Goal: Information Seeking & Learning: Learn about a topic

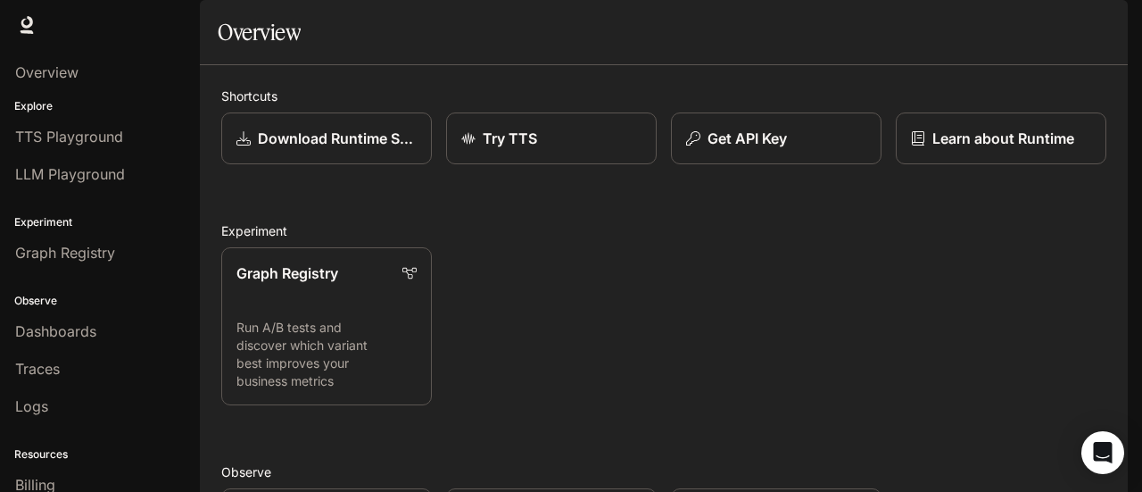
click at [1015, 29] on span "Documentation" at bounding box center [1020, 25] width 88 height 22
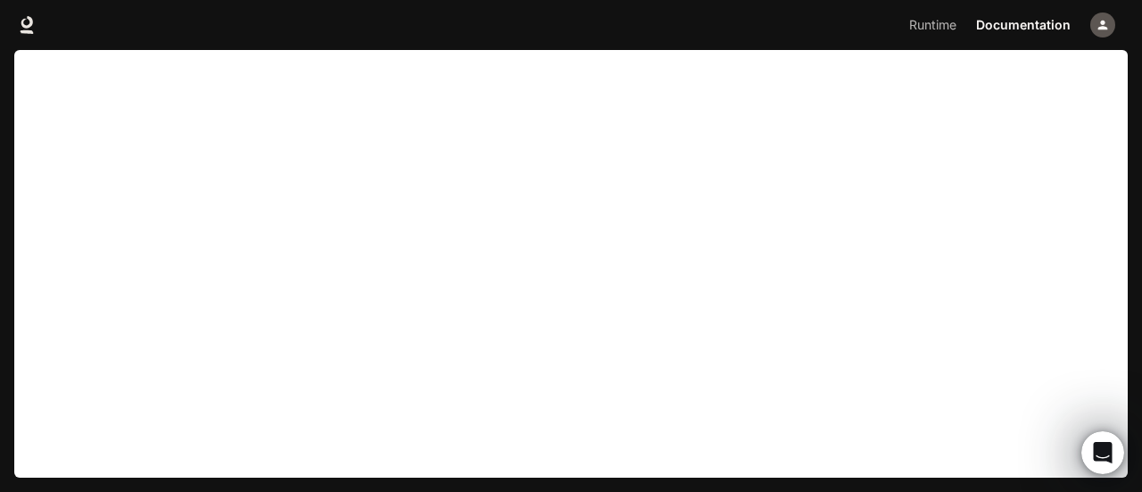
click at [1092, 28] on div "button" at bounding box center [1102, 24] width 25 height 25
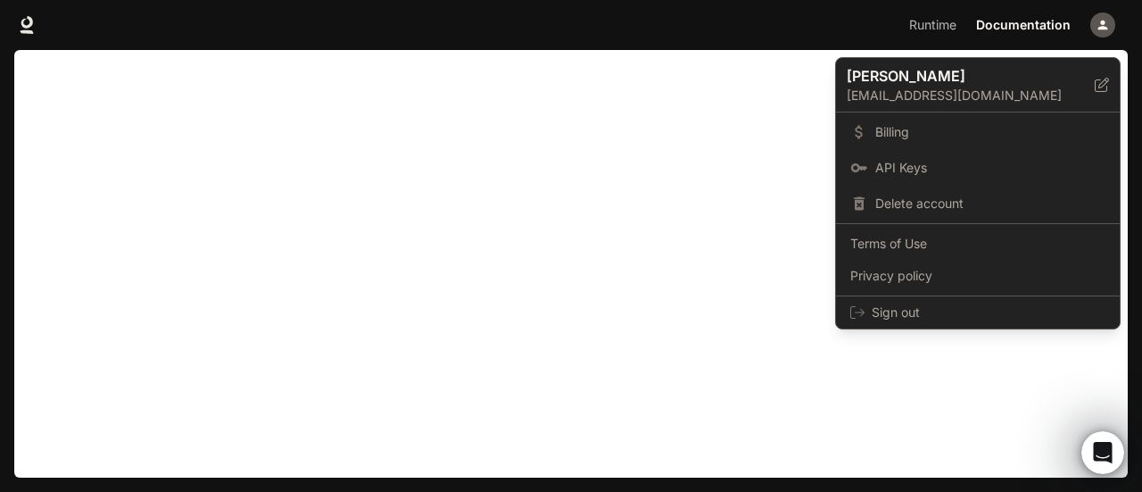
click at [1037, 22] on div at bounding box center [571, 246] width 1142 height 492
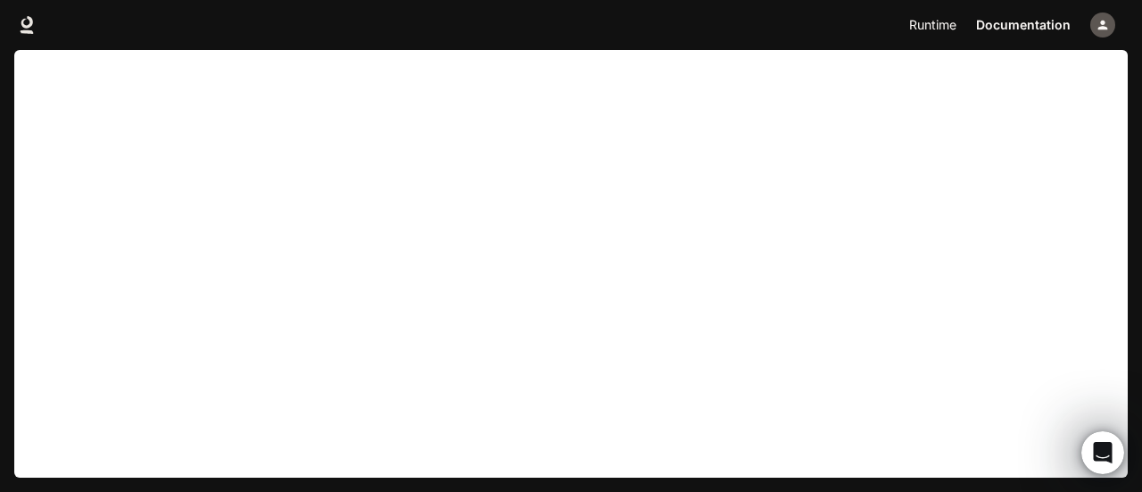
click at [938, 21] on span "Runtime" at bounding box center [932, 25] width 47 height 22
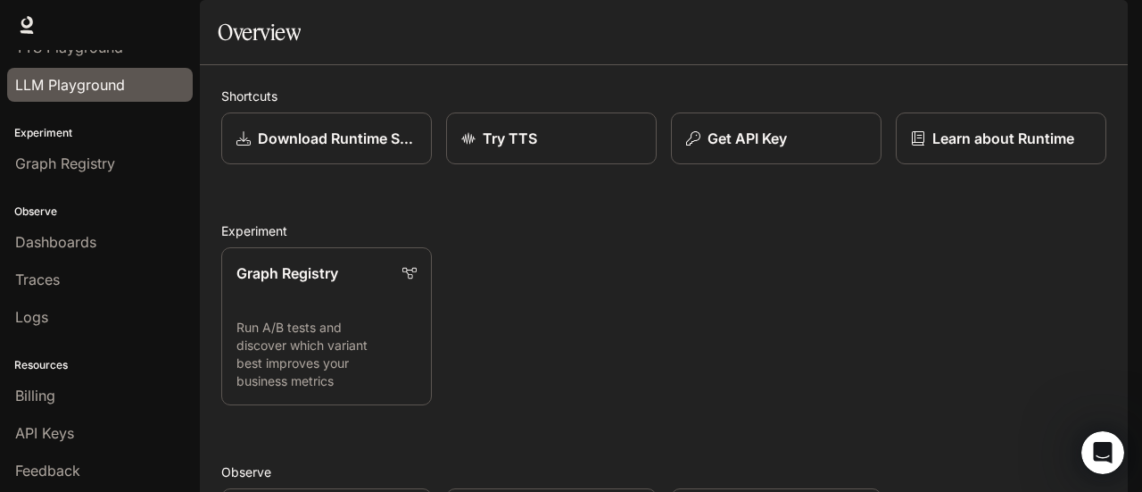
scroll to position [120, 0]
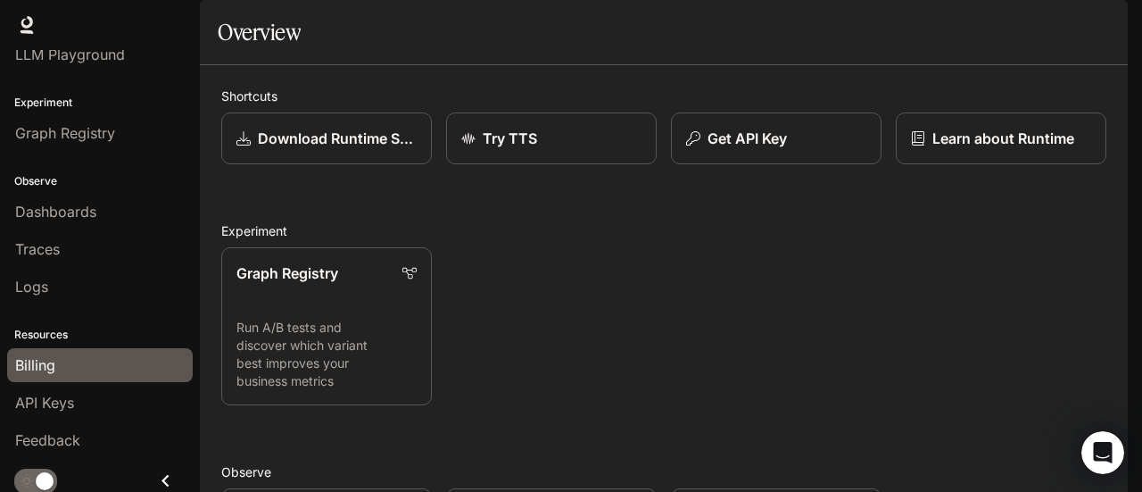
click at [72, 366] on div "Billing" at bounding box center [99, 364] width 169 height 21
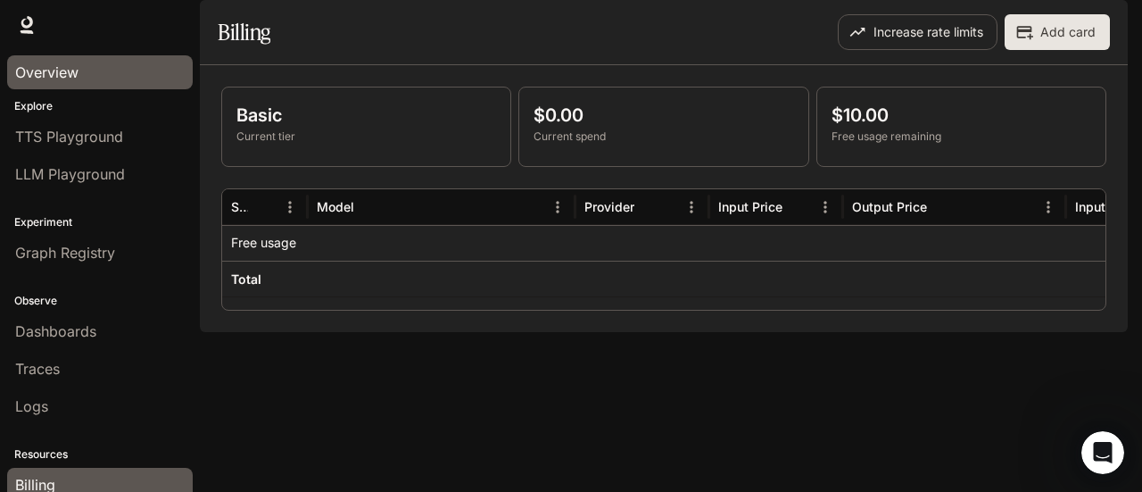
click at [62, 70] on span "Overview" at bounding box center [46, 72] width 63 height 21
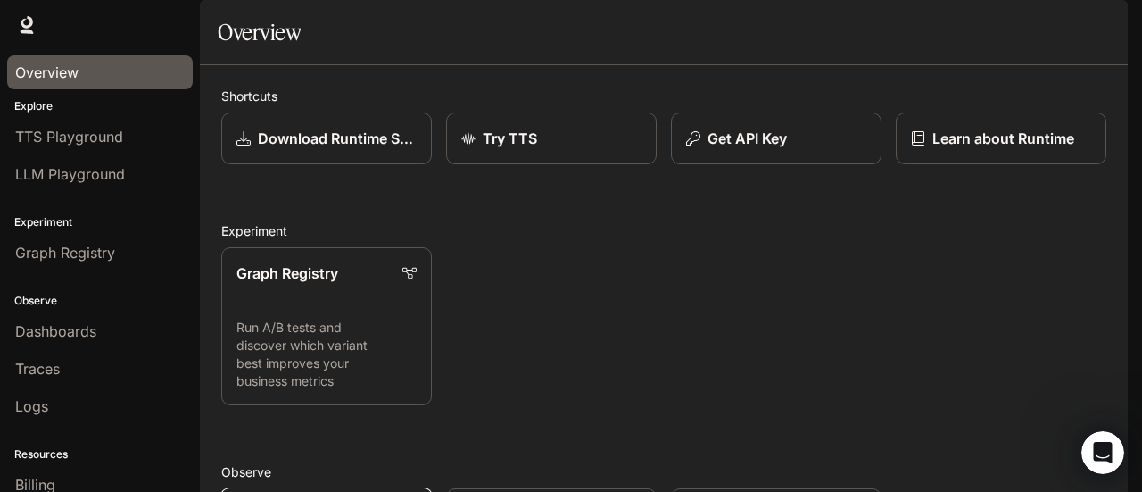
scroll to position [473, 0]
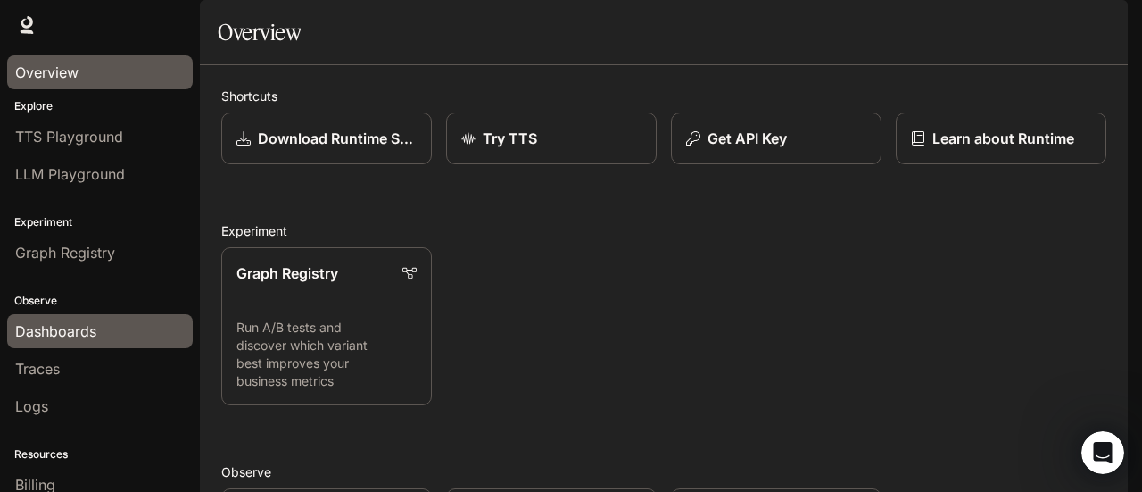
click at [55, 321] on span "Dashboards" at bounding box center [55, 330] width 81 height 21
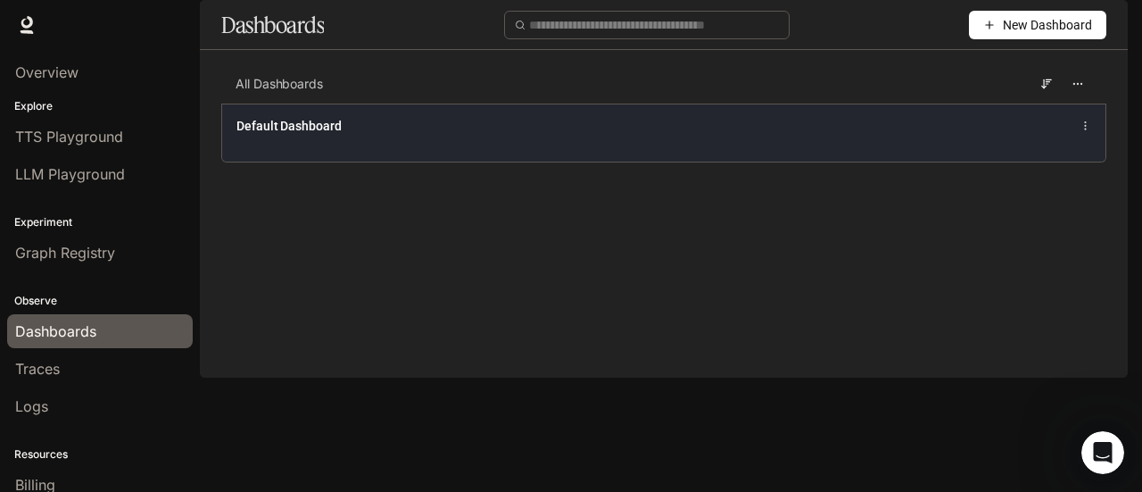
click at [1083, 132] on icon at bounding box center [1085, 126] width 12 height 12
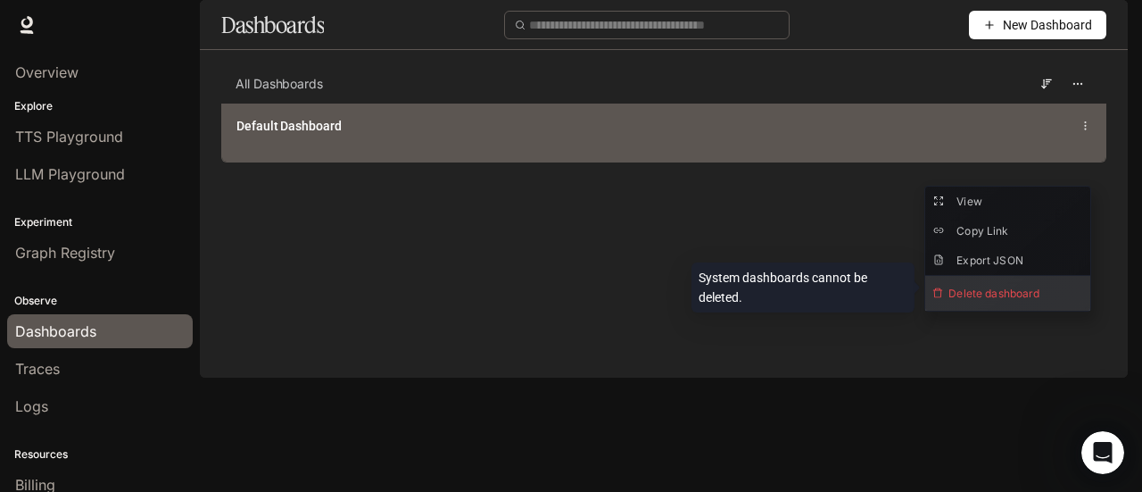
click at [1028, 285] on span "Delete dashboard" at bounding box center [1007, 293] width 165 height 35
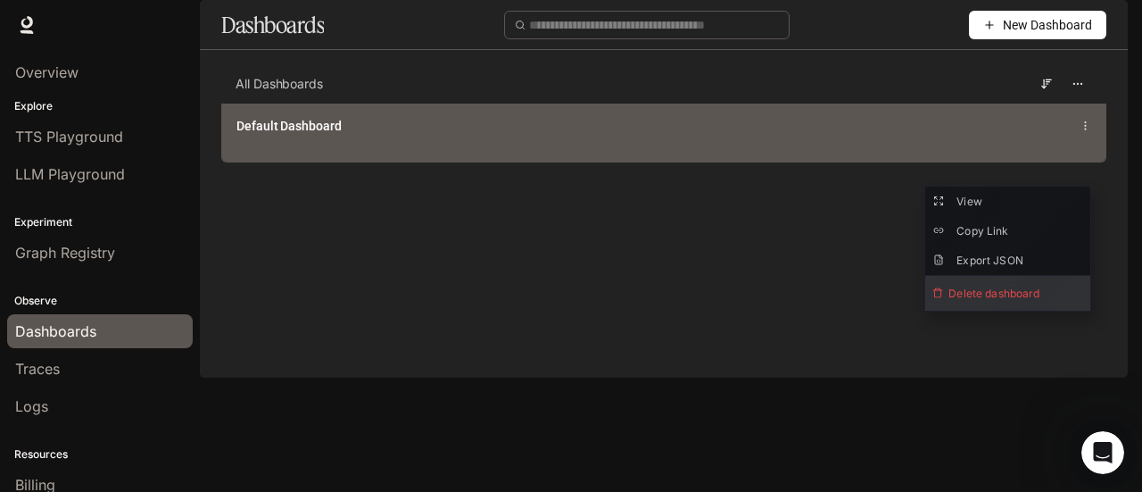
click at [1008, 293] on span "Delete dashboard" at bounding box center [1007, 293] width 165 height 35
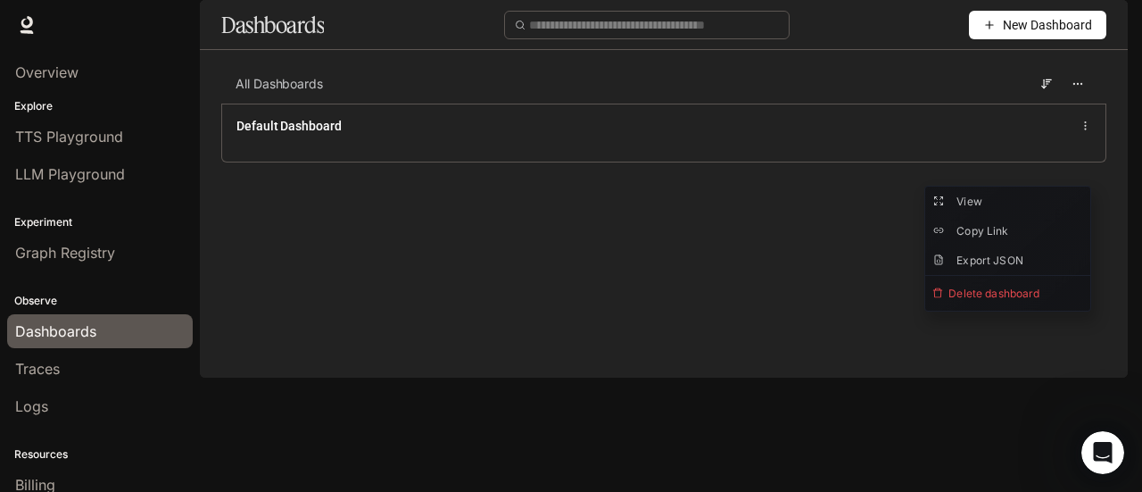
click at [1007, 35] on span "New Dashboard" at bounding box center [1047, 25] width 89 height 20
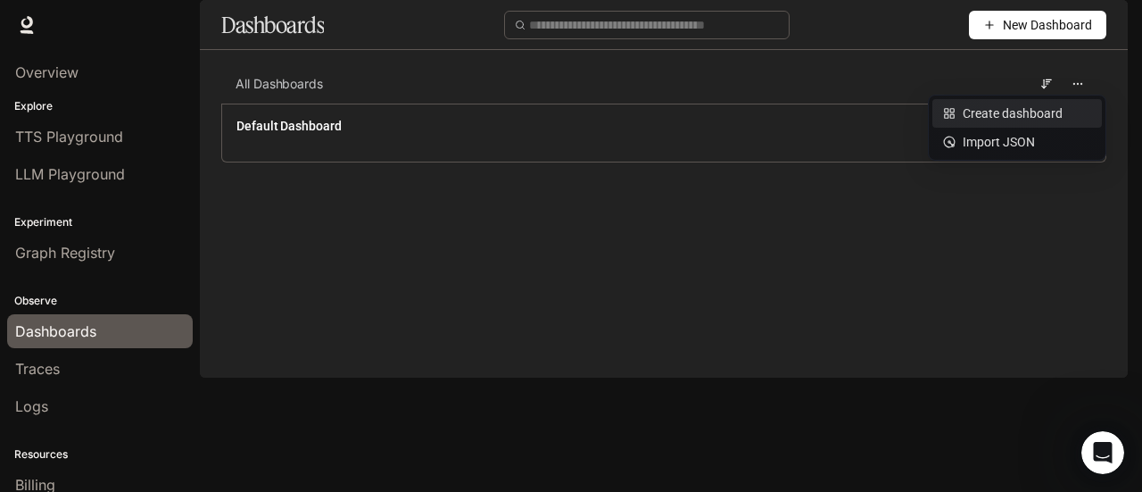
click at [976, 119] on div "Create dashboard" at bounding box center [1017, 113] width 148 height 20
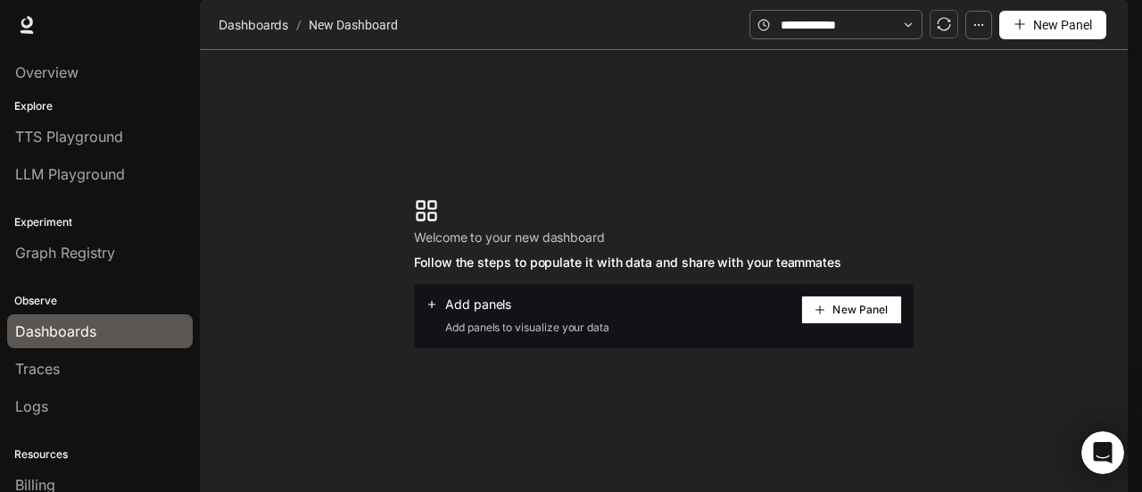
click at [1026, 30] on icon "plus" at bounding box center [1019, 24] width 12 height 12
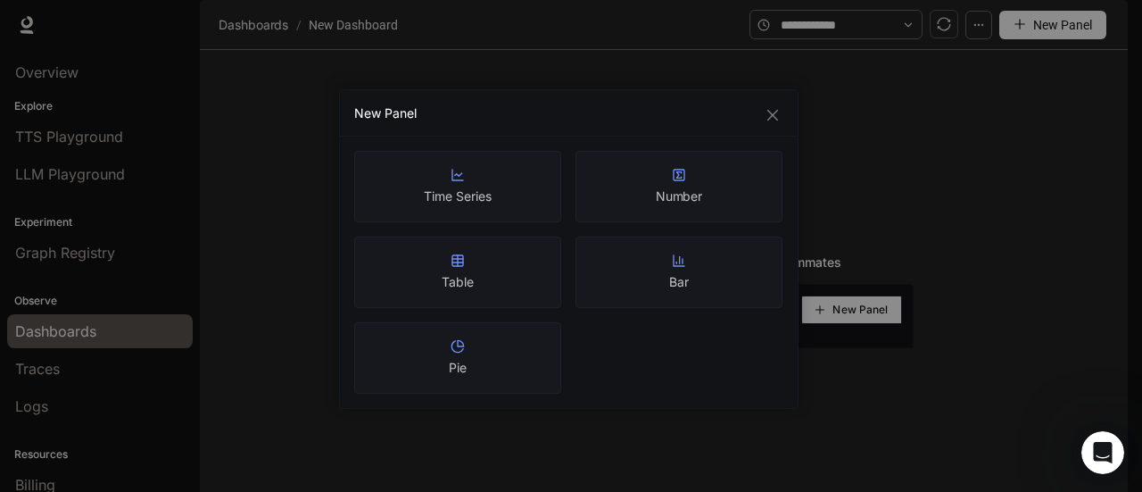
drag, startPoint x: 765, startPoint y: 124, endPoint x: 815, endPoint y: 113, distance: 51.1
click at [765, 124] on div "New Panel Time Series Number Table Bar Pie" at bounding box center [568, 248] width 459 height 319
click at [765, 113] on icon "close" at bounding box center [772, 115] width 14 height 14
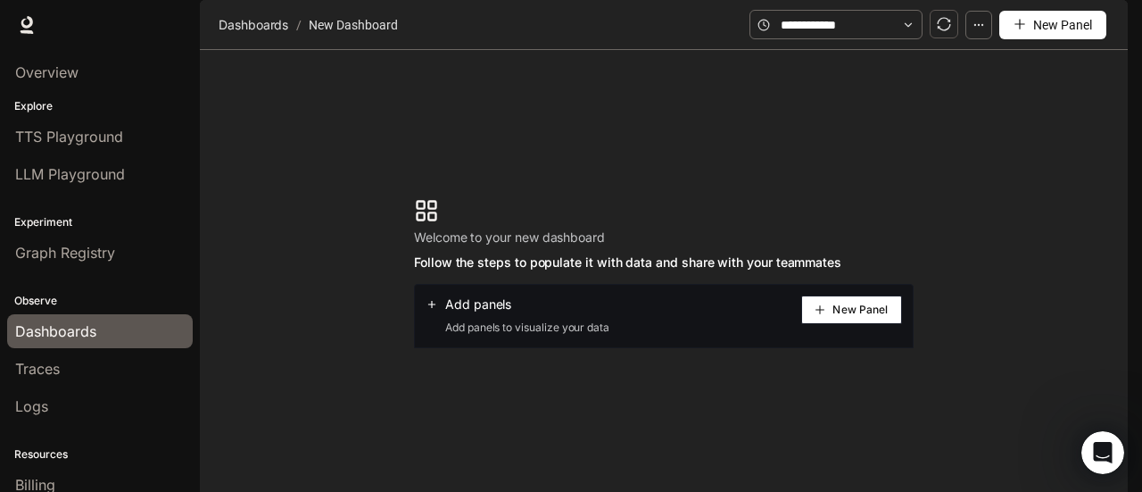
click at [836, 314] on span "New Panel" at bounding box center [859, 309] width 55 height 9
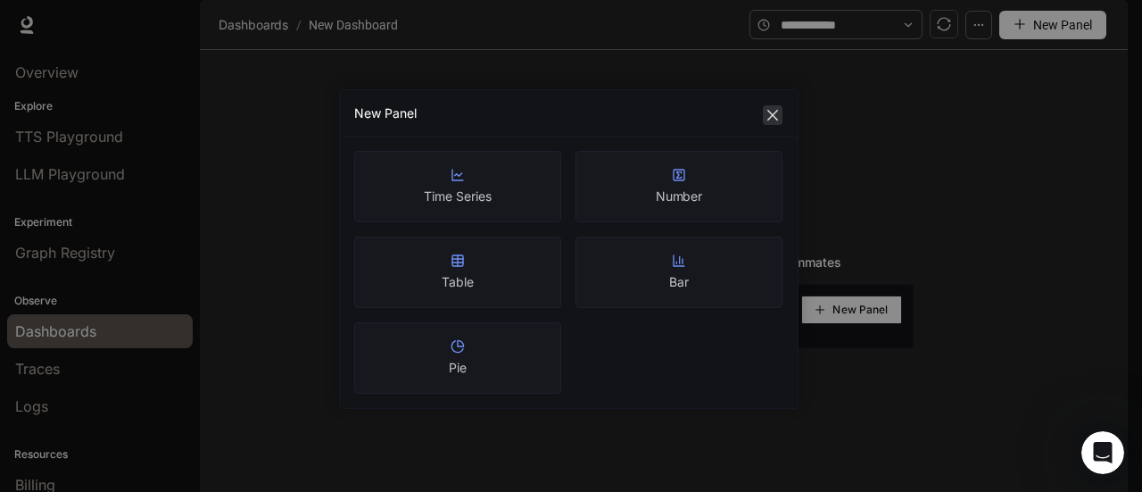
click at [764, 119] on span "Close" at bounding box center [773, 115] width 20 height 14
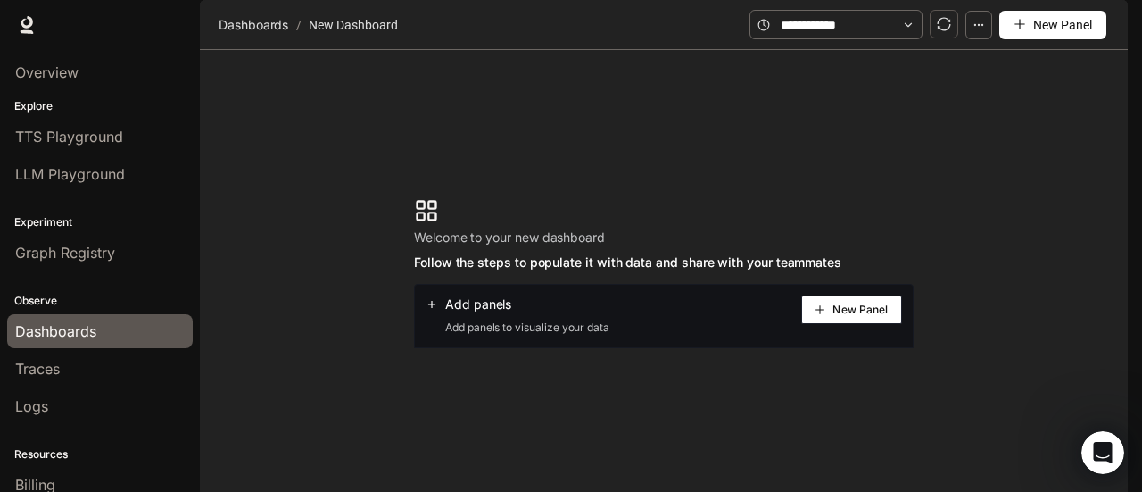
click at [969, 39] on button "button" at bounding box center [978, 25] width 27 height 29
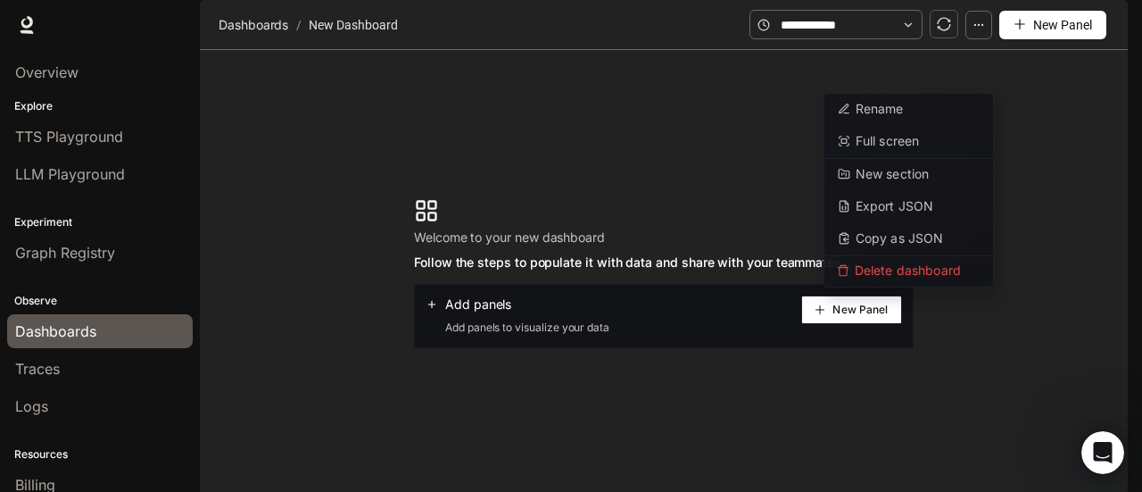
click at [765, 148] on section "Welcome to your new dashboard Follow the steps to populate it with data and sha…" at bounding box center [664, 273] width 928 height 446
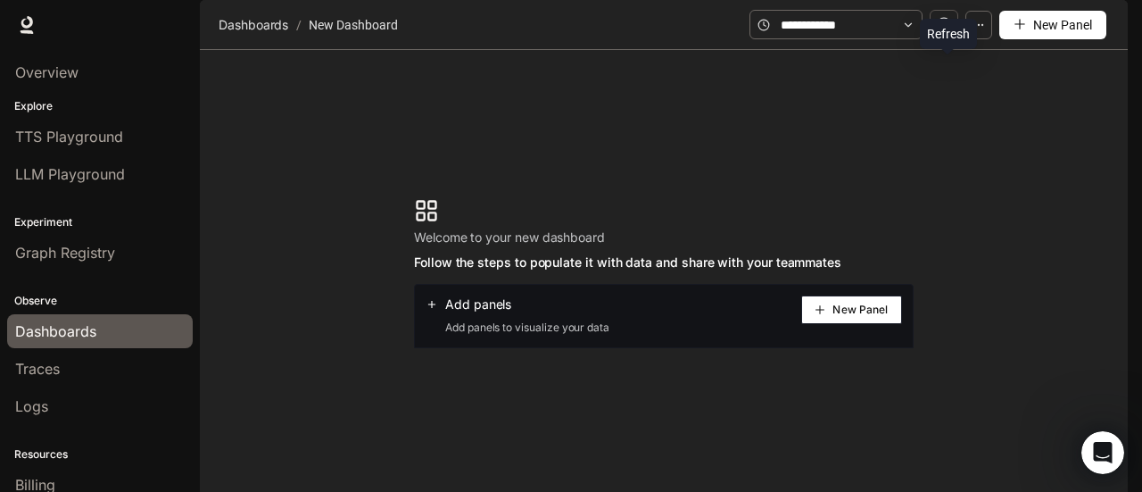
click at [945, 31] on icon "sync" at bounding box center [944, 24] width 14 height 14
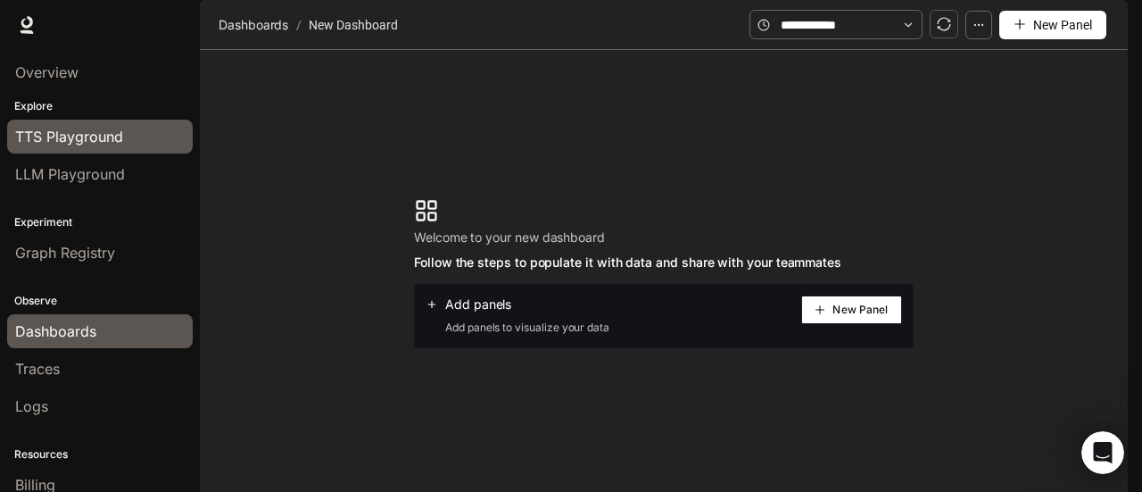
click at [84, 133] on span "TTS Playground" at bounding box center [69, 136] width 108 height 21
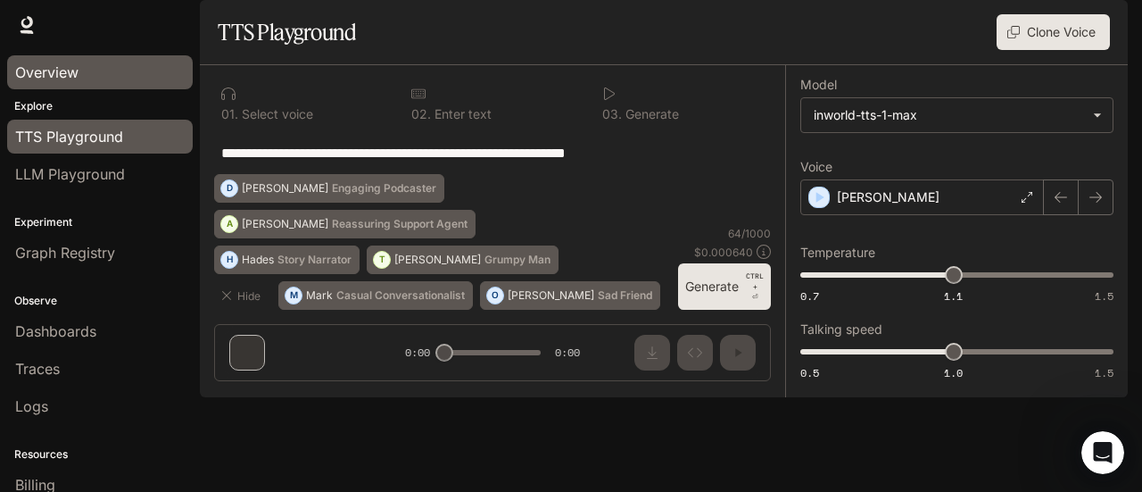
click at [68, 69] on span "Overview" at bounding box center [46, 72] width 63 height 21
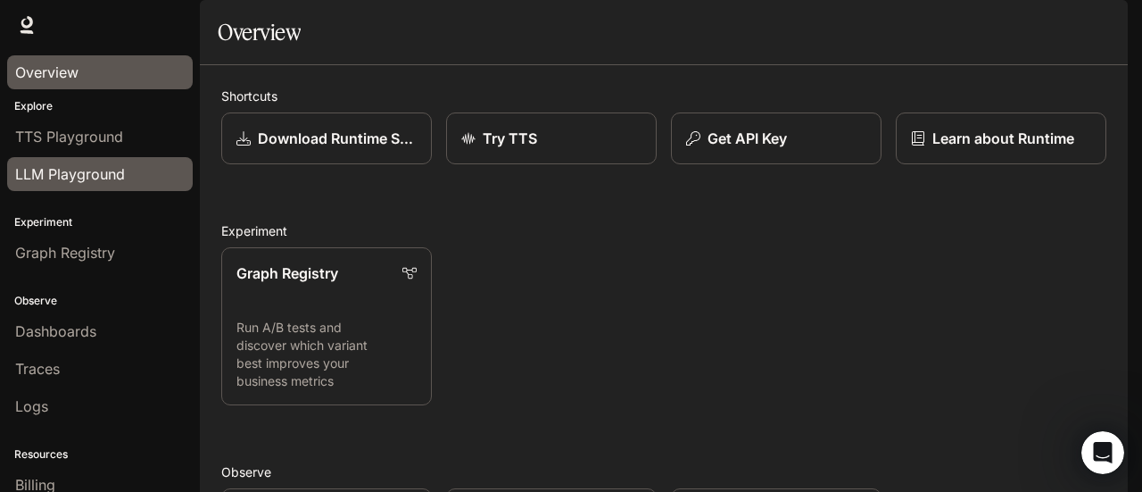
click at [70, 167] on span "LLM Playground" at bounding box center [70, 173] width 110 height 21
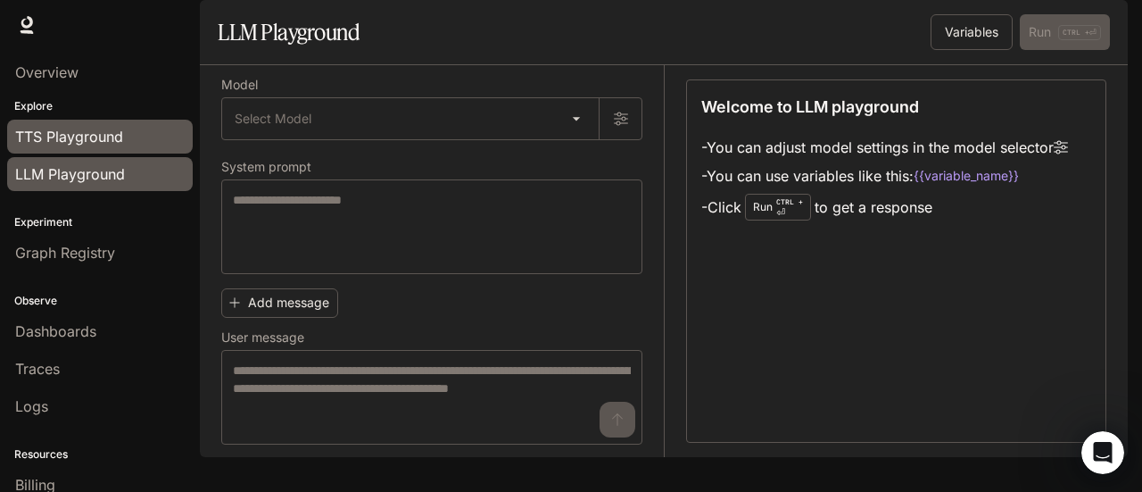
click at [71, 145] on span "TTS Playground" at bounding box center [69, 136] width 108 height 21
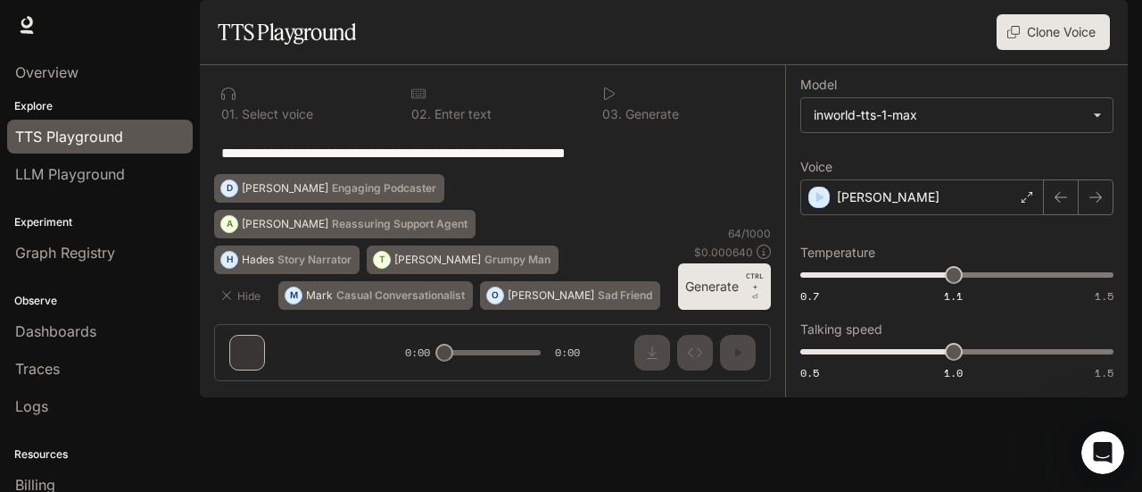
click at [377, 174] on div "**********" at bounding box center [492, 152] width 557 height 43
click at [84, 172] on span "LLM Playground" at bounding box center [70, 173] width 110 height 21
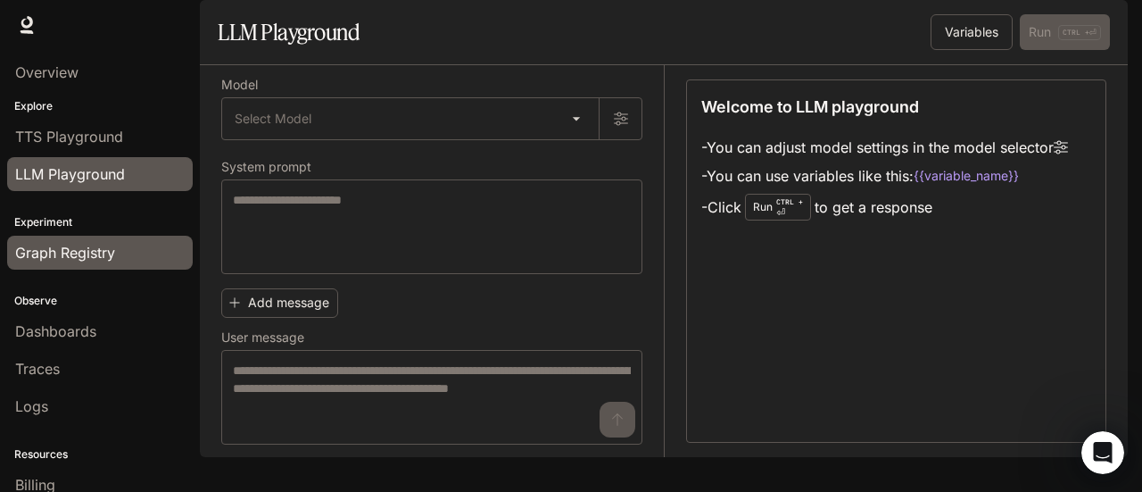
click at [67, 247] on span "Graph Registry" at bounding box center [65, 252] width 100 height 21
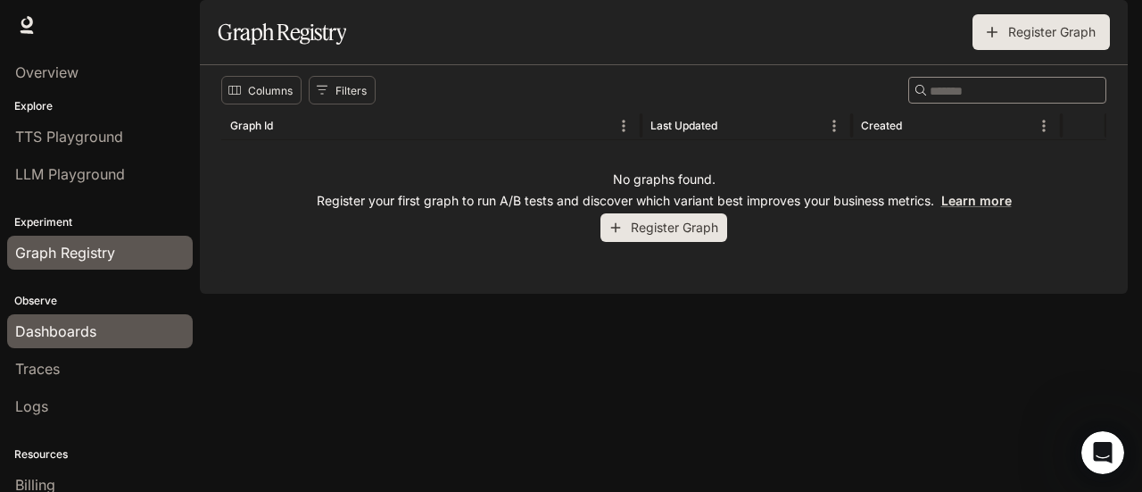
click at [64, 322] on span "Dashboards" at bounding box center [55, 330] width 81 height 21
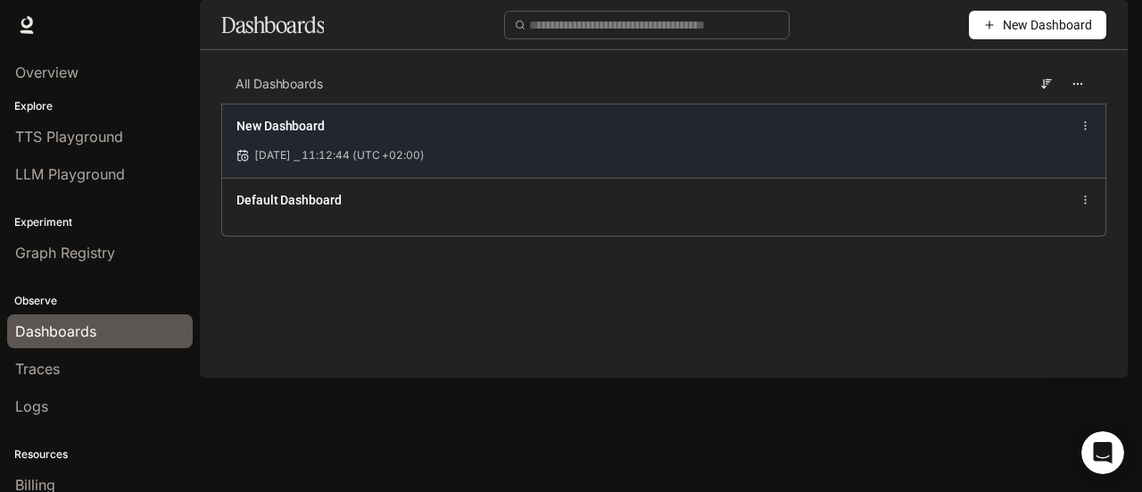
click at [1081, 132] on icon at bounding box center [1085, 126] width 12 height 12
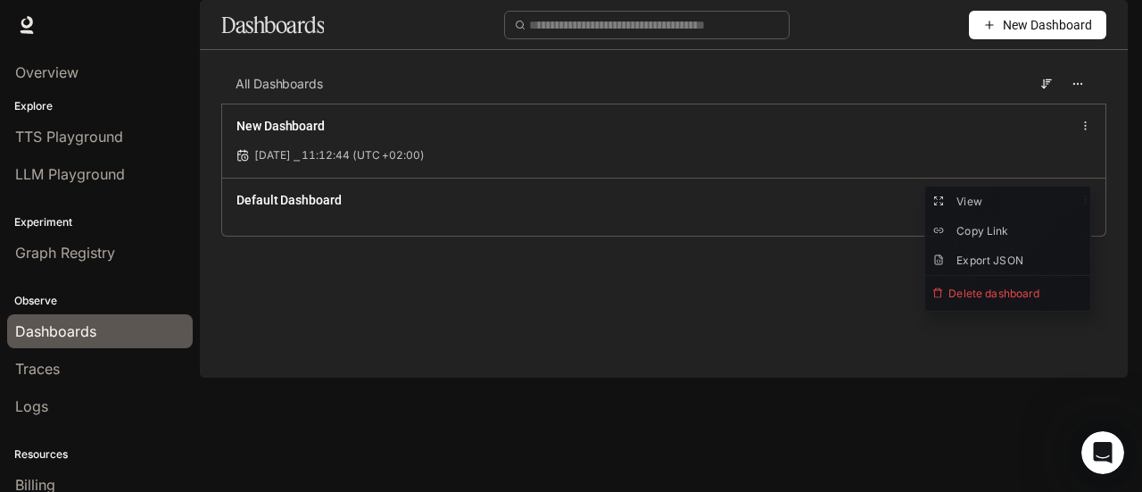
click at [740, 263] on div "All Dashboards New Dashboard Oct 7, 2025 ⎯ 11:12:44 (UTC +02:00) Default Dashbo…" at bounding box center [664, 163] width 928 height 199
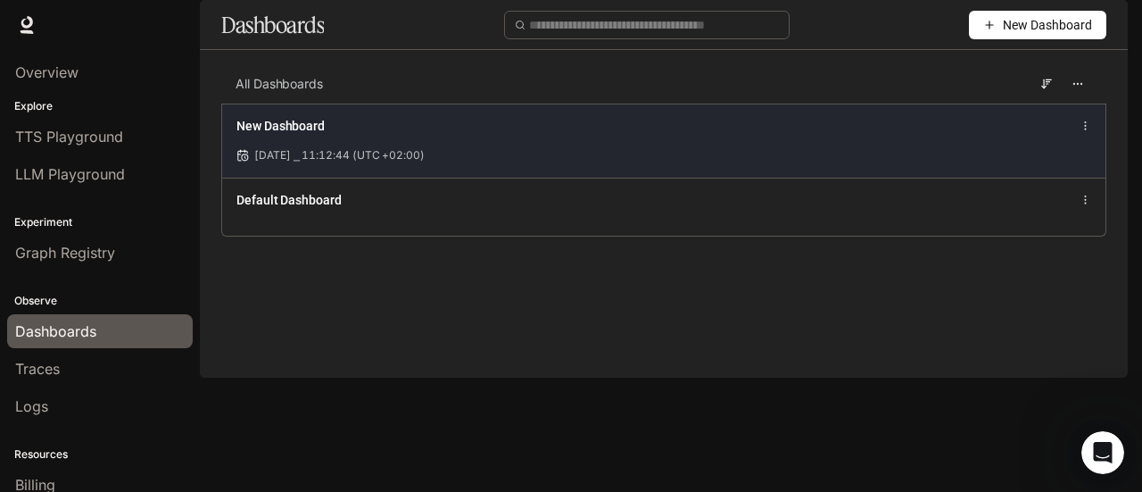
click at [1090, 132] on icon at bounding box center [1085, 126] width 12 height 12
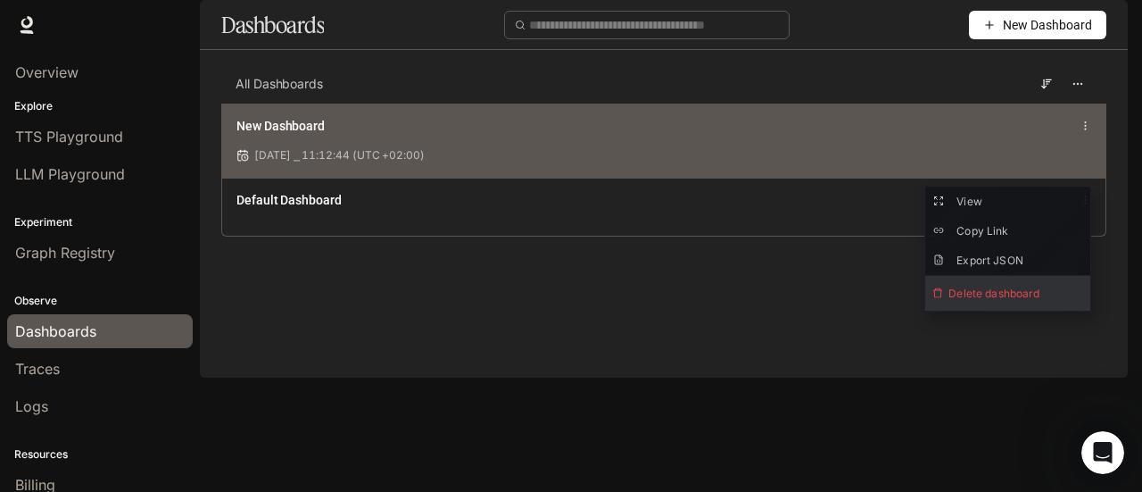
click at [996, 277] on span "Delete dashboard" at bounding box center [1007, 293] width 165 height 35
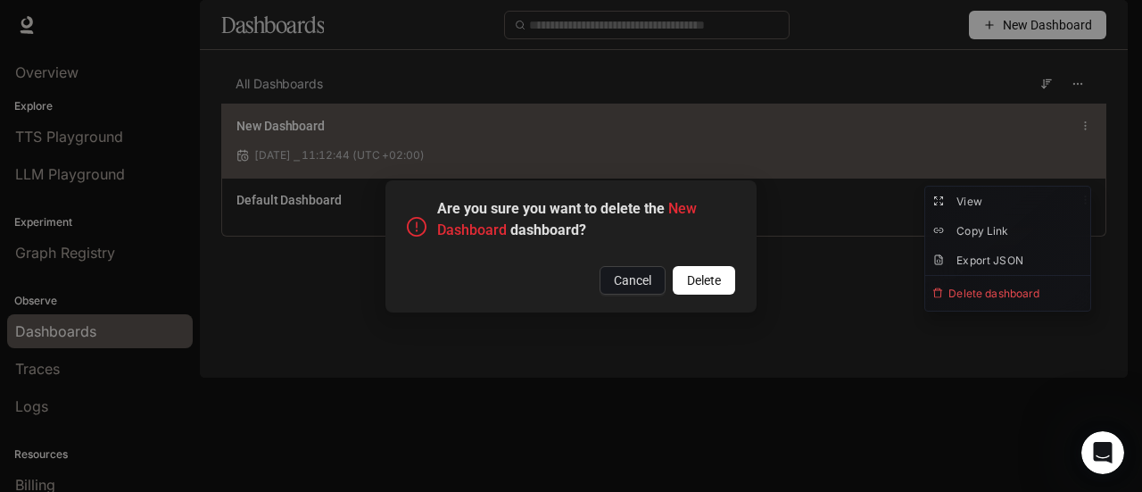
click at [723, 281] on button "Delete" at bounding box center [704, 280] width 62 height 29
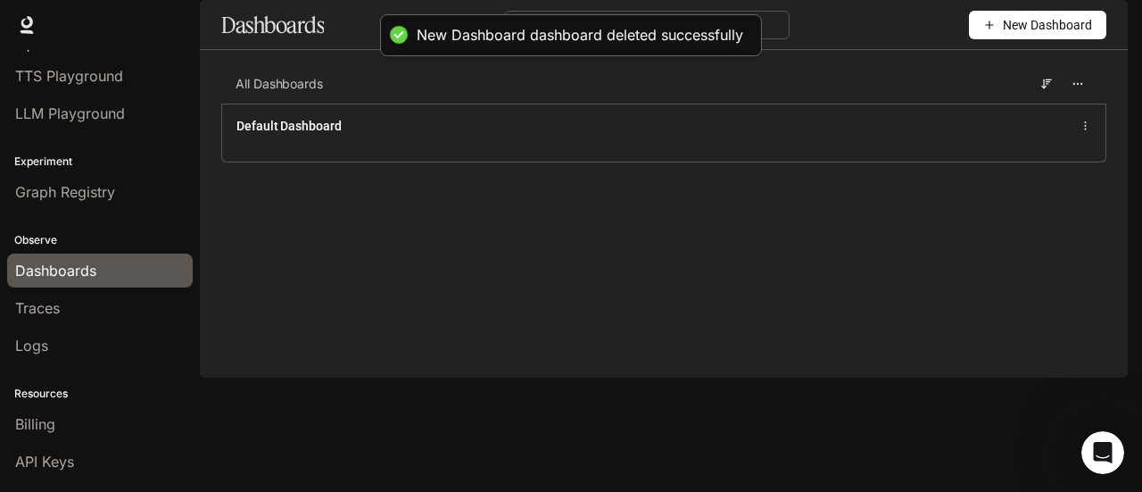
scroll to position [89, 0]
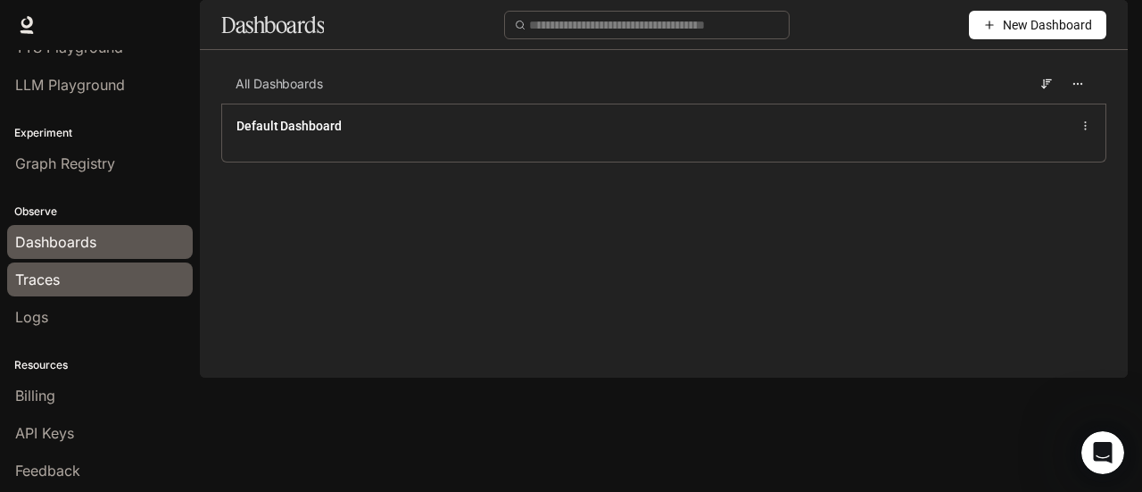
click at [108, 270] on div "Traces" at bounding box center [99, 279] width 169 height 21
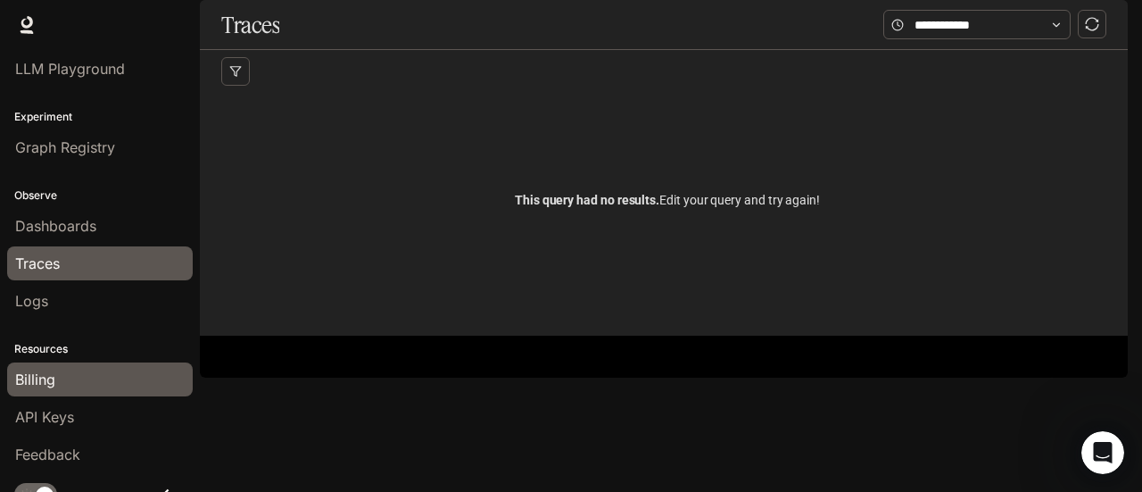
scroll to position [120, 0]
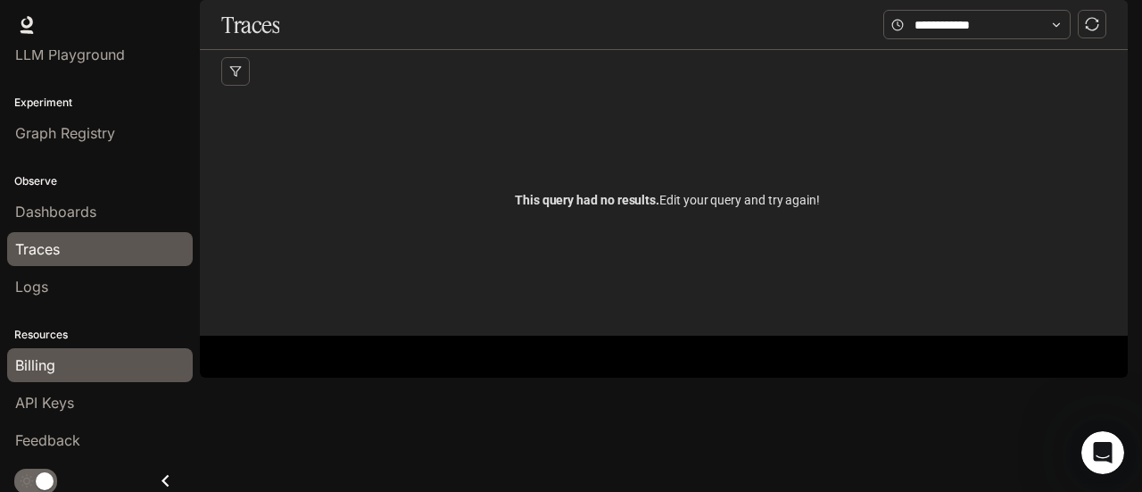
click at [89, 367] on div "Billing" at bounding box center [99, 364] width 169 height 21
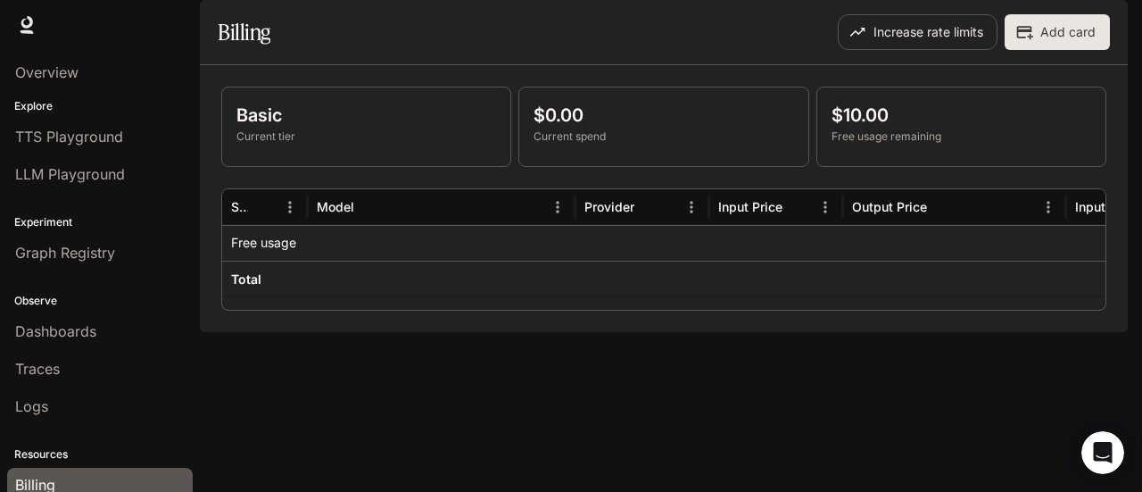
scroll to position [120, 0]
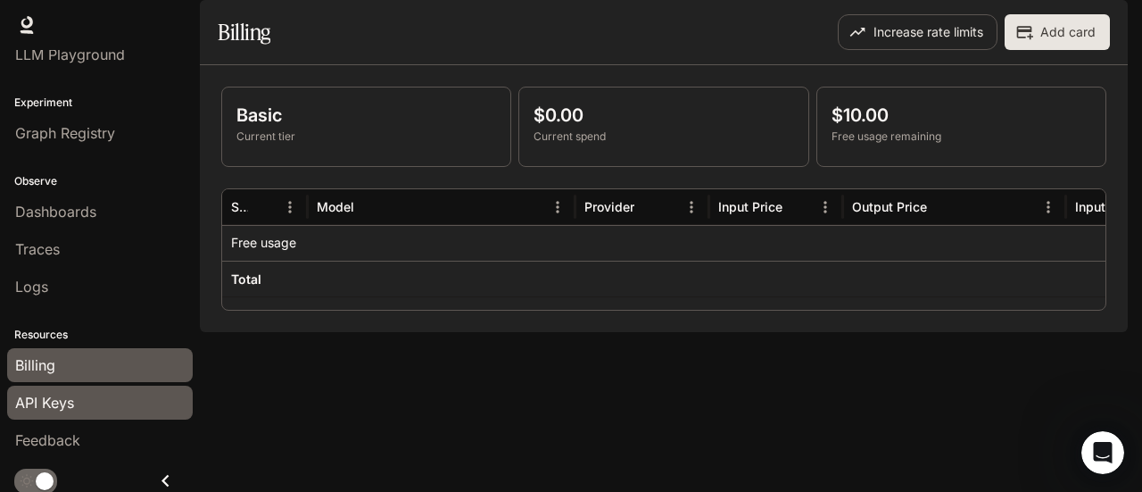
click at [121, 406] on div "API Keys" at bounding box center [99, 402] width 169 height 21
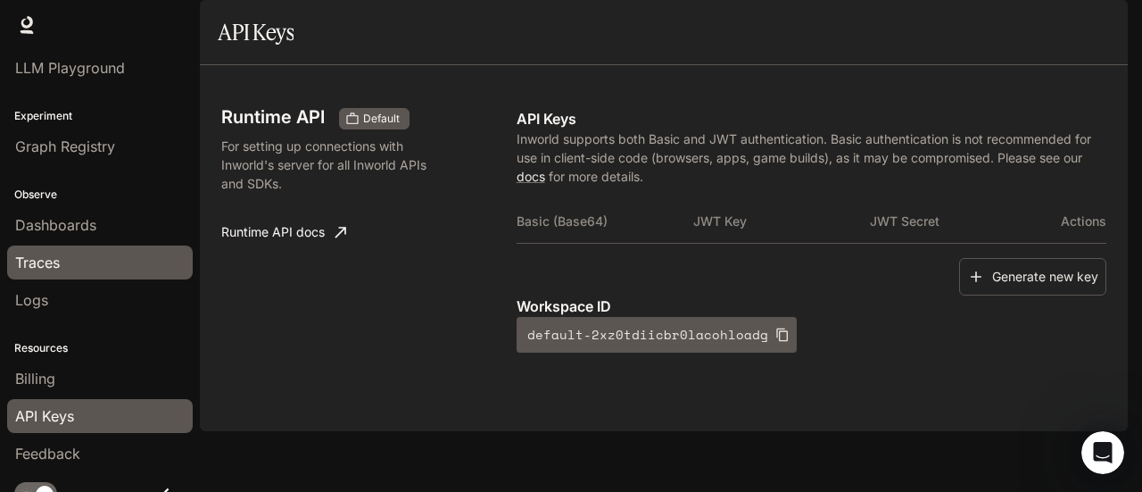
scroll to position [120, 0]
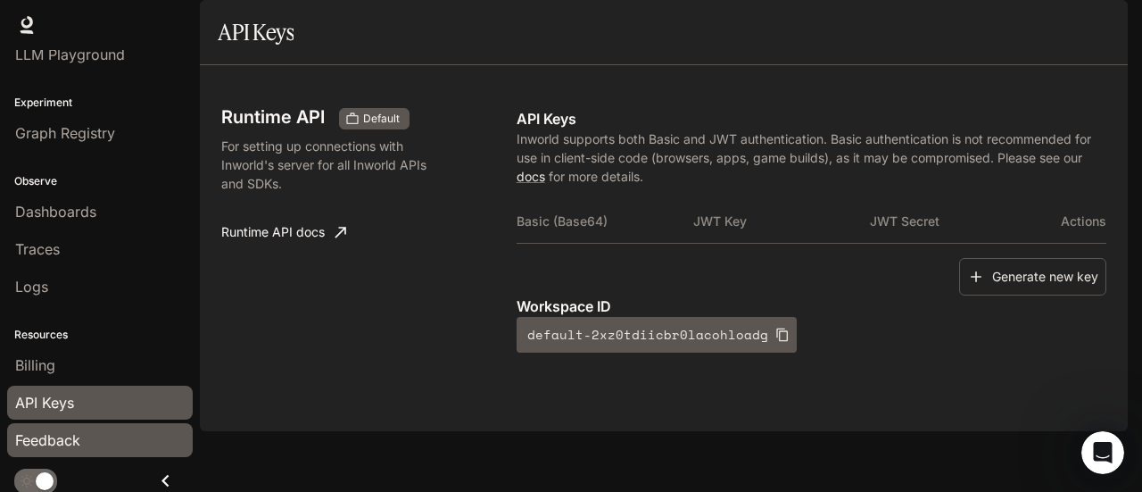
click at [89, 440] on div "Feedback" at bounding box center [99, 439] width 169 height 21
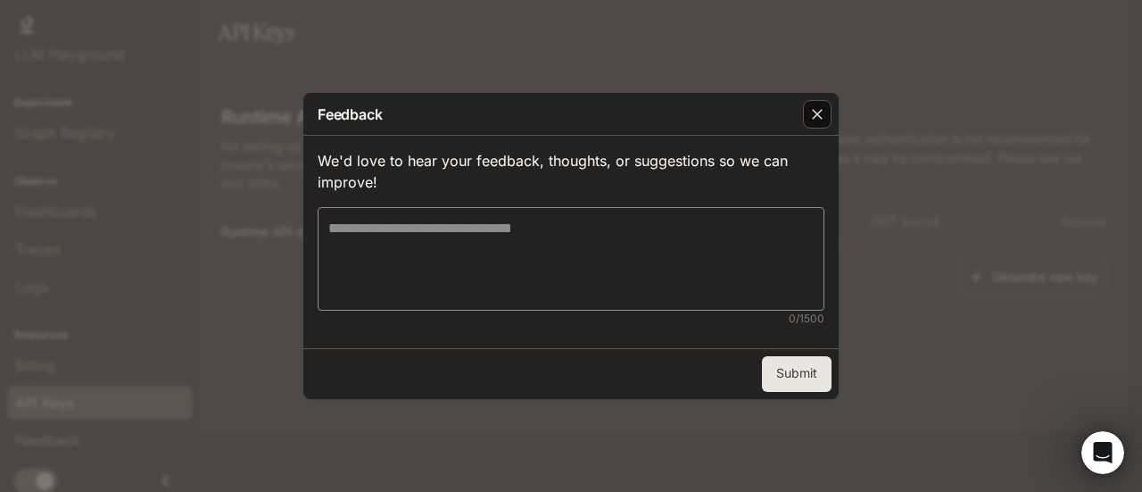
click at [814, 112] on icon "button" at bounding box center [817, 115] width 11 height 11
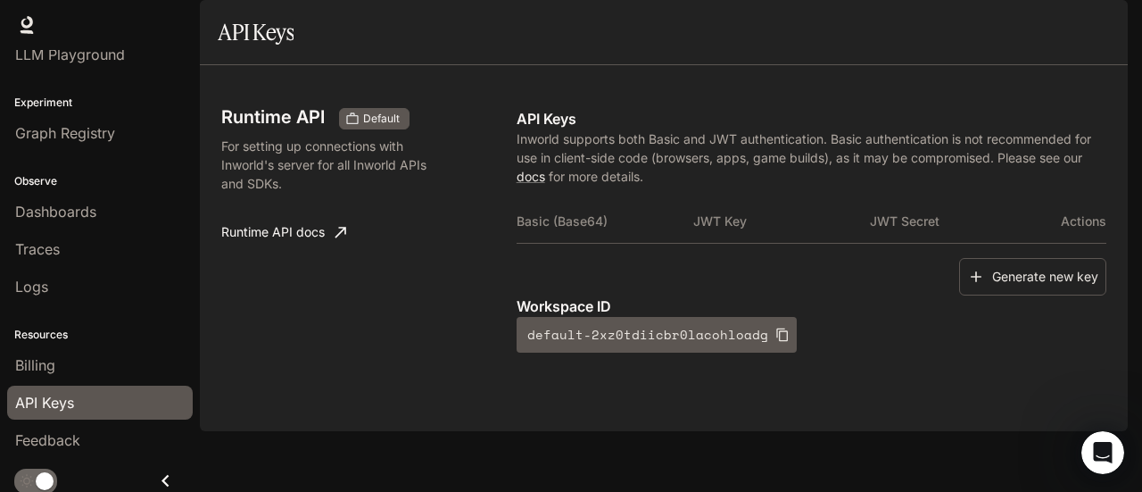
click at [940, 35] on span "Runtime" at bounding box center [932, 25] width 47 height 22
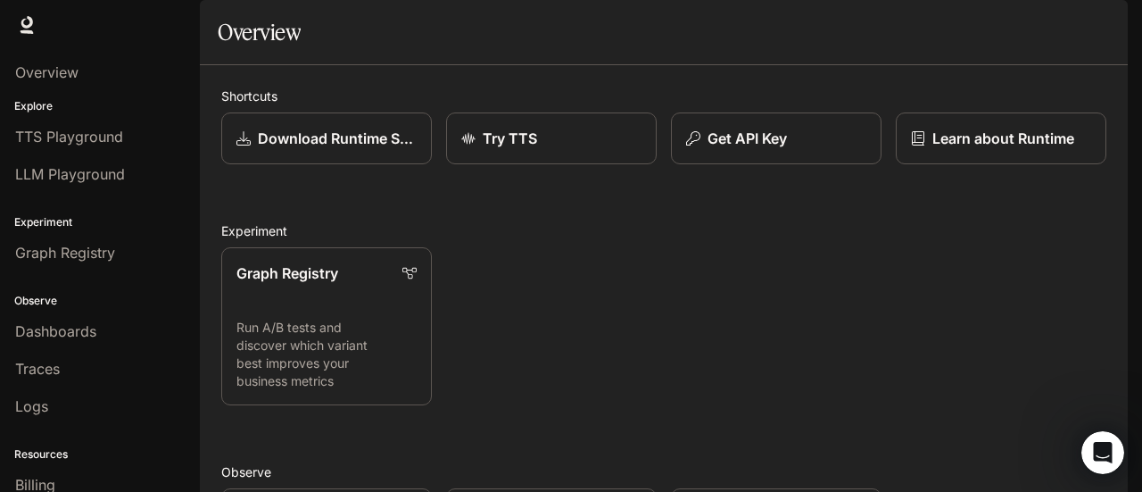
click at [1003, 31] on span "Documentation" at bounding box center [1020, 25] width 88 height 22
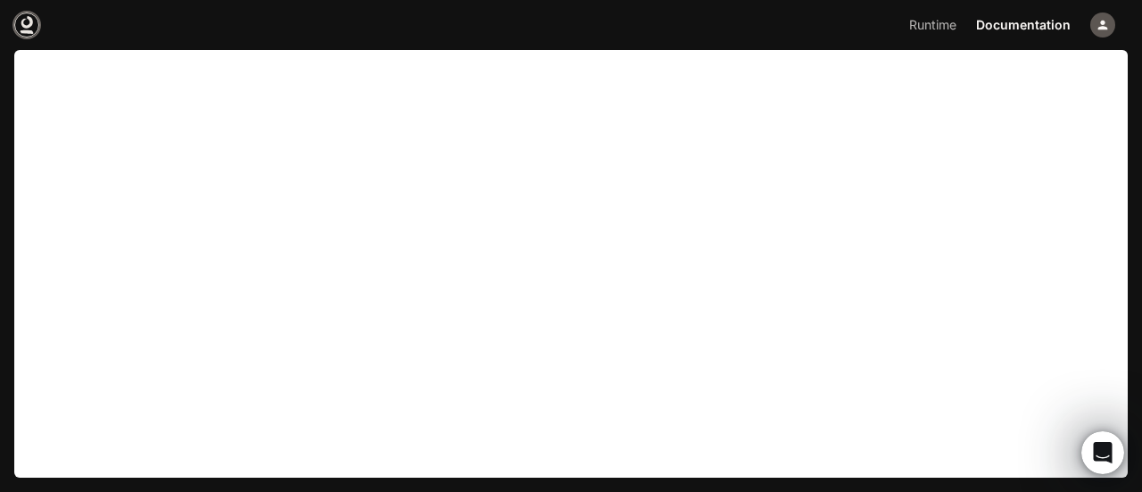
click at [29, 29] on icon at bounding box center [27, 25] width 18 height 18
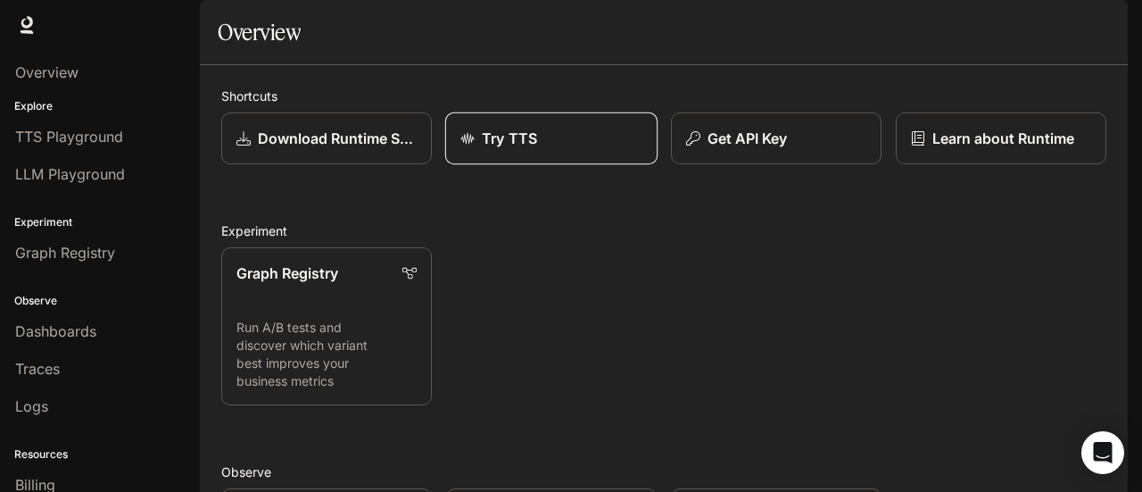
click at [518, 149] on p "Try TTS" at bounding box center [509, 138] width 55 height 21
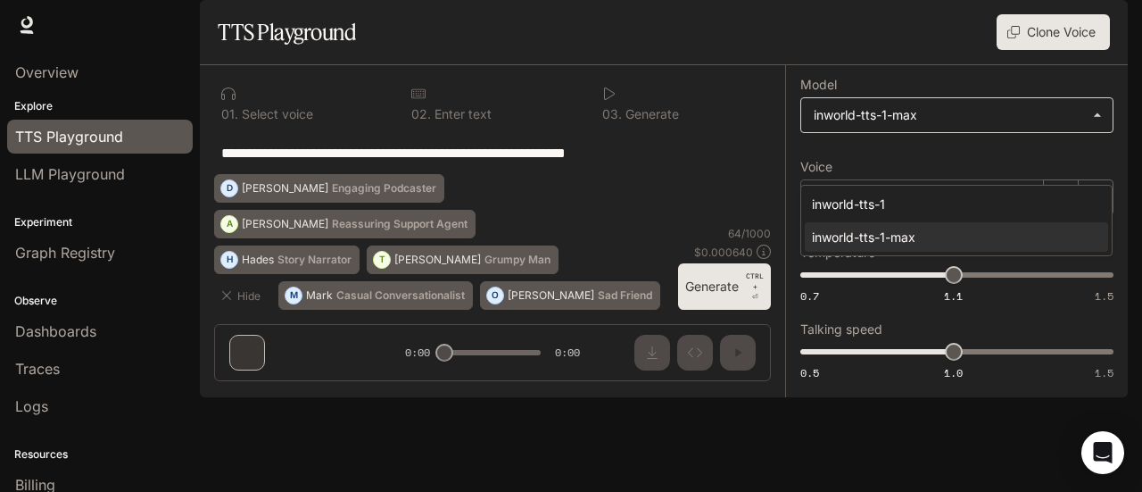
click at [919, 179] on body "**********" at bounding box center [571, 246] width 1142 height 492
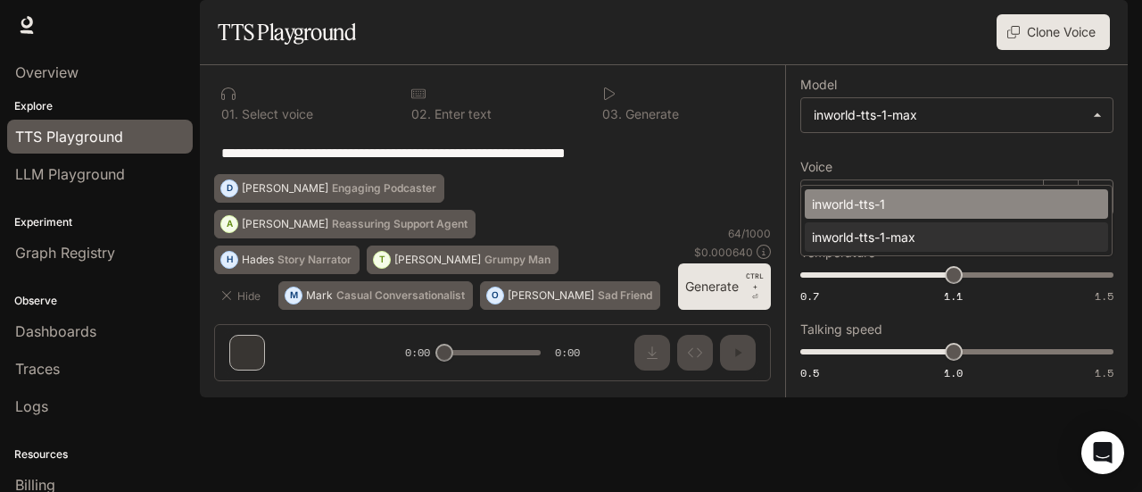
click at [913, 201] on div "inworld-tts-1" at bounding box center [953, 203] width 282 height 19
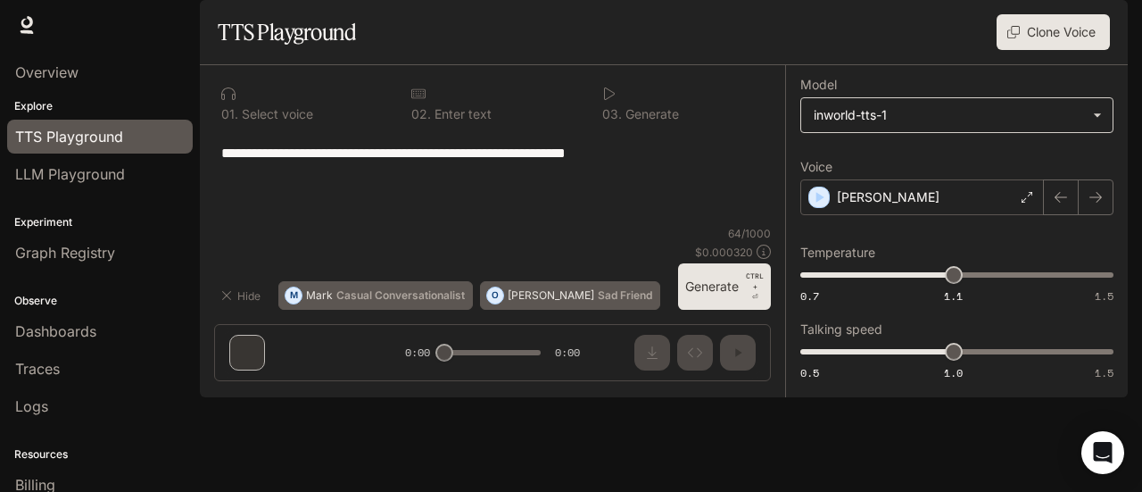
click at [922, 161] on body "**********" at bounding box center [571, 246] width 1142 height 492
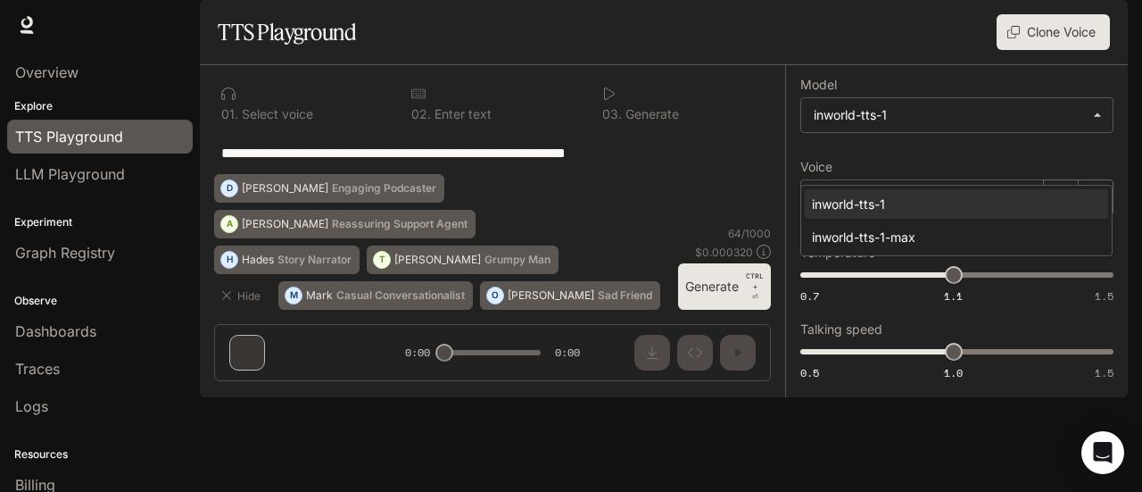
click at [908, 219] on ul "inworld-tts-1 inworld-tts-1-max" at bounding box center [956, 221] width 310 height 70
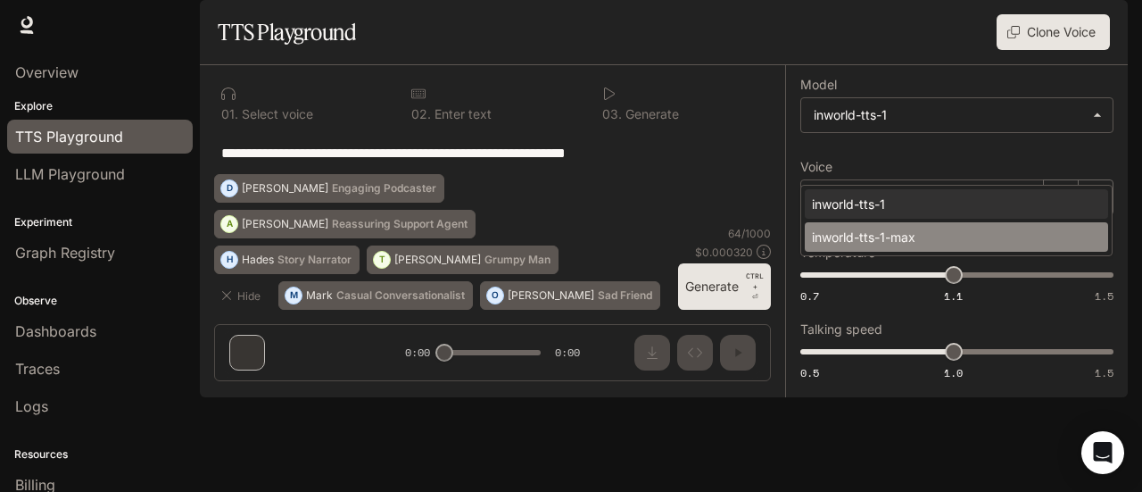
click at [908, 227] on div "inworld-tts-1-max" at bounding box center [953, 236] width 282 height 19
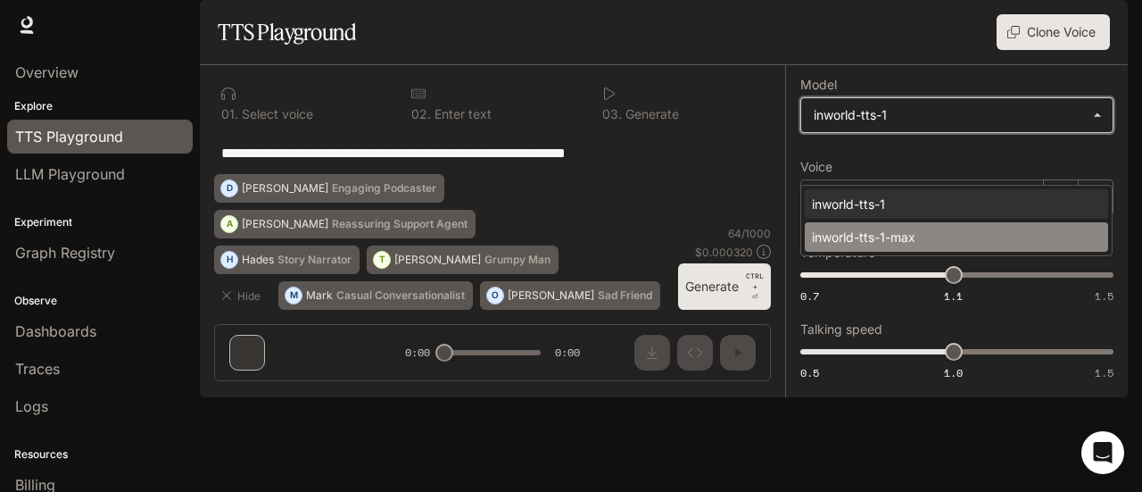
type input "**********"
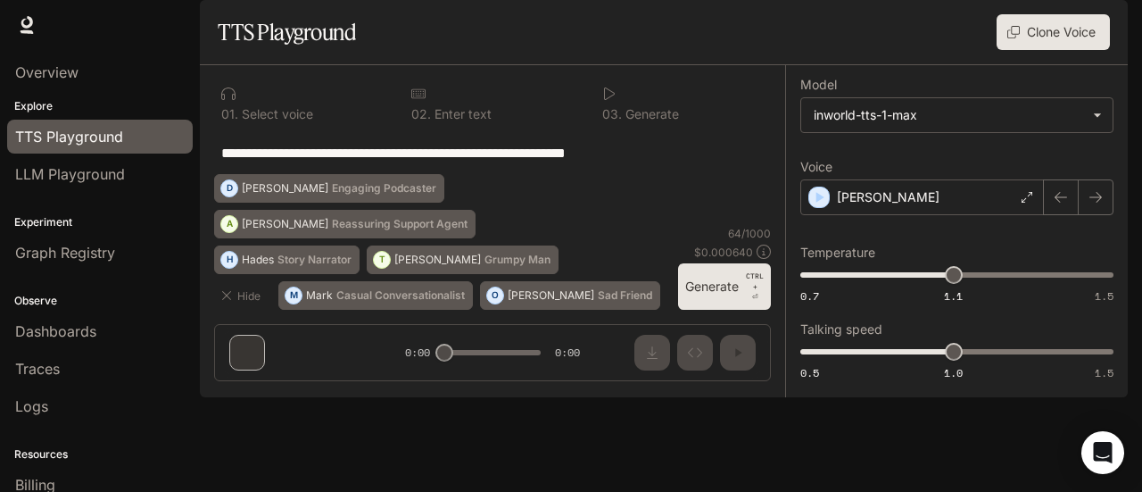
click at [711, 310] on button "Generate CTRL + ⏎" at bounding box center [724, 286] width 93 height 46
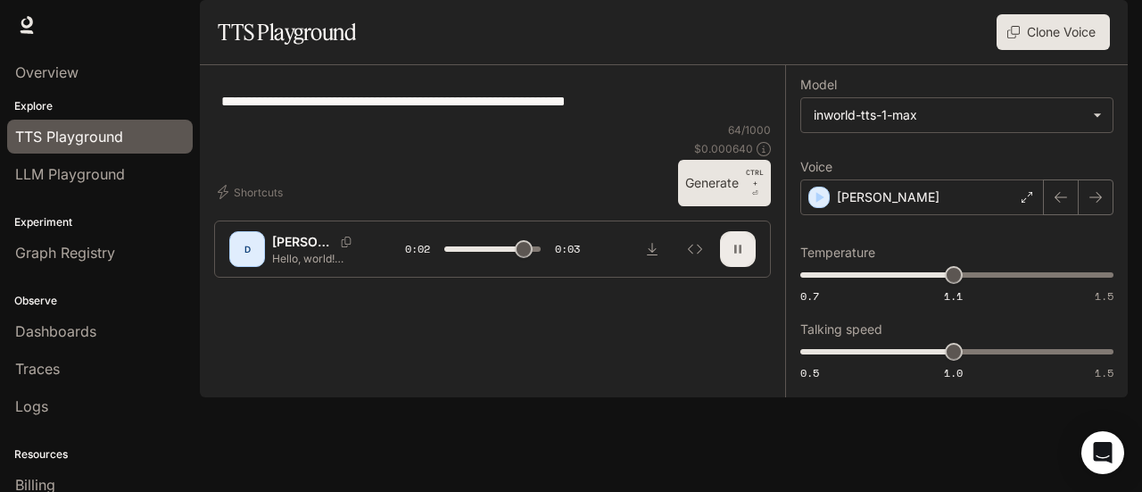
click at [728, 267] on button "button" at bounding box center [738, 249] width 36 height 36
click at [1029, 203] on icon at bounding box center [1026, 197] width 11 height 11
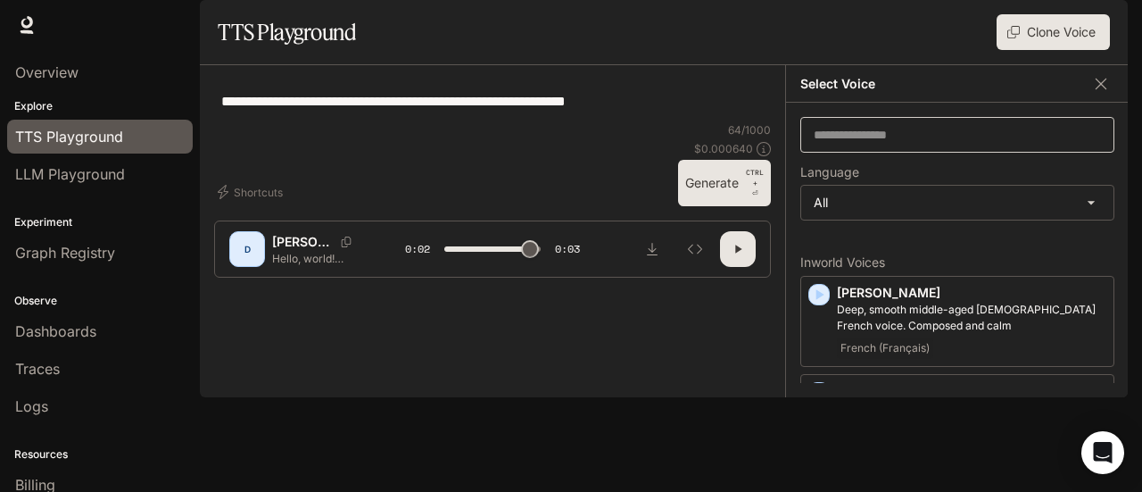
click at [1015, 153] on div "​" at bounding box center [957, 135] width 314 height 36
click at [1029, 245] on body "**********" at bounding box center [571, 246] width 1142 height 492
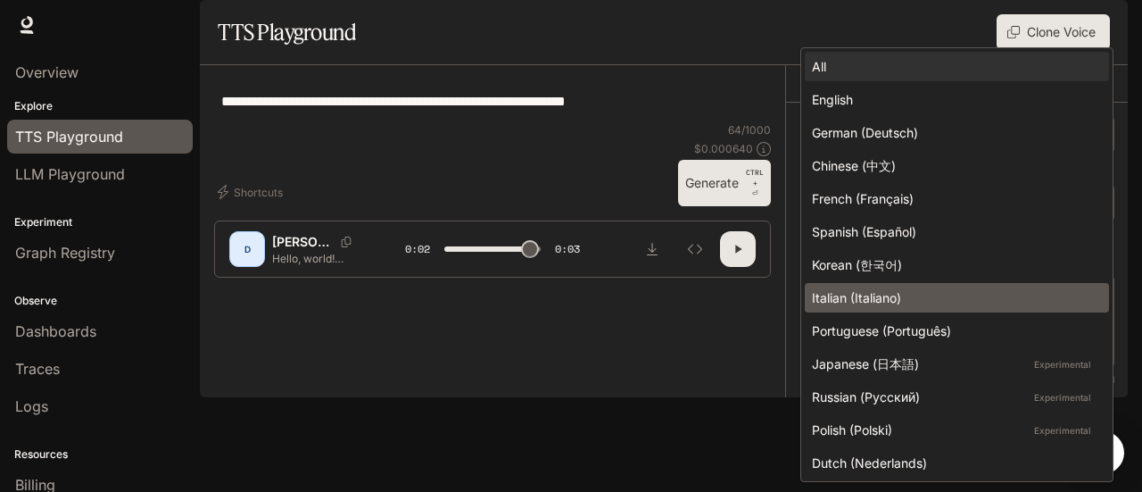
click at [924, 299] on div "Italian (Italiano)" at bounding box center [953, 297] width 283 height 19
type input "*"
type input "*****"
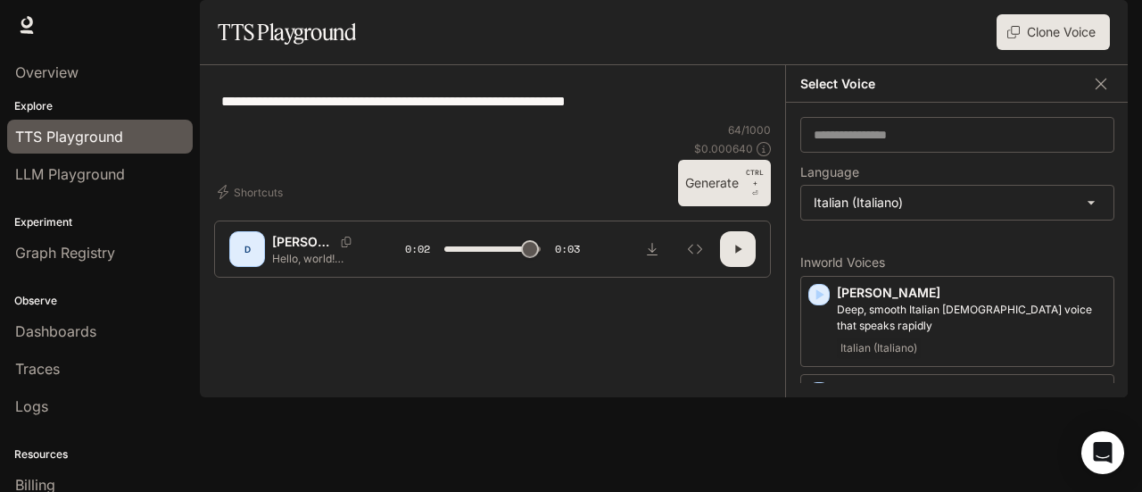
click at [721, 267] on button "button" at bounding box center [738, 249] width 36 height 36
click at [733, 256] on icon "button" at bounding box center [738, 249] width 14 height 14
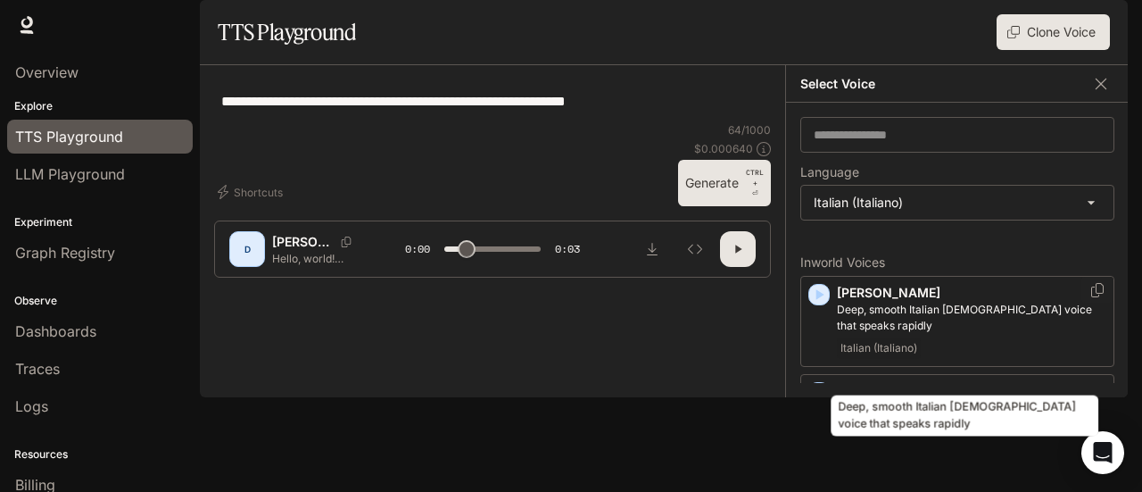
click at [915, 334] on p "Deep, smooth Italian male voice that speaks rapidly" at bounding box center [971, 318] width 269 height 32
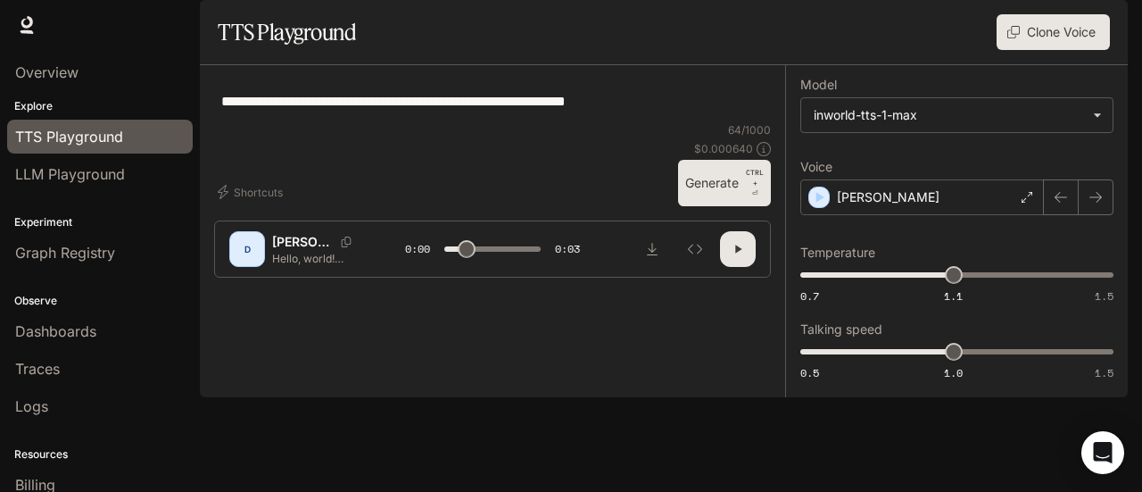
click at [751, 267] on button "button" at bounding box center [738, 249] width 36 height 36
click at [1002, 215] on div "[PERSON_NAME]" at bounding box center [922, 197] width 244 height 36
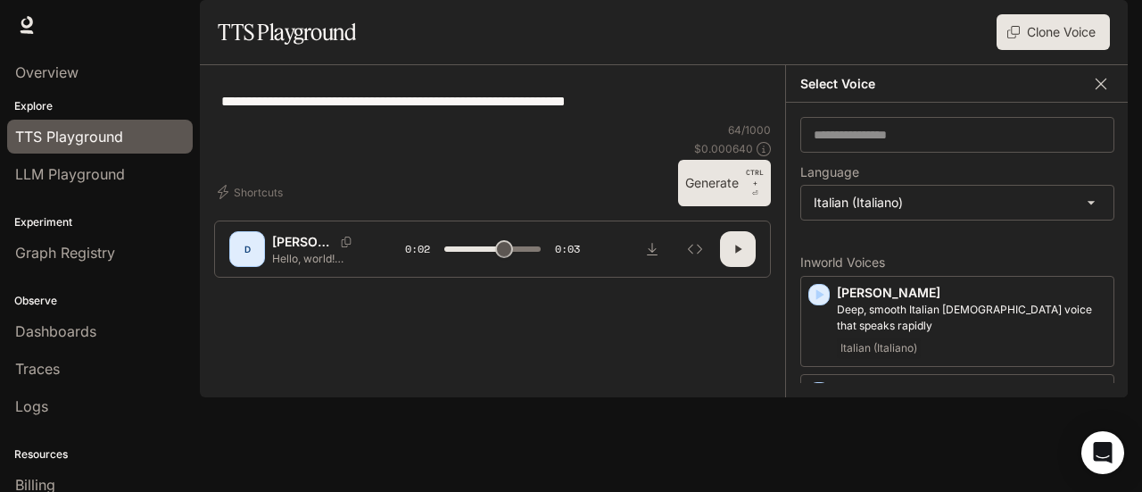
click at [1103, 97] on button "button" at bounding box center [1100, 83] width 27 height 27
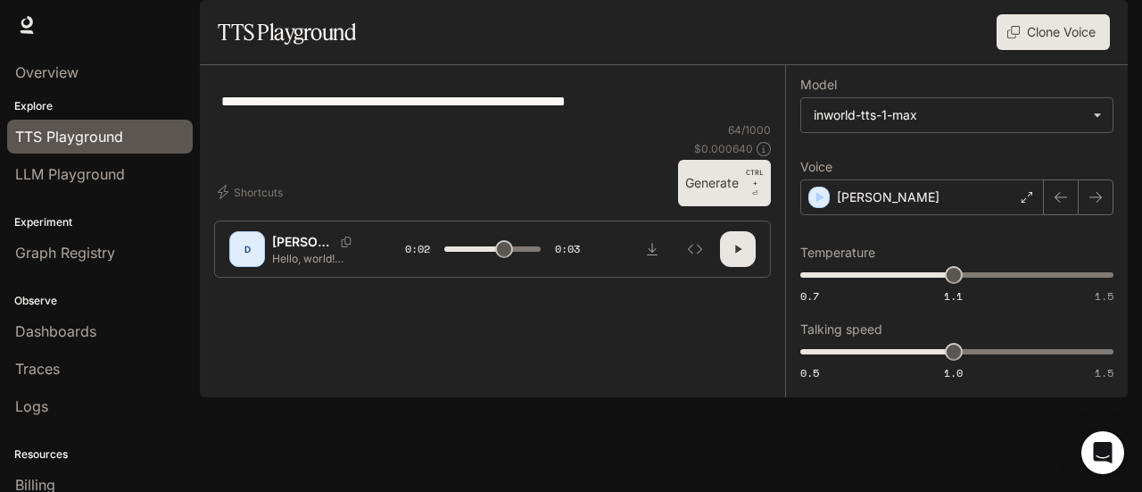
click at [720, 206] on button "Generate CTRL + ⏎" at bounding box center [724, 183] width 93 height 46
click at [242, 206] on button "Shortcuts" at bounding box center [252, 192] width 76 height 29
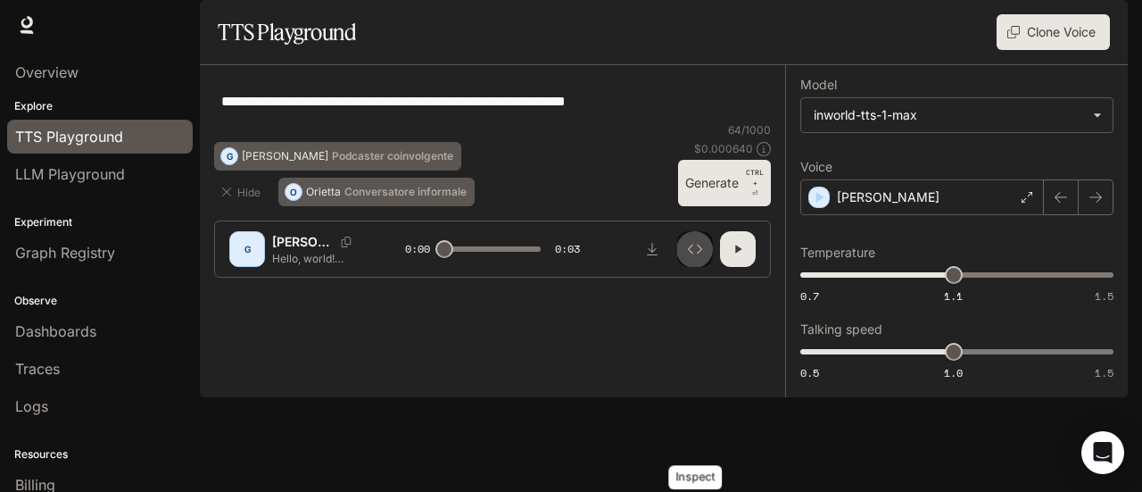
click at [703, 267] on button "Inspect" at bounding box center [695, 249] width 36 height 36
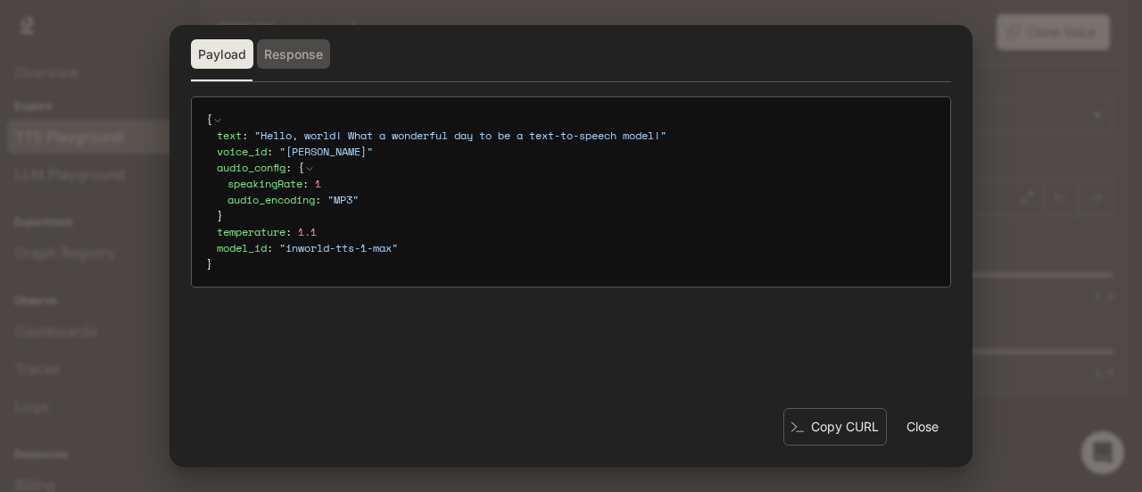
click at [292, 53] on button "Response" at bounding box center [293, 54] width 73 height 30
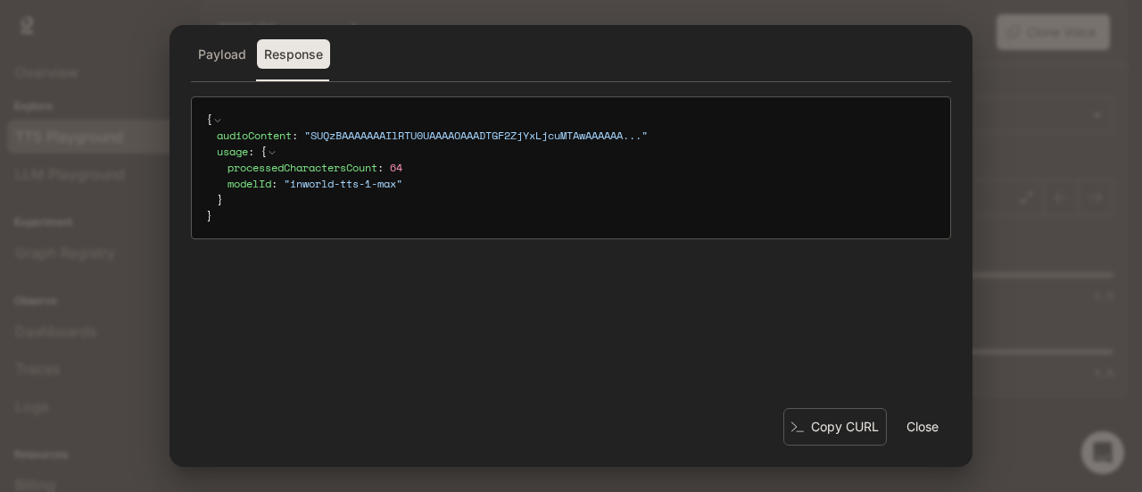
click at [222, 62] on button "Payload" at bounding box center [222, 54] width 62 height 30
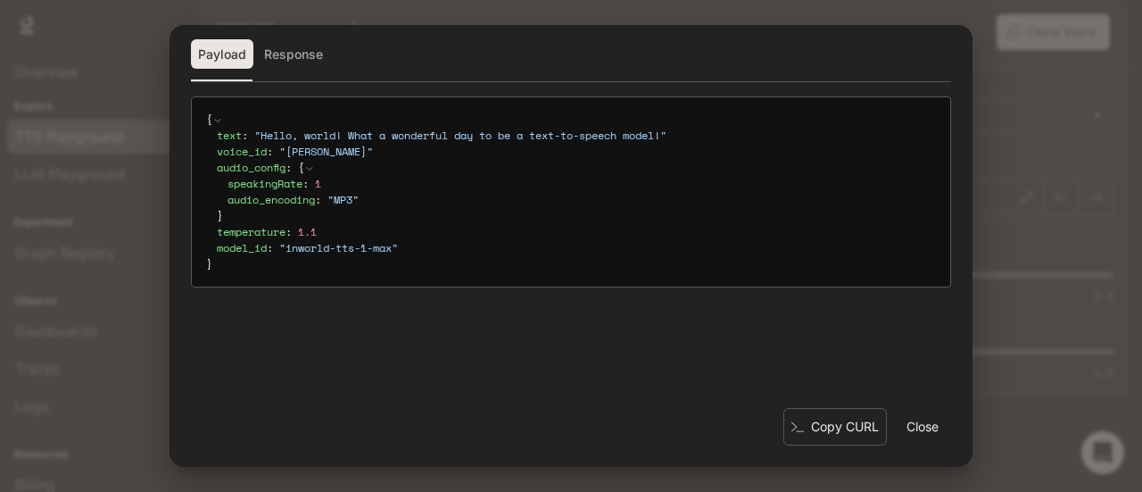
click at [376, 211] on div "audio_config : { speakingRate : 1 audio_encoding : " MP3 " }" at bounding box center [576, 192] width 719 height 64
click at [326, 197] on div "audio_encoding : " MP3 "" at bounding box center [581, 200] width 708 height 16
drag, startPoint x: 294, startPoint y: 194, endPoint x: 248, endPoint y: 191, distance: 46.5
click at [248, 192] on span "audio_encoding" at bounding box center [270, 199] width 87 height 15
click at [931, 427] on button "Close" at bounding box center [922, 427] width 57 height 36
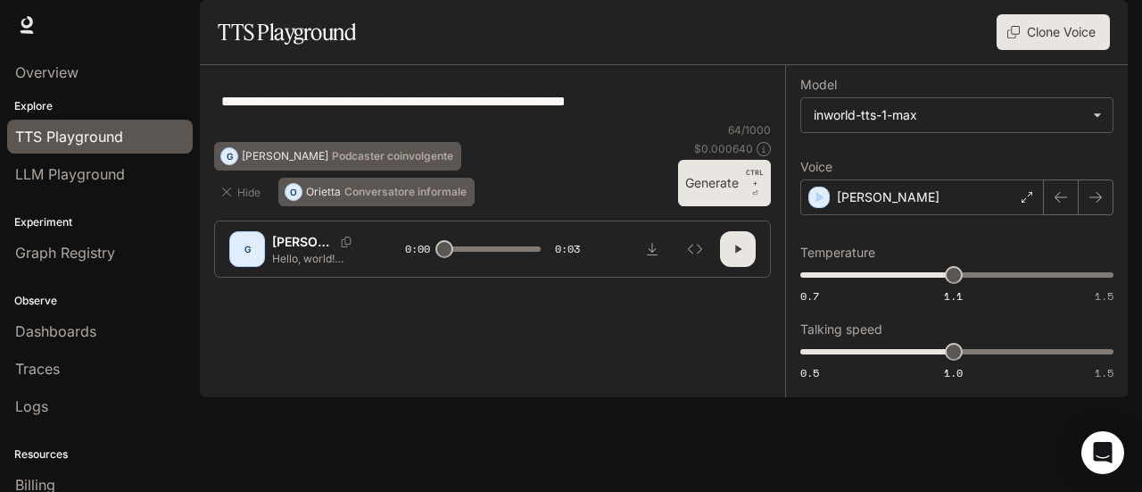
click at [530, 122] on div "**********" at bounding box center [492, 100] width 557 height 43
click at [223, 199] on icon "button" at bounding box center [226, 192] width 14 height 14
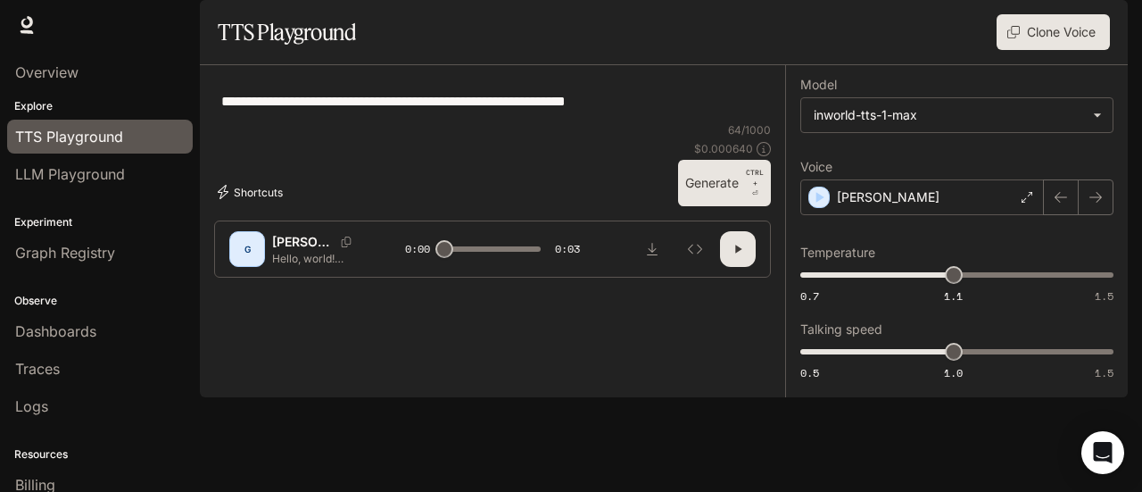
click at [224, 199] on icon "button" at bounding box center [223, 192] width 11 height 14
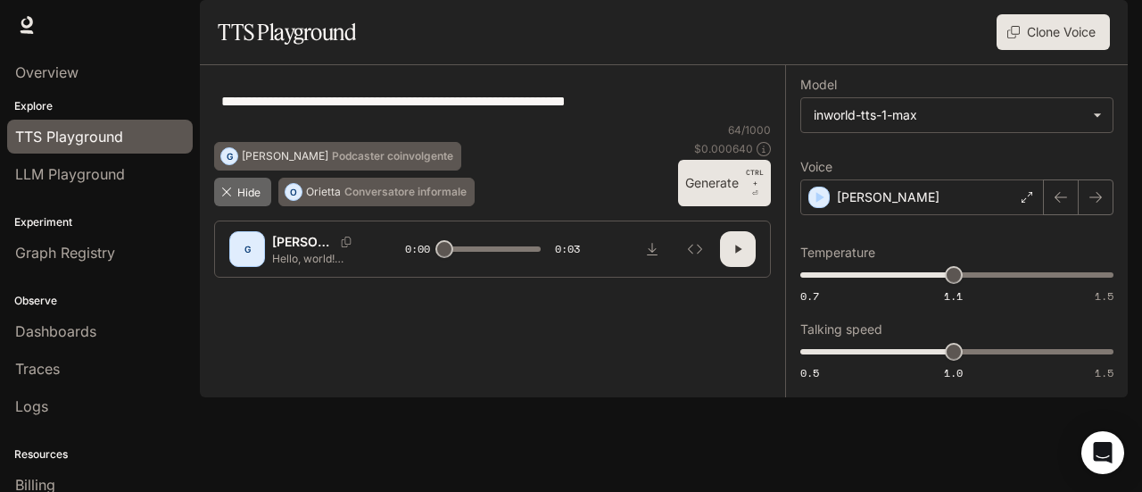
click at [224, 199] on icon "button" at bounding box center [226, 192] width 14 height 14
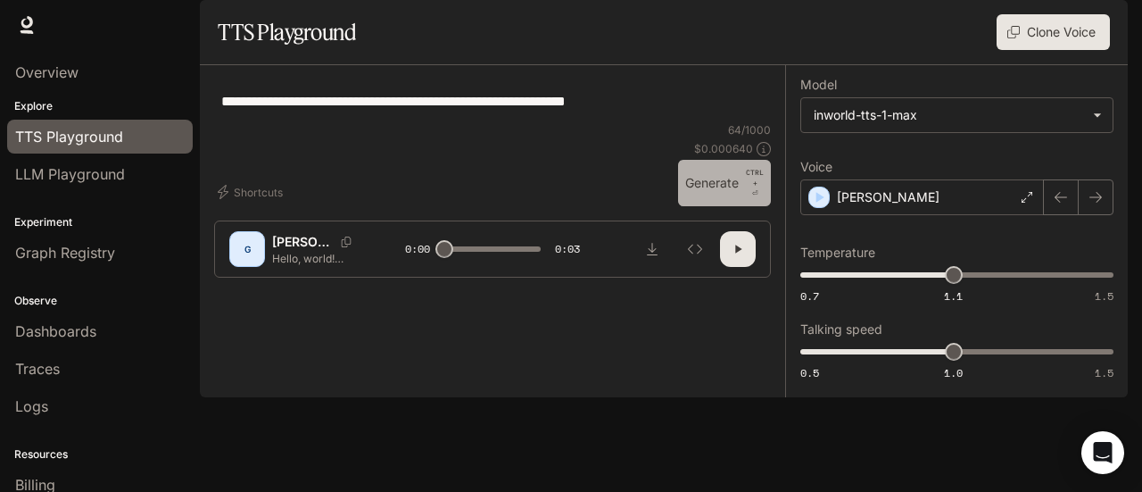
click at [754, 199] on p "CTRL + ⏎" at bounding box center [755, 183] width 18 height 32
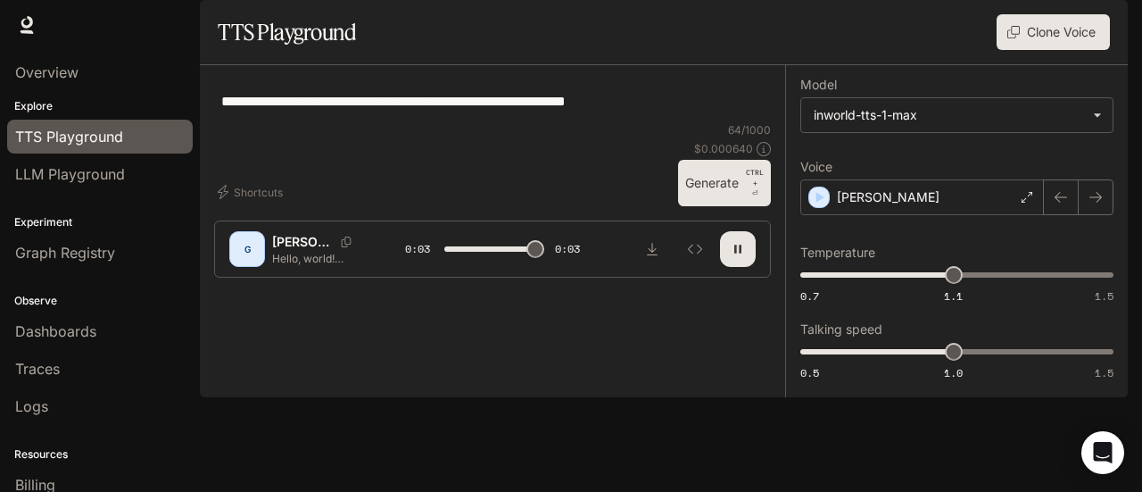
type input "*"
click at [246, 263] on div "G" at bounding box center [247, 249] width 29 height 29
click at [1026, 163] on body "**********" at bounding box center [571, 246] width 1142 height 492
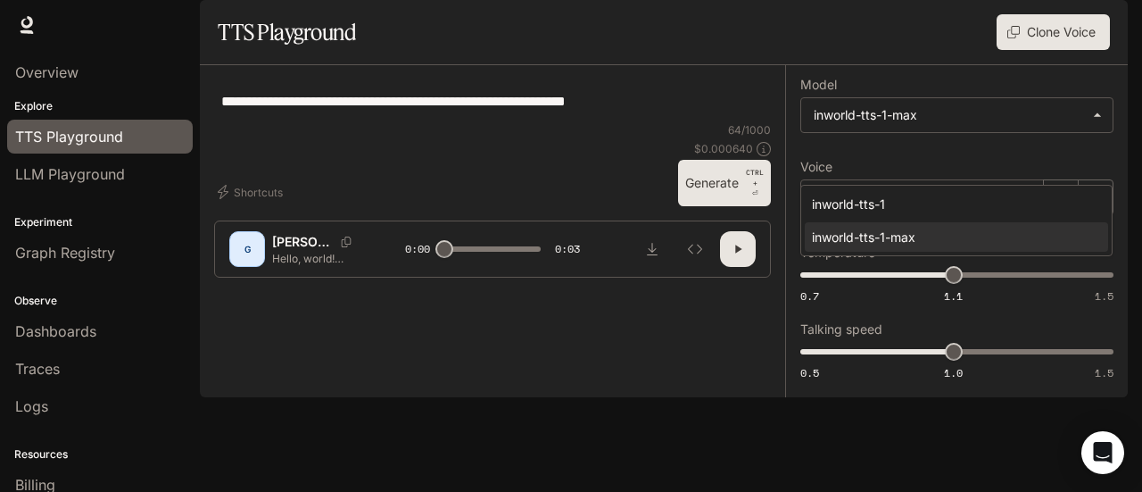
click at [590, 185] on div at bounding box center [571, 246] width 1142 height 492
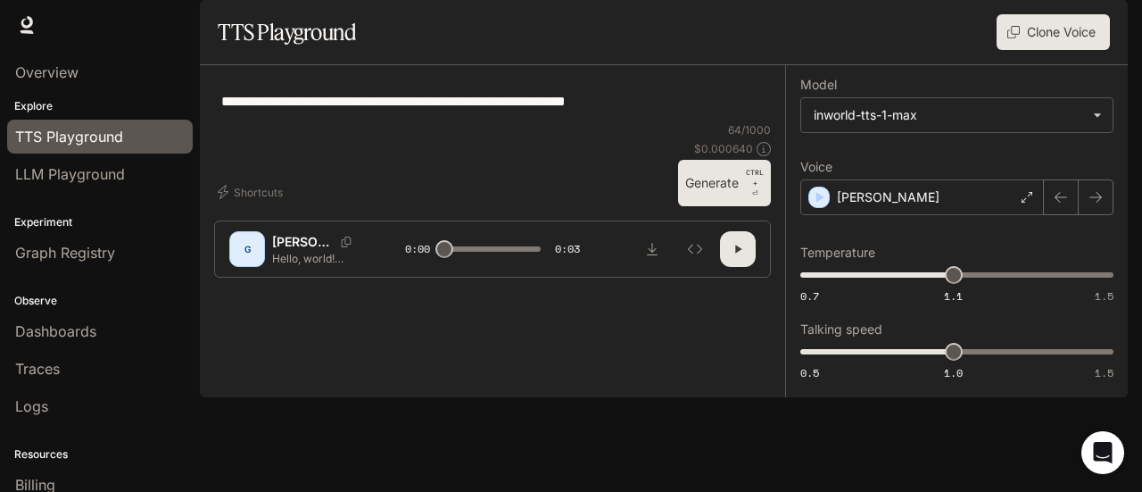
click at [55, 126] on span "TTS Playground" at bounding box center [69, 136] width 108 height 21
click at [80, 173] on span "LLM Playground" at bounding box center [70, 173] width 110 height 21
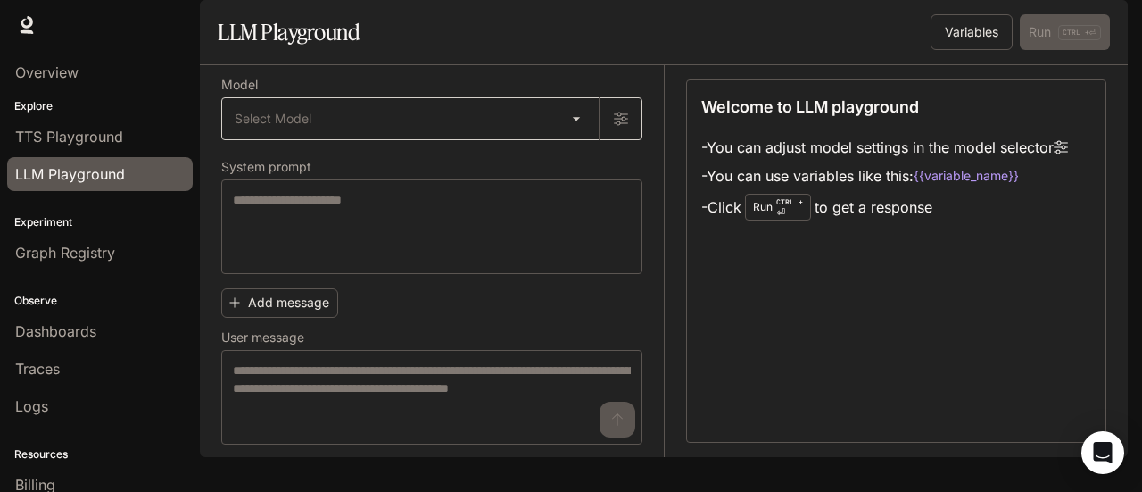
click at [417, 181] on body "Skip to main content Runtime Runtime Documentation Documentation Portal Overvie…" at bounding box center [571, 246] width 1142 height 492
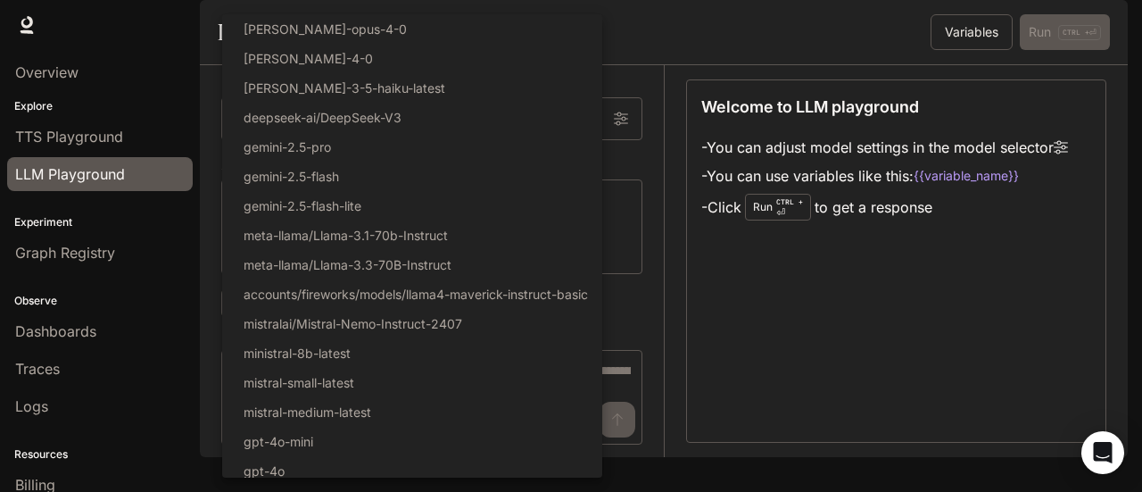
click at [770, 356] on div at bounding box center [571, 246] width 1142 height 492
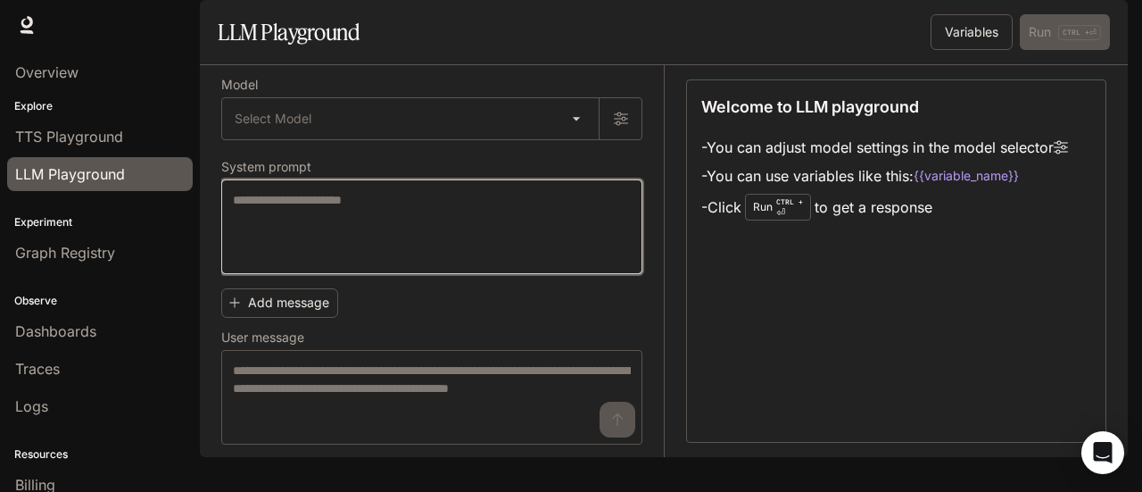
click at [360, 262] on textarea at bounding box center [432, 226] width 398 height 71
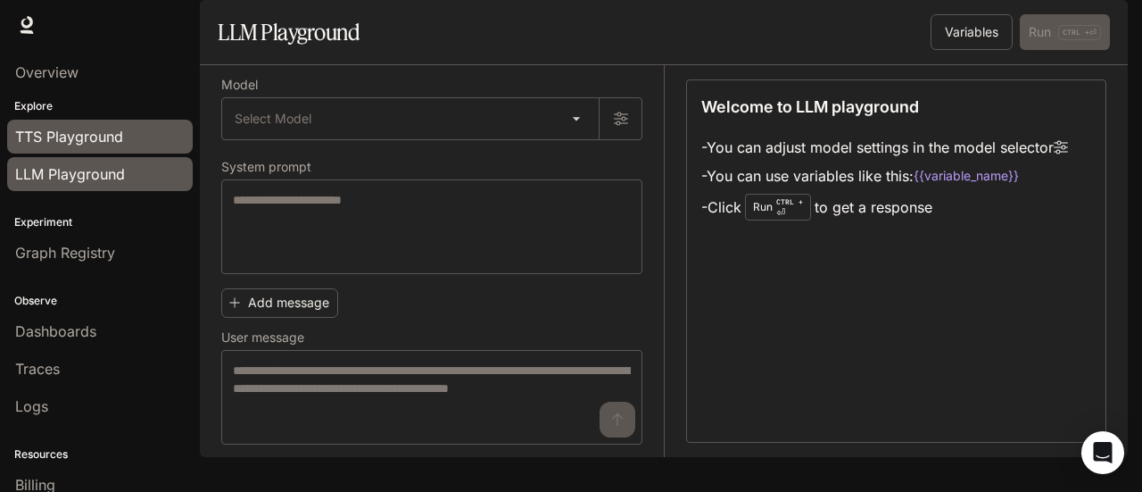
click at [94, 130] on span "TTS Playground" at bounding box center [69, 136] width 108 height 21
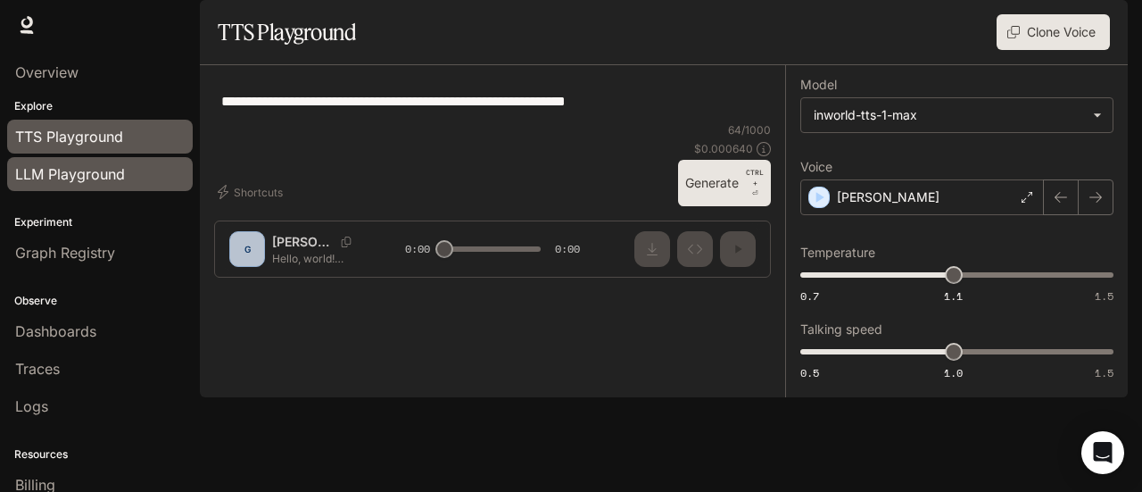
click at [112, 179] on span "LLM Playground" at bounding box center [70, 173] width 110 height 21
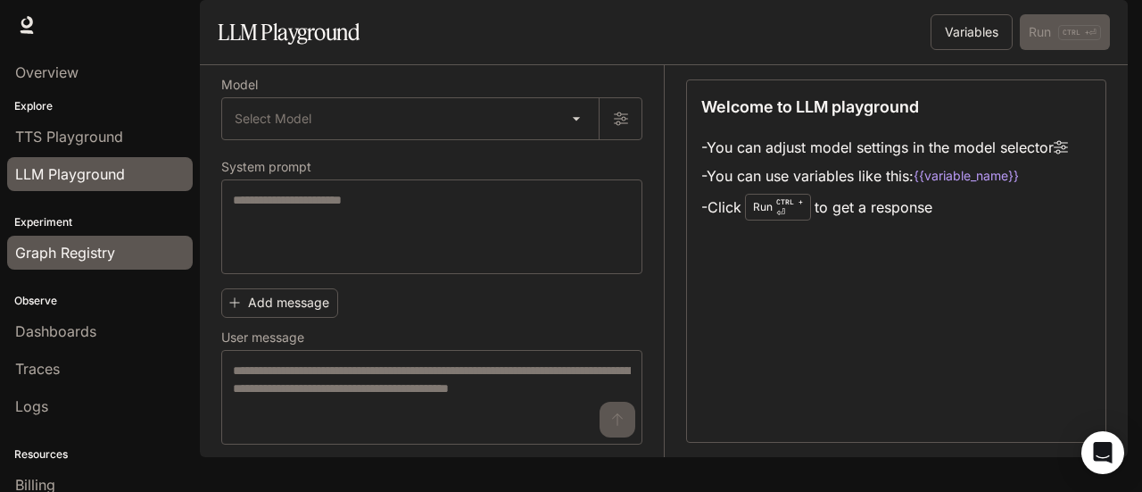
click at [103, 244] on span "Graph Registry" at bounding box center [65, 252] width 100 height 21
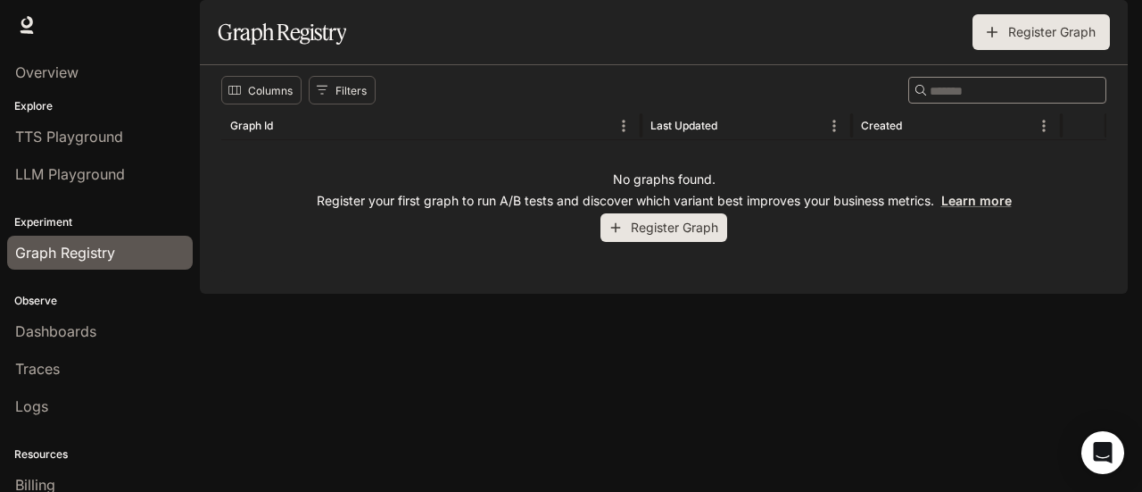
click at [1006, 50] on button "Register Graph" at bounding box center [1040, 32] width 137 height 36
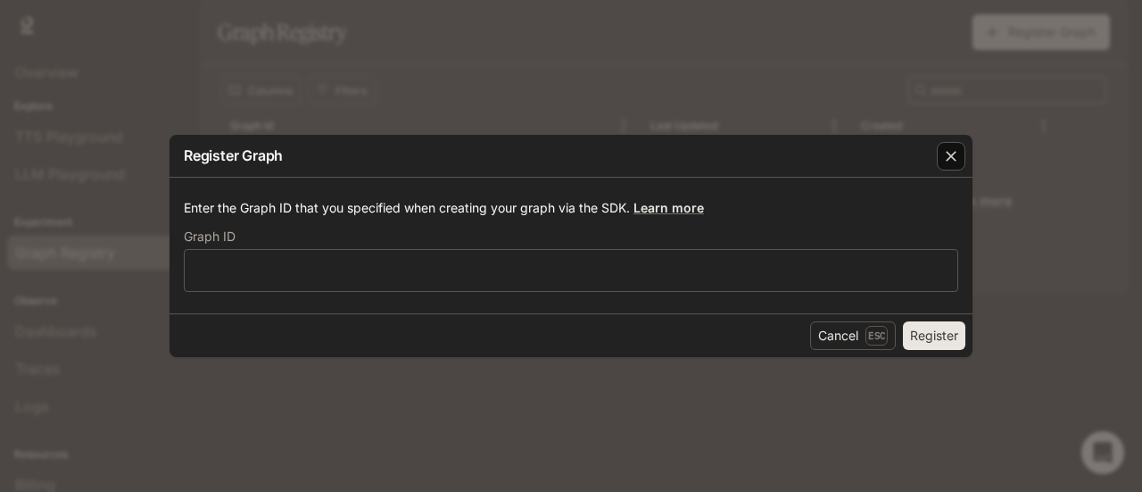
click at [947, 164] on icon "button" at bounding box center [951, 156] width 18 height 18
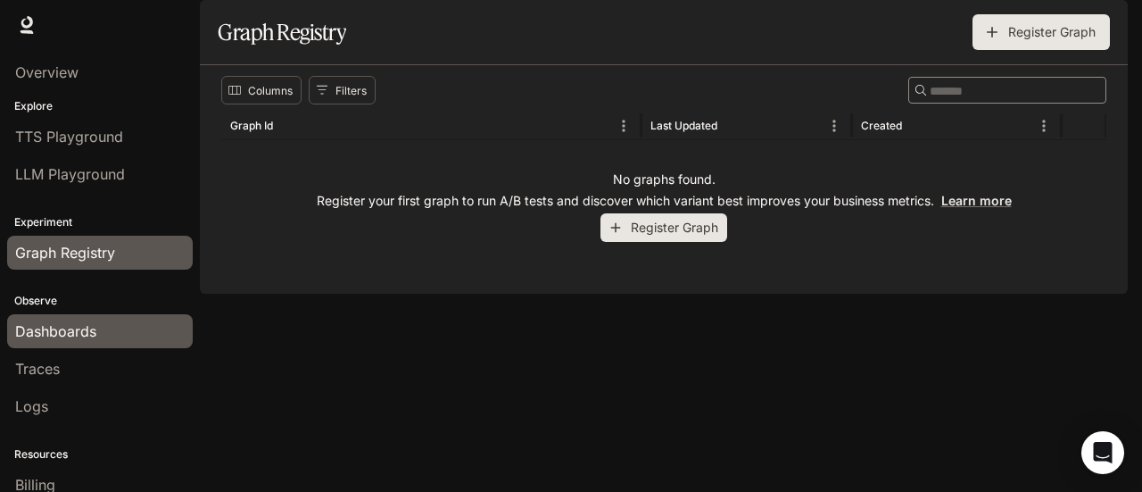
click at [80, 317] on link "Dashboards" at bounding box center [100, 331] width 186 height 34
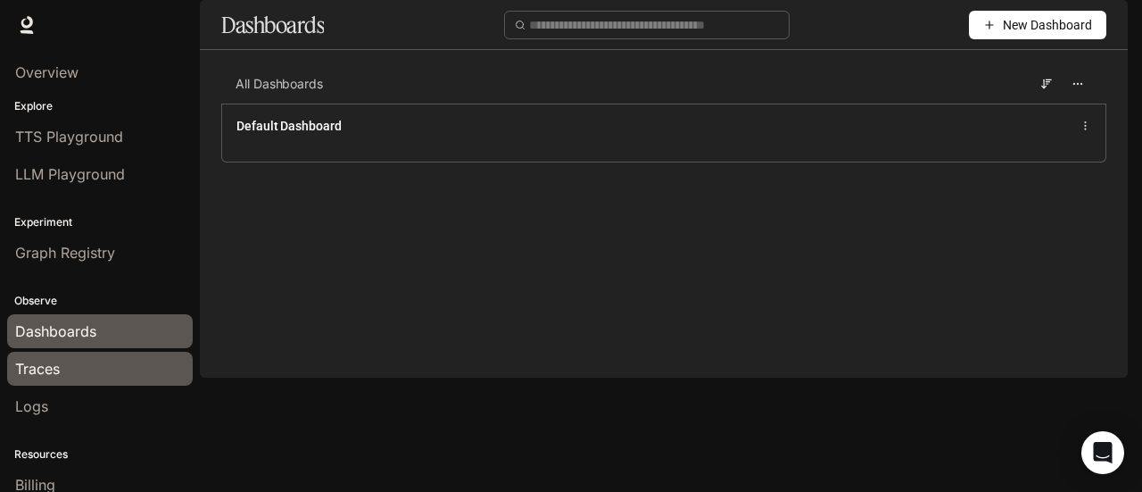
click at [79, 367] on div "Traces" at bounding box center [99, 368] width 169 height 21
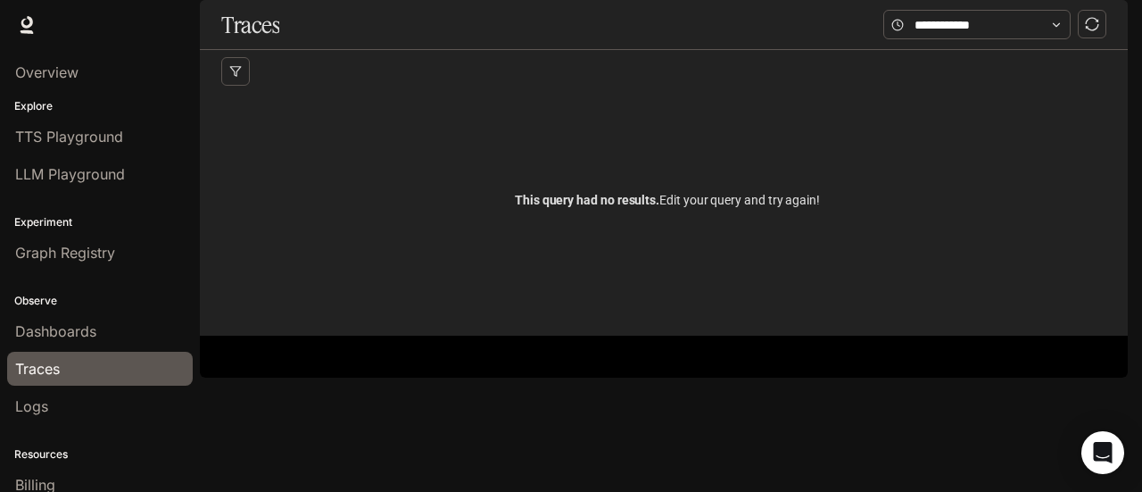
scroll to position [120, 0]
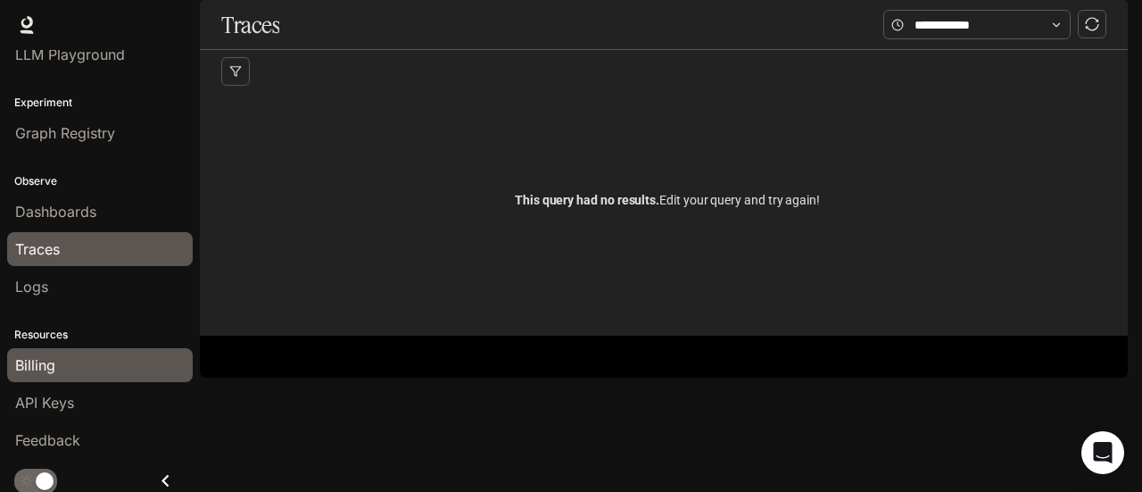
click at [71, 360] on div "Billing" at bounding box center [99, 364] width 169 height 21
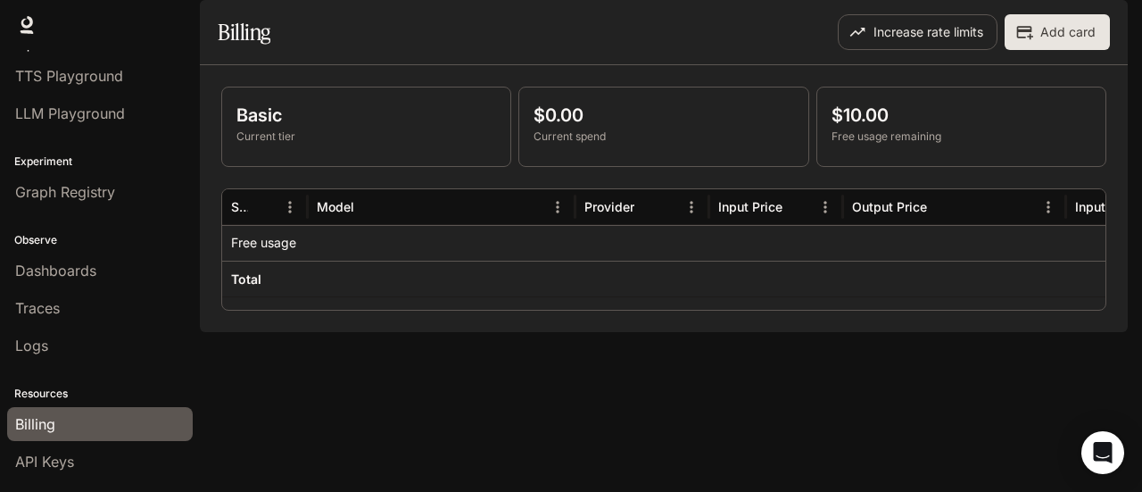
scroll to position [120, 0]
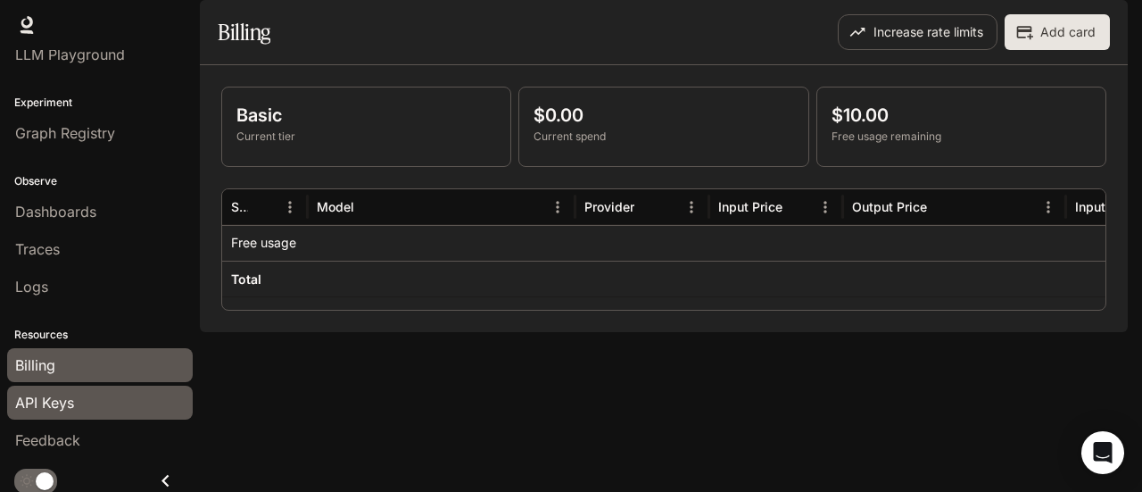
click at [72, 409] on link "API Keys" at bounding box center [100, 402] width 186 height 34
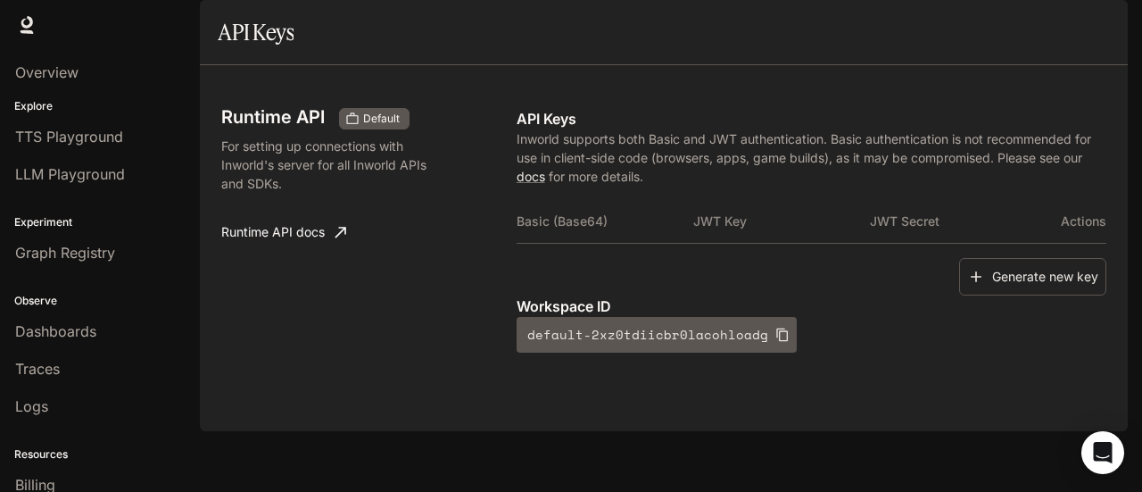
click at [1060, 31] on span "Documentation" at bounding box center [1020, 25] width 88 height 22
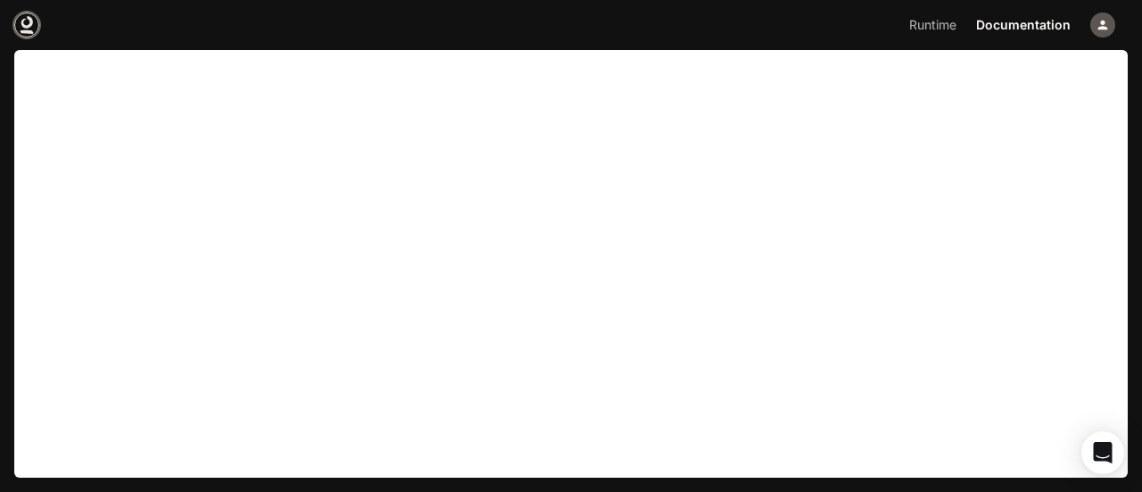
click at [19, 29] on icon at bounding box center [27, 25] width 18 height 18
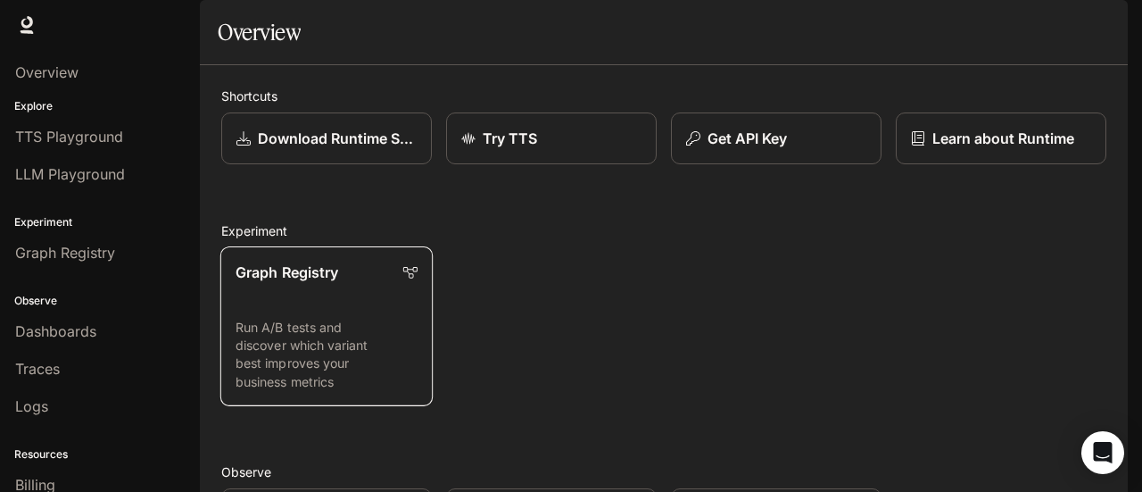
scroll to position [178, 0]
click at [315, 318] on p "Run A/B tests and discover which variant best improves your business metrics" at bounding box center [327, 354] width 182 height 72
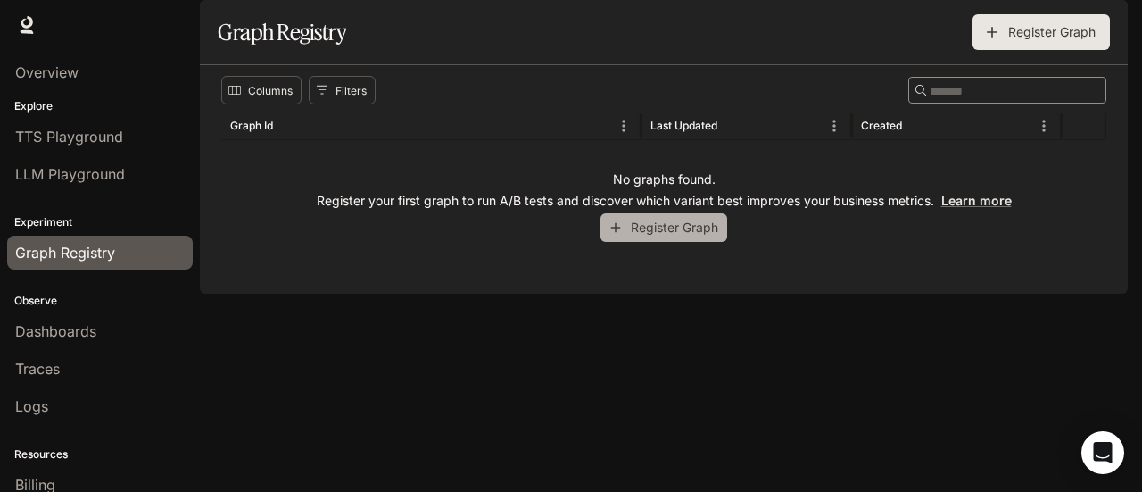
click at [655, 243] on button "Register Graph" at bounding box center [663, 227] width 127 height 29
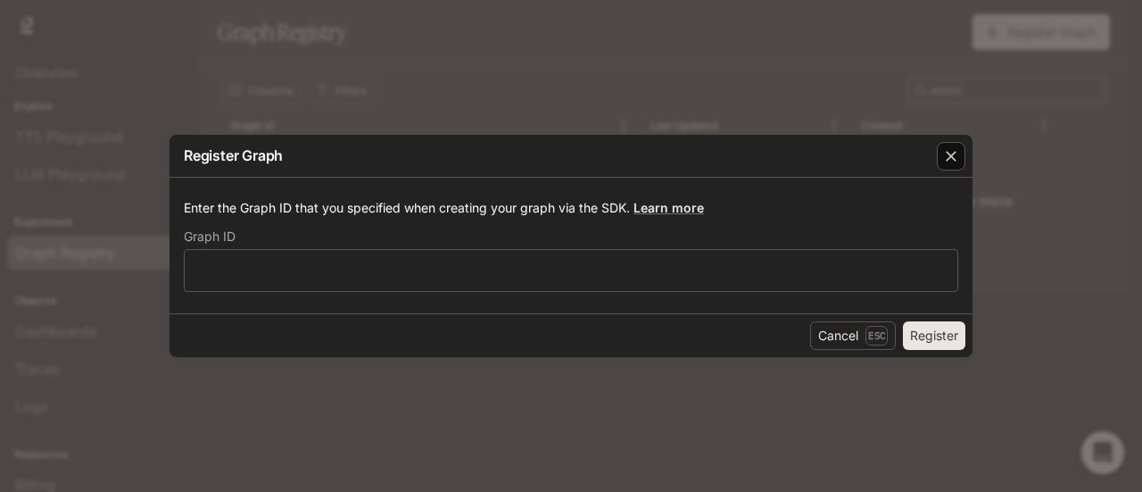
click at [953, 153] on icon "button" at bounding box center [951, 156] width 18 height 18
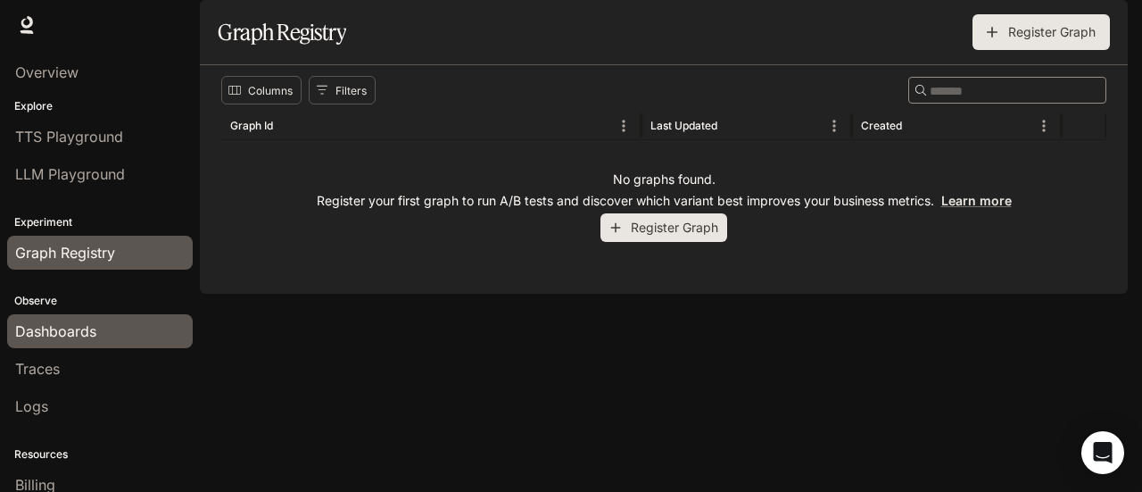
click at [82, 321] on span "Dashboards" at bounding box center [55, 330] width 81 height 21
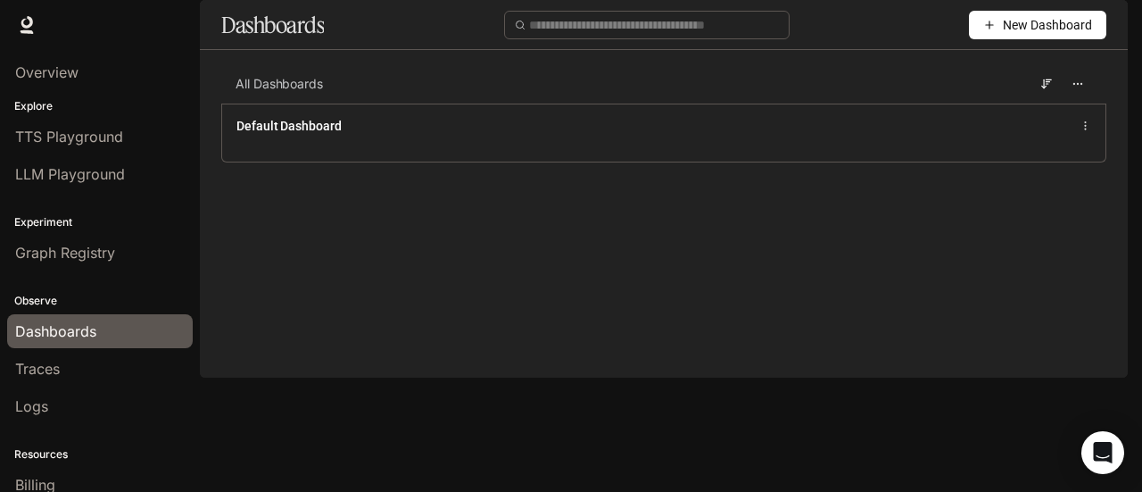
click at [601, 50] on div "Dashboards New Dashboard" at bounding box center [664, 25] width 928 height 50
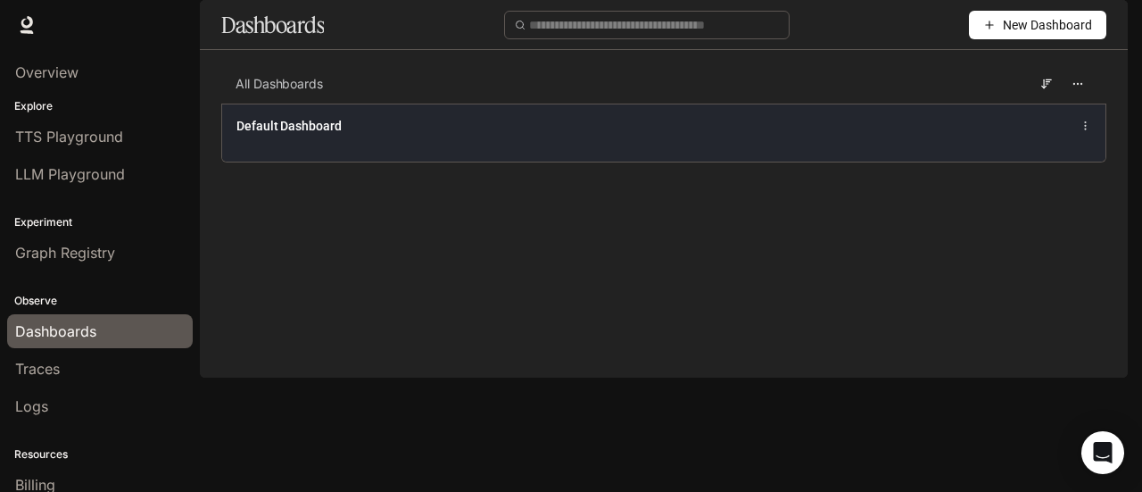
click at [556, 135] on div "Default Dashboard" at bounding box center [480, 126] width 489 height 18
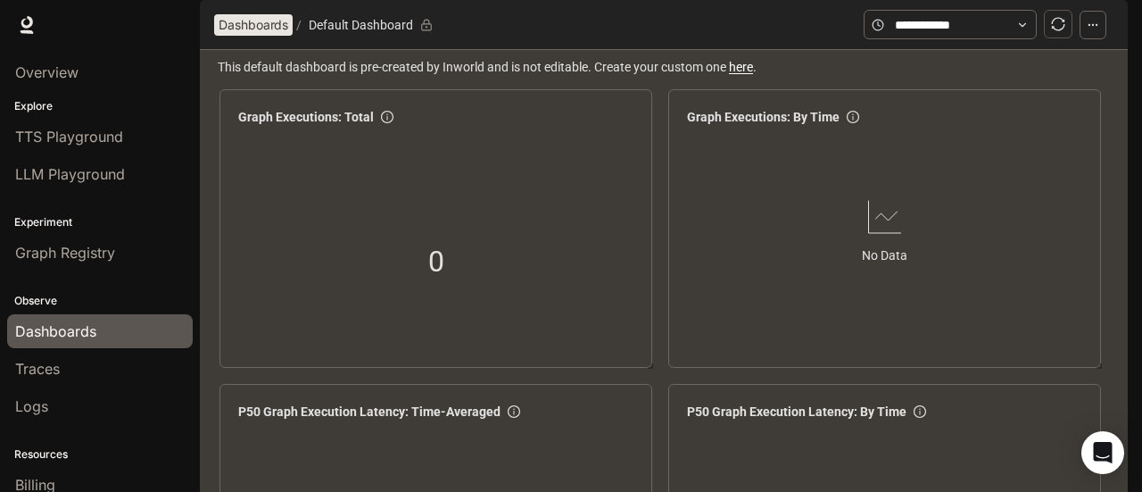
click at [266, 36] on span "Dashboards" at bounding box center [254, 24] width 70 height 21
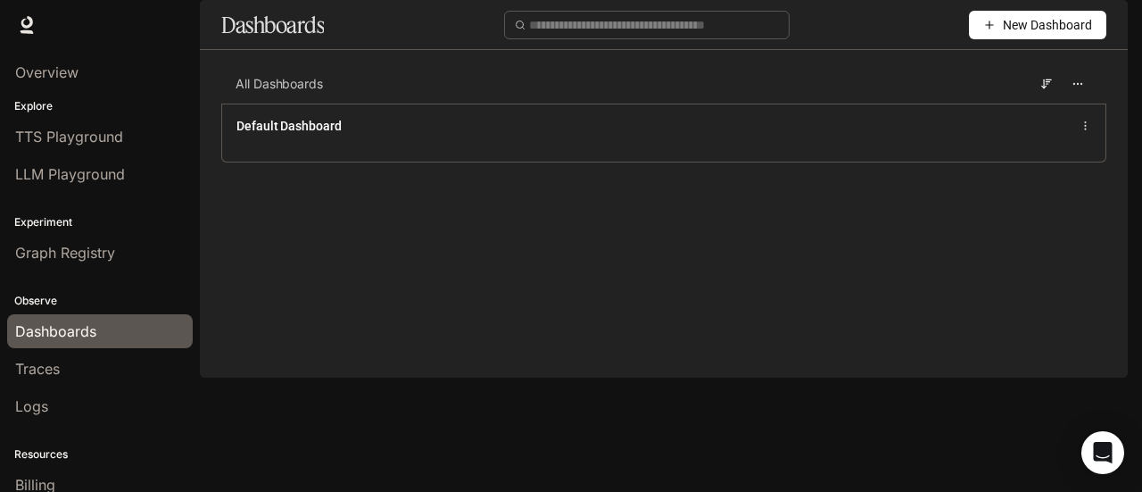
click at [1097, 18] on icon "button" at bounding box center [1102, 25] width 14 height 14
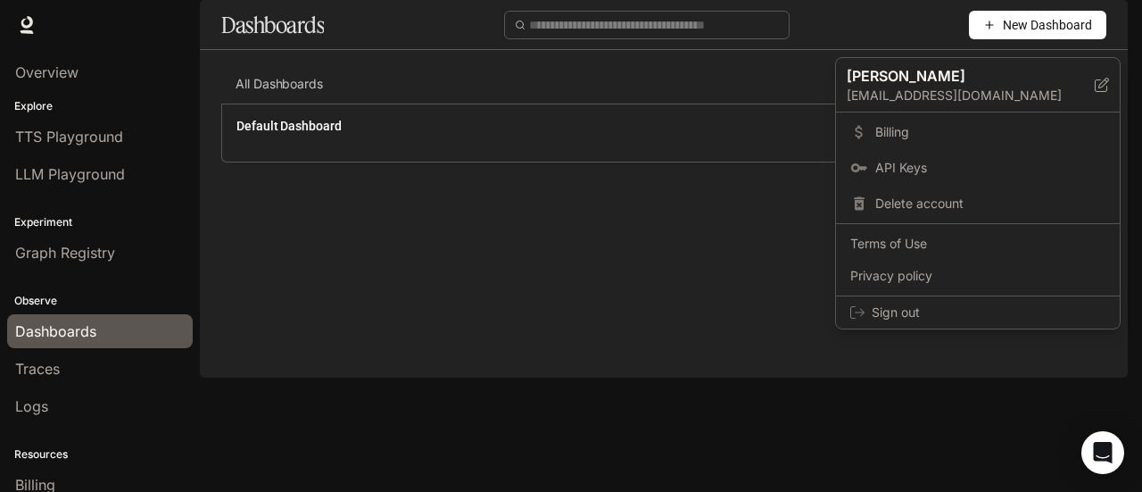
click at [680, 320] on div at bounding box center [571, 246] width 1142 height 492
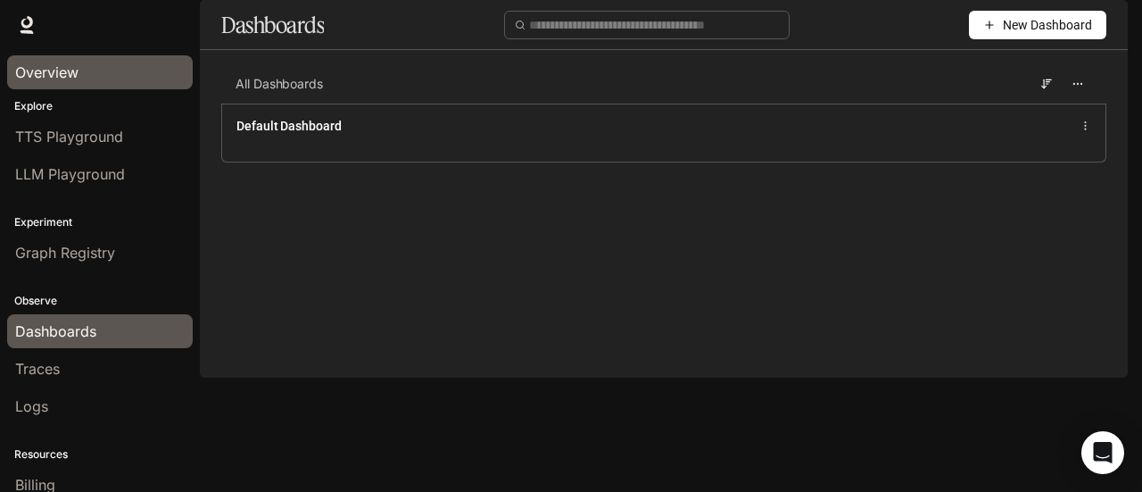
click at [52, 68] on span "Overview" at bounding box center [46, 72] width 63 height 21
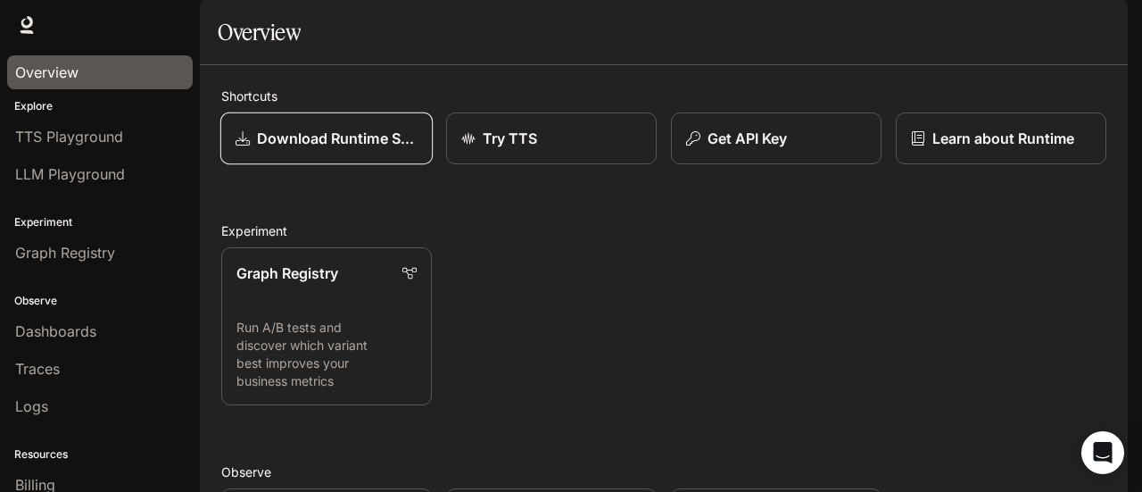
click at [285, 149] on p "Download Runtime SDK" at bounding box center [337, 138] width 161 height 21
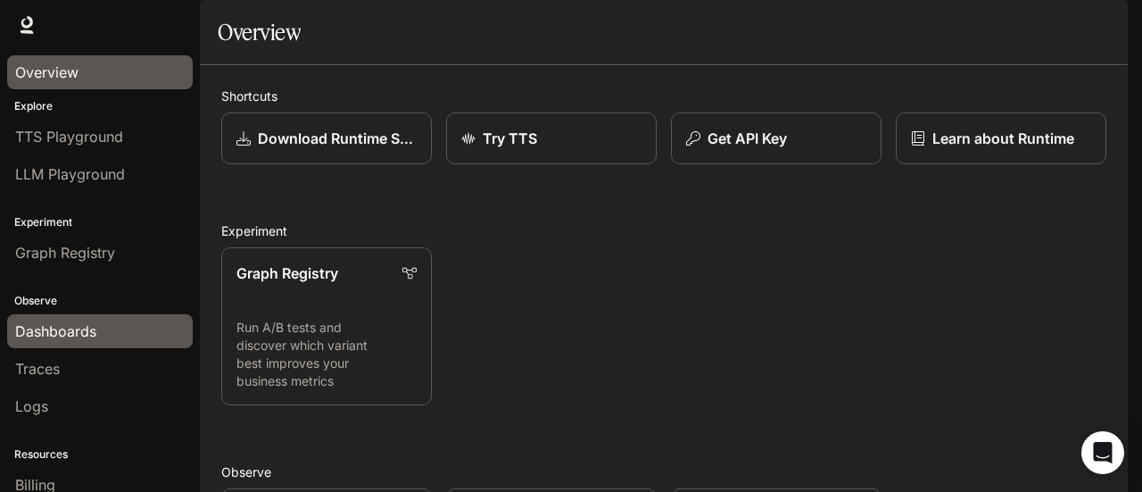
click at [52, 333] on span "Dashboards" at bounding box center [55, 330] width 81 height 21
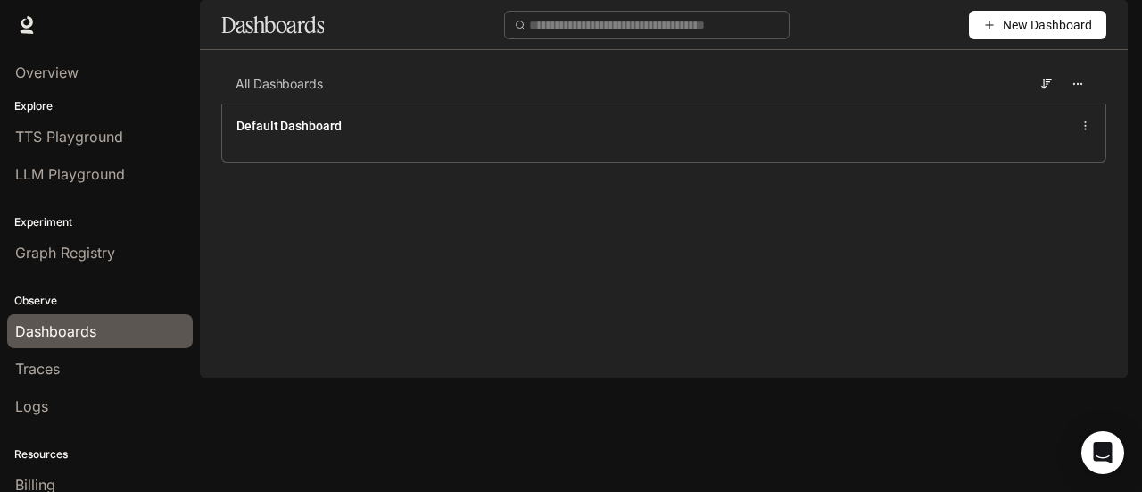
click at [1013, 35] on span "New Dashboard" at bounding box center [1047, 25] width 89 height 20
click at [984, 113] on div "Create dashboard" at bounding box center [1017, 113] width 148 height 20
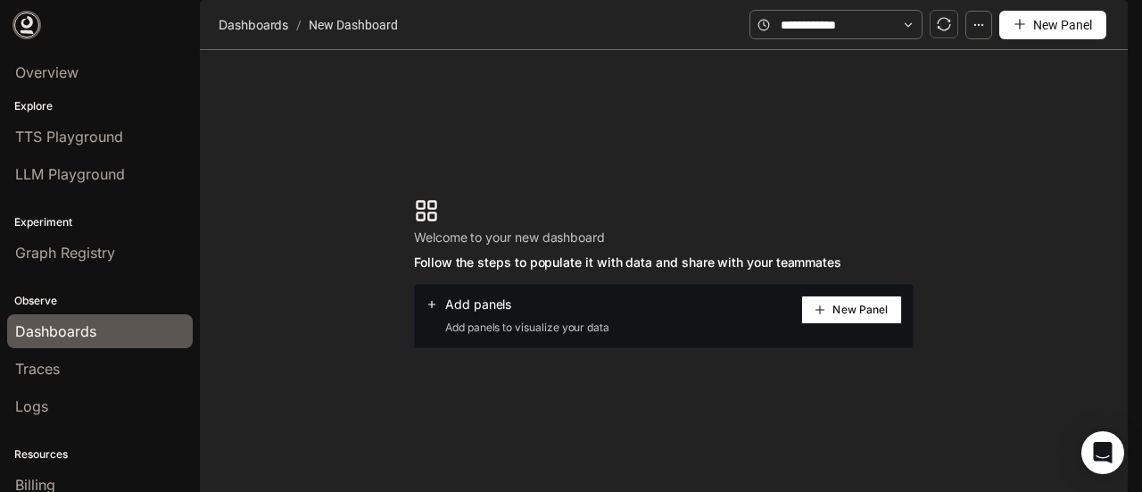
click at [28, 24] on icon at bounding box center [27, 25] width 18 height 18
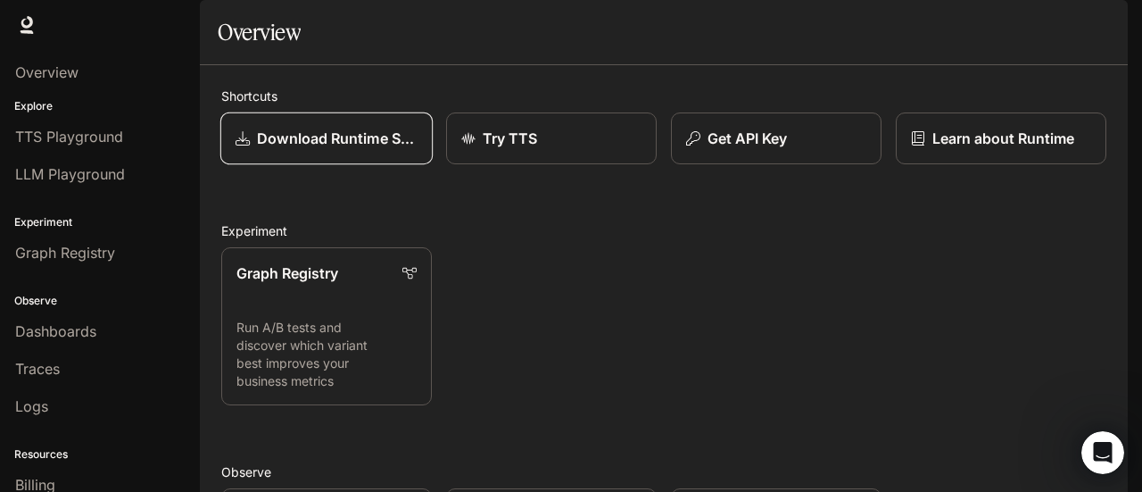
click at [373, 149] on p "Download Runtime SDK" at bounding box center [337, 138] width 161 height 21
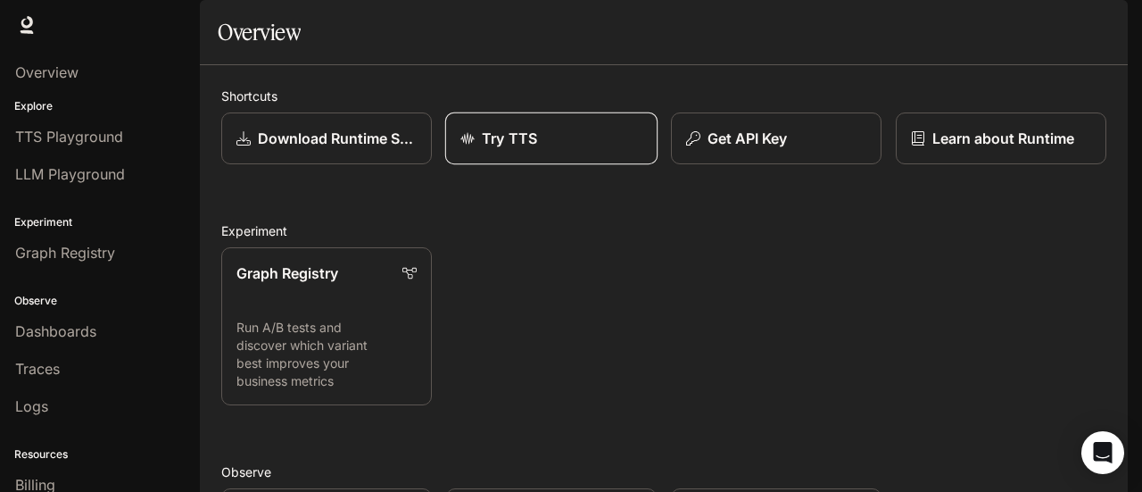
click at [550, 149] on div "Try TTS" at bounding box center [551, 138] width 182 height 21
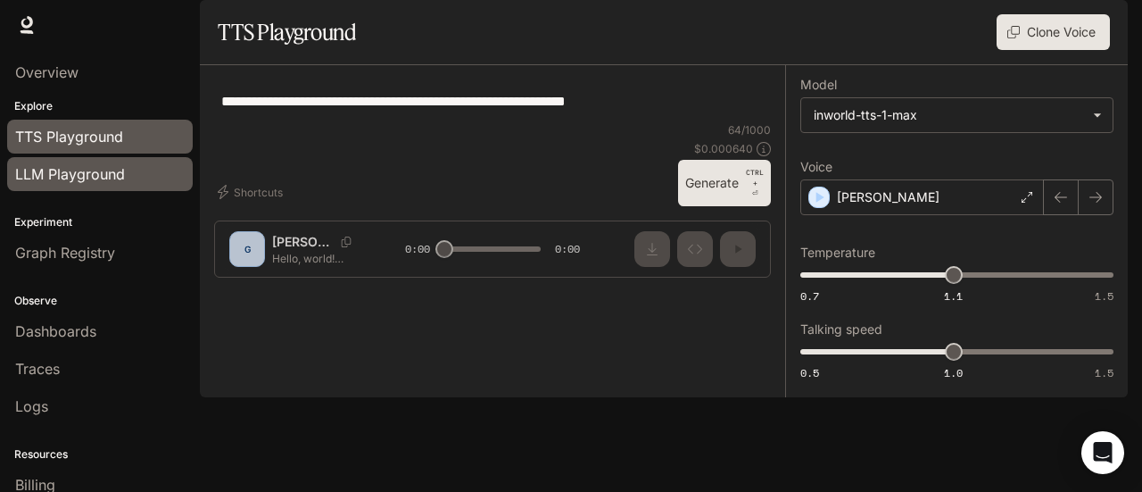
click at [67, 179] on span "LLM Playground" at bounding box center [70, 173] width 110 height 21
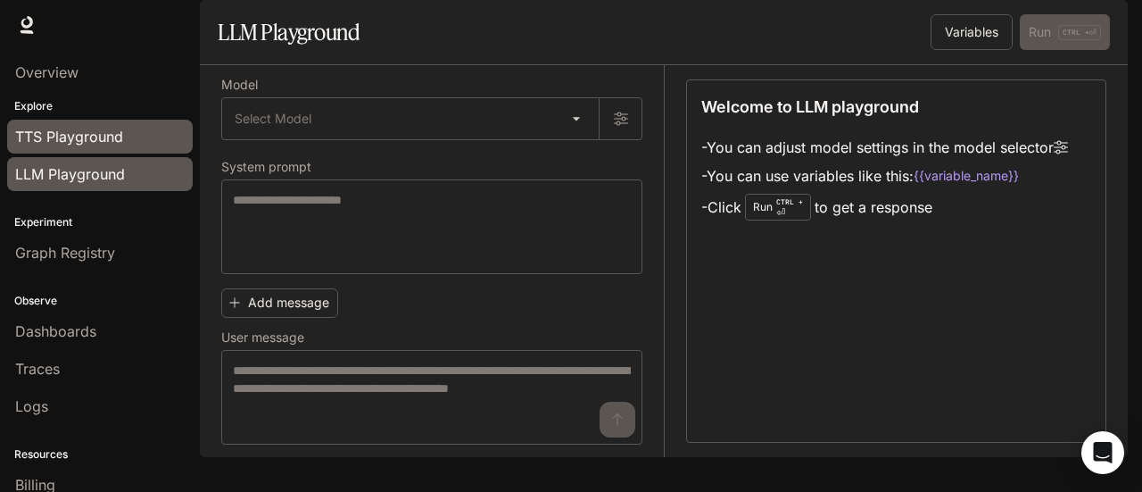
click at [84, 138] on span "TTS Playground" at bounding box center [69, 136] width 108 height 21
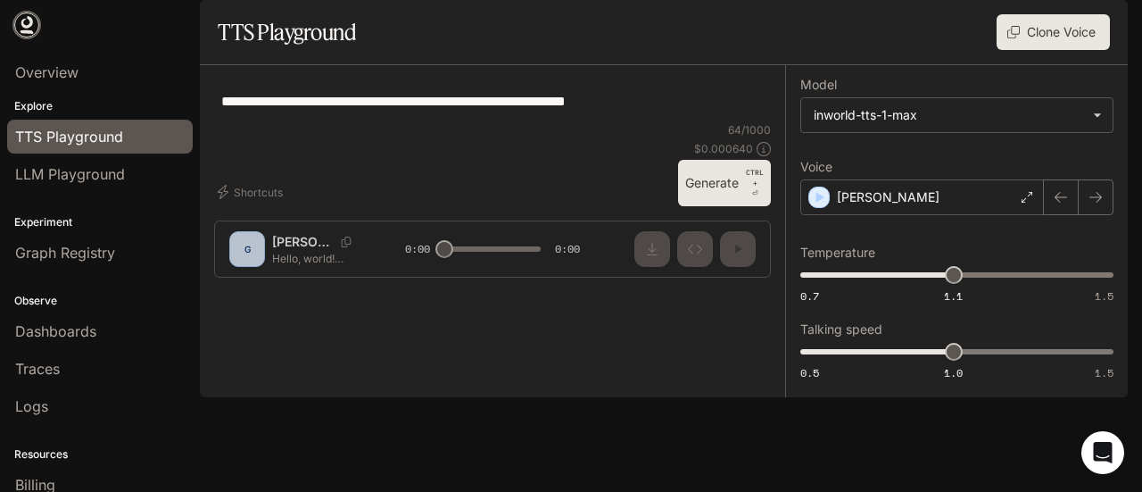
click at [34, 19] on icon at bounding box center [27, 25] width 18 height 18
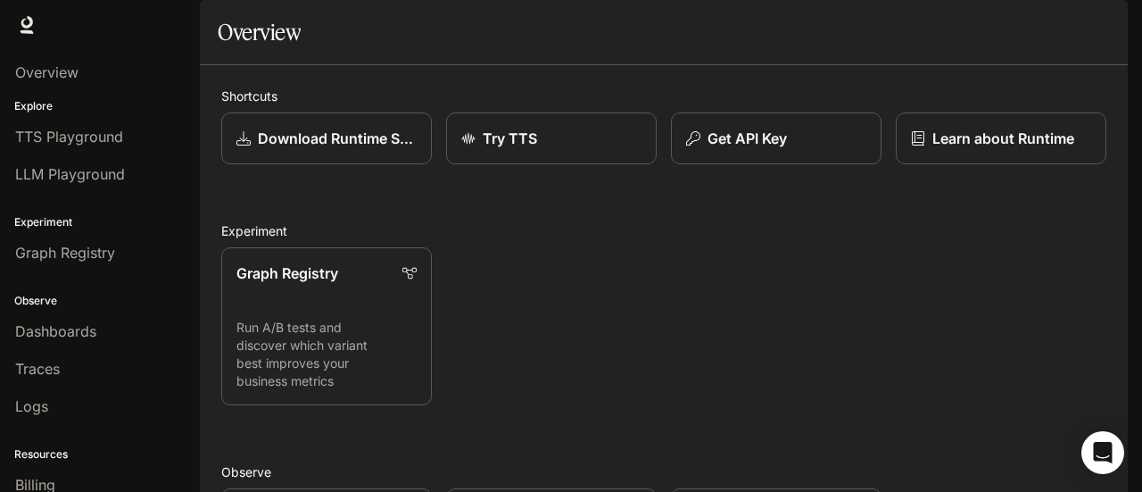
click at [1084, 24] on div "Runtime Runtime Documentation Documentation" at bounding box center [1011, 25] width 219 height 36
click at [1098, 28] on icon "button" at bounding box center [1102, 25] width 14 height 14
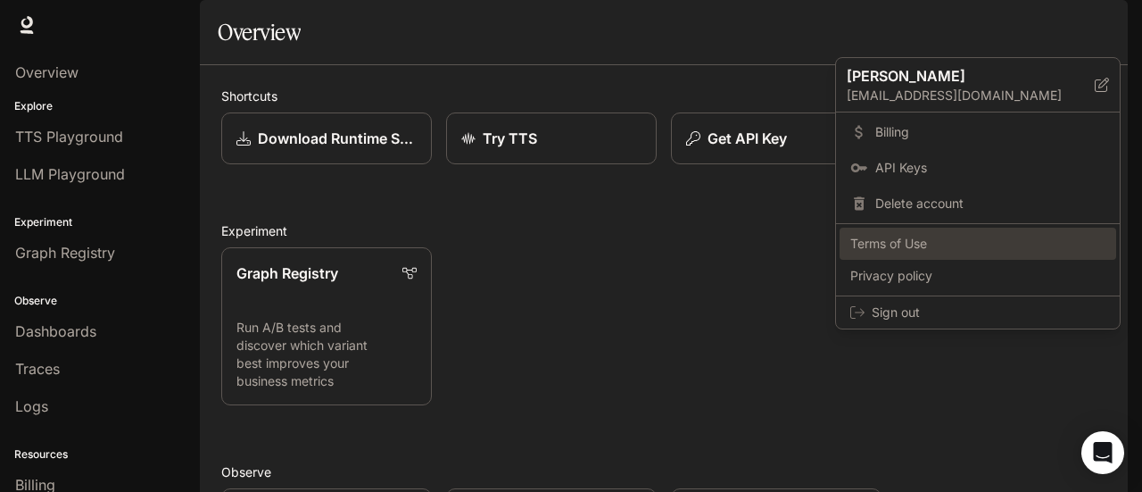
click at [922, 244] on span "Terms of Use" at bounding box center [977, 244] width 255 height 18
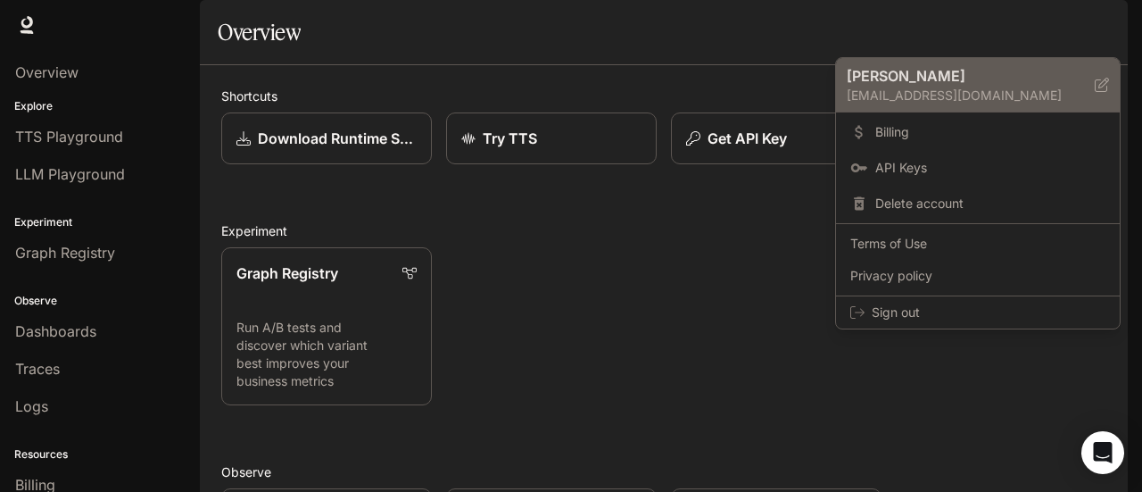
click at [932, 99] on p "[EMAIL_ADDRESS][DOMAIN_NAME]" at bounding box center [971, 96] width 248 height 18
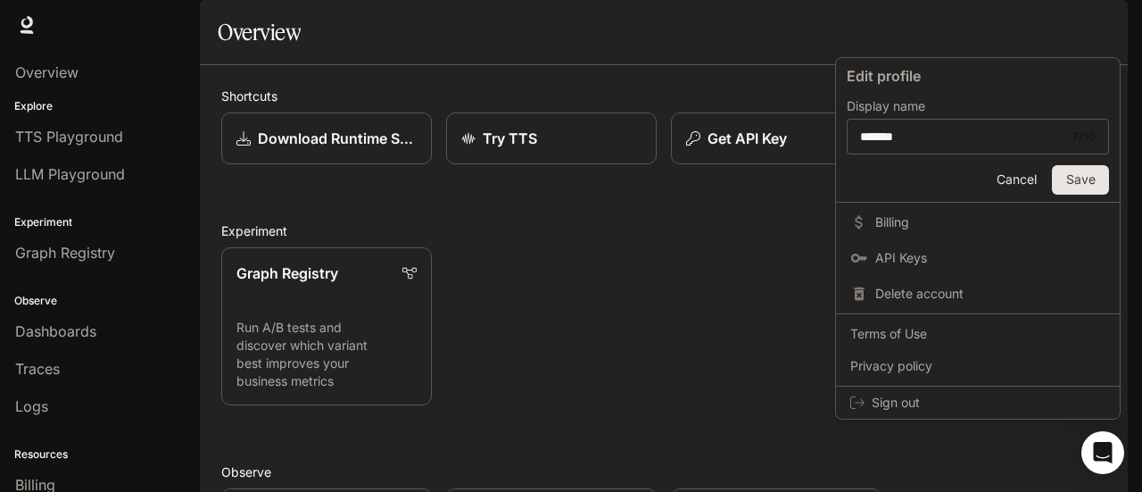
click at [710, 340] on div at bounding box center [571, 246] width 1142 height 492
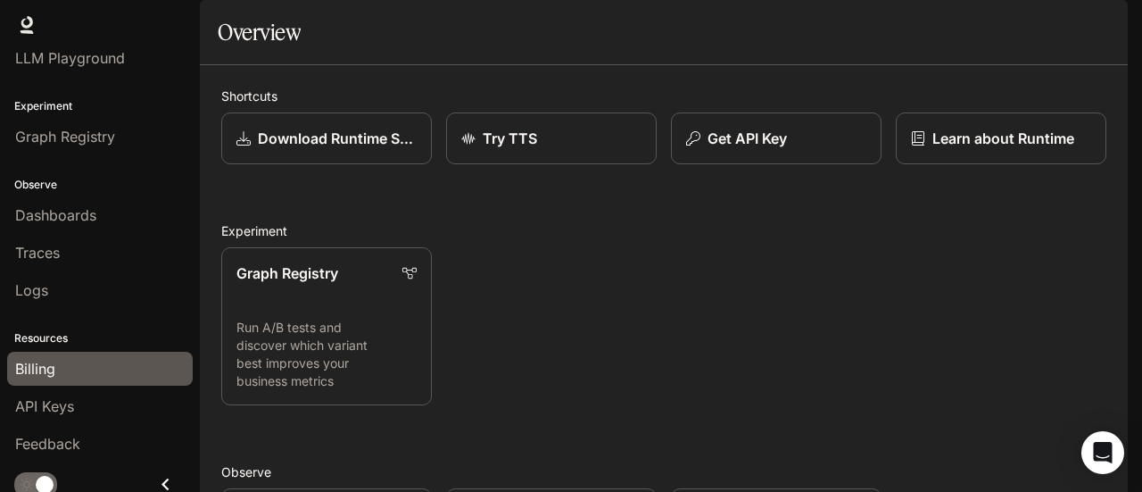
scroll to position [120, 0]
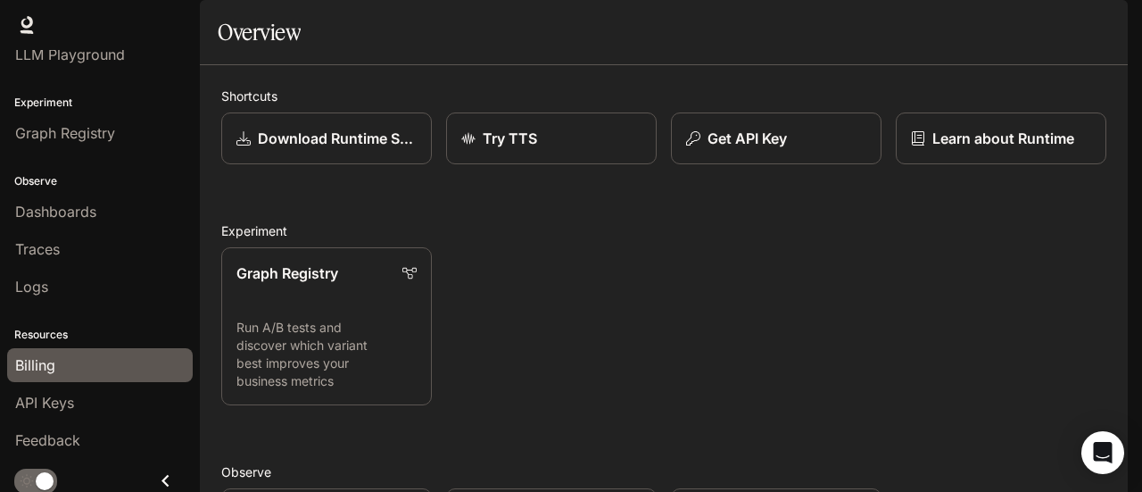
click at [65, 354] on div "Billing" at bounding box center [99, 364] width 169 height 21
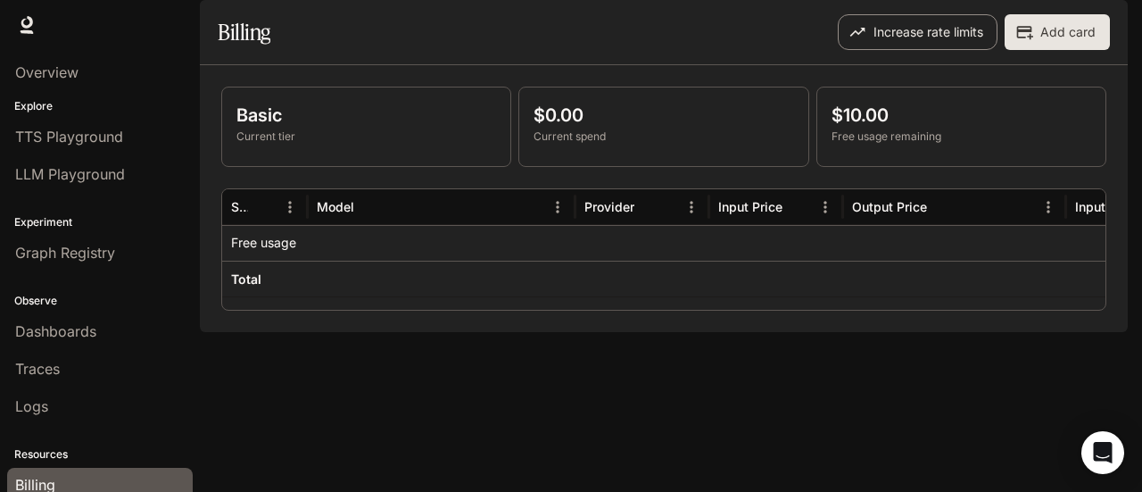
click at [901, 50] on button "Increase rate limits" at bounding box center [918, 32] width 160 height 36
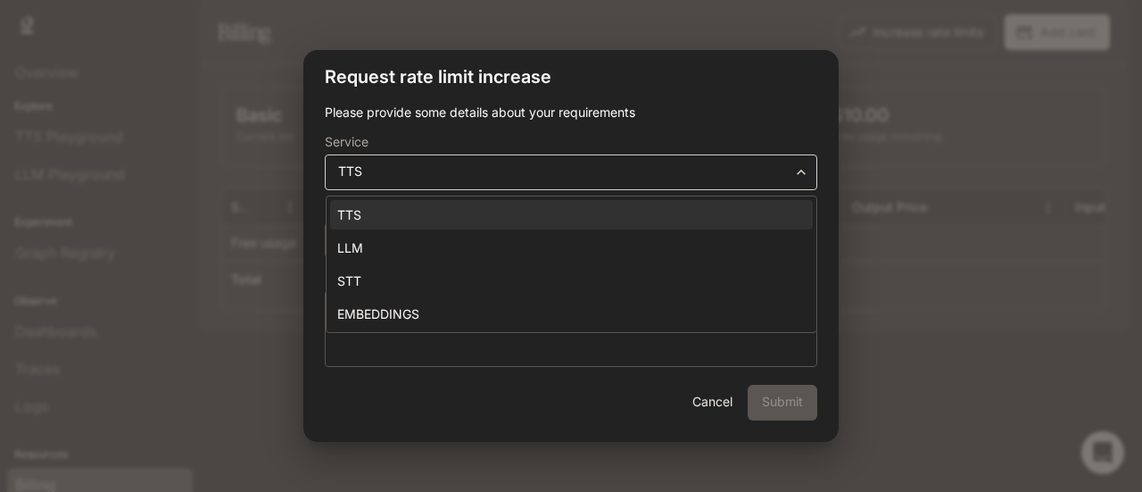
click at [596, 168] on body "**********" at bounding box center [571, 246] width 1142 height 492
click at [596, 168] on div at bounding box center [571, 246] width 1142 height 492
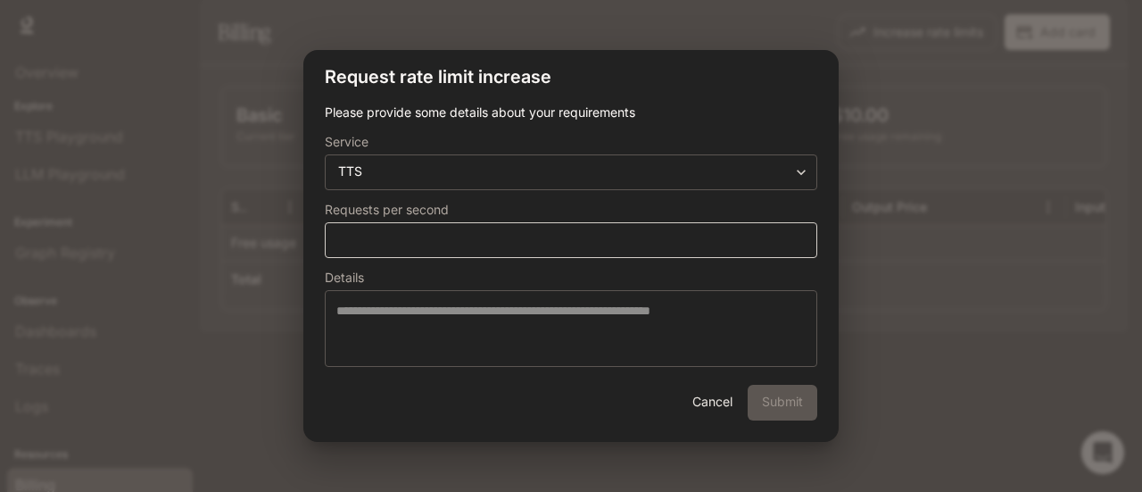
click at [550, 227] on div "* ​" at bounding box center [571, 240] width 492 height 36
click at [710, 401] on button "Cancel" at bounding box center [711, 402] width 57 height 36
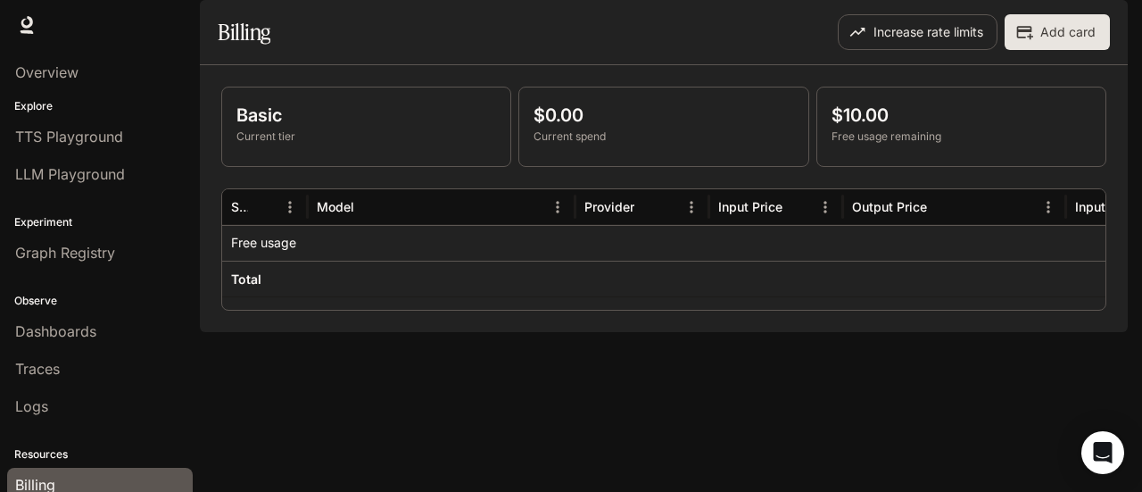
click at [293, 145] on p "Current tier" at bounding box center [366, 136] width 260 height 16
click at [812, 167] on div "Basic Current tier $0.00 Current spend $10.00 Free usage remaining" at bounding box center [663, 127] width 885 height 80
click at [1049, 128] on p "$10.00" at bounding box center [961, 115] width 260 height 27
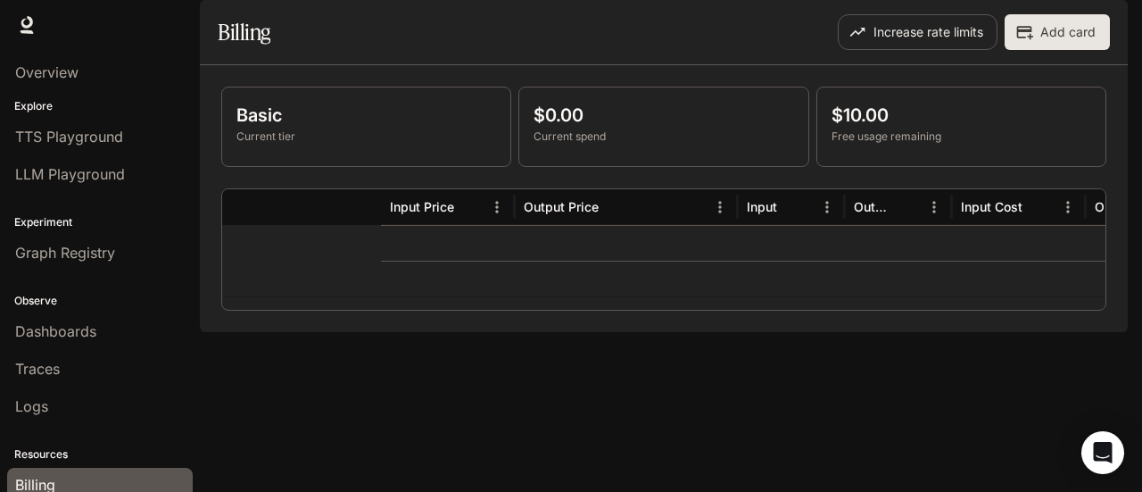
scroll to position [0, 575]
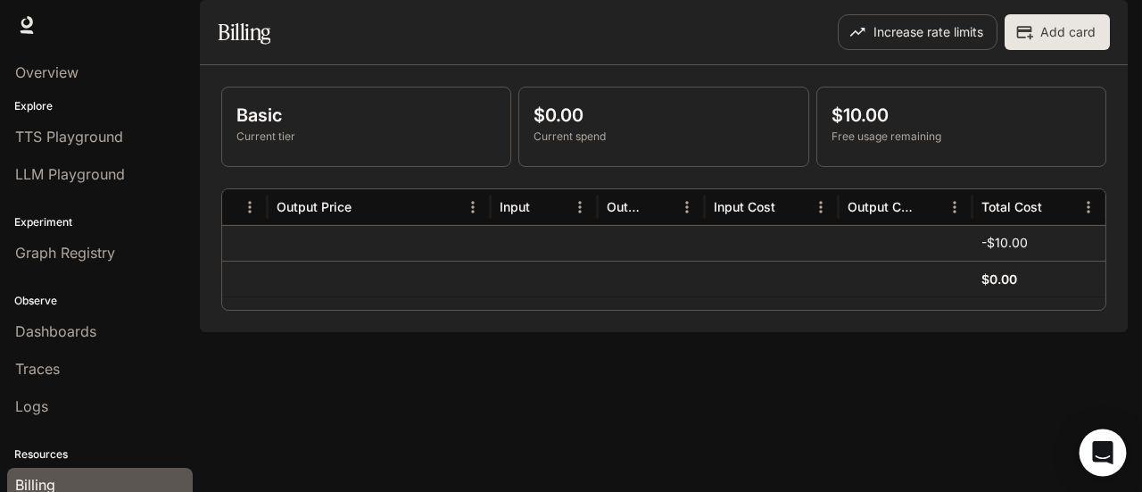
click at [1094, 451] on icon "Open Intercom Messenger" at bounding box center [1102, 452] width 21 height 23
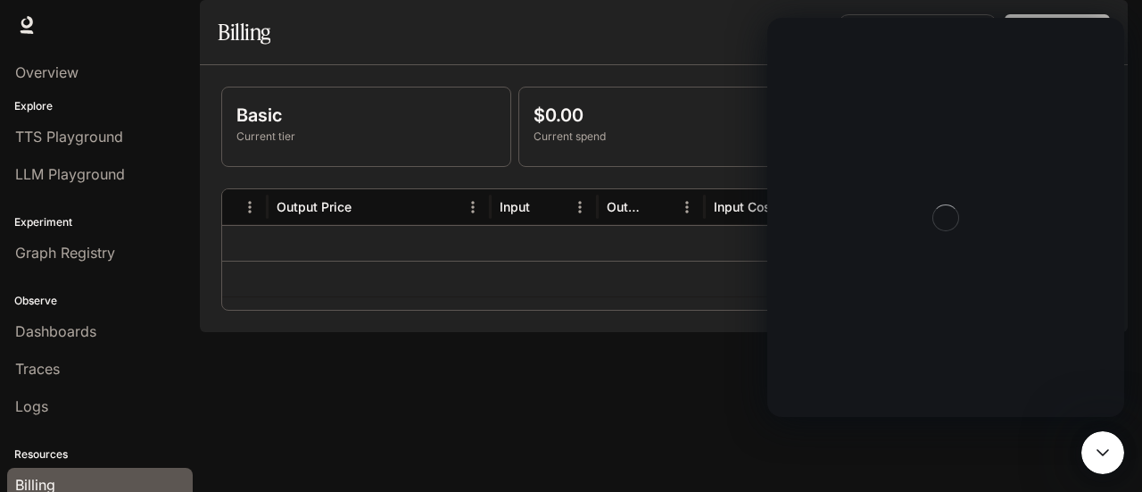
scroll to position [0, 0]
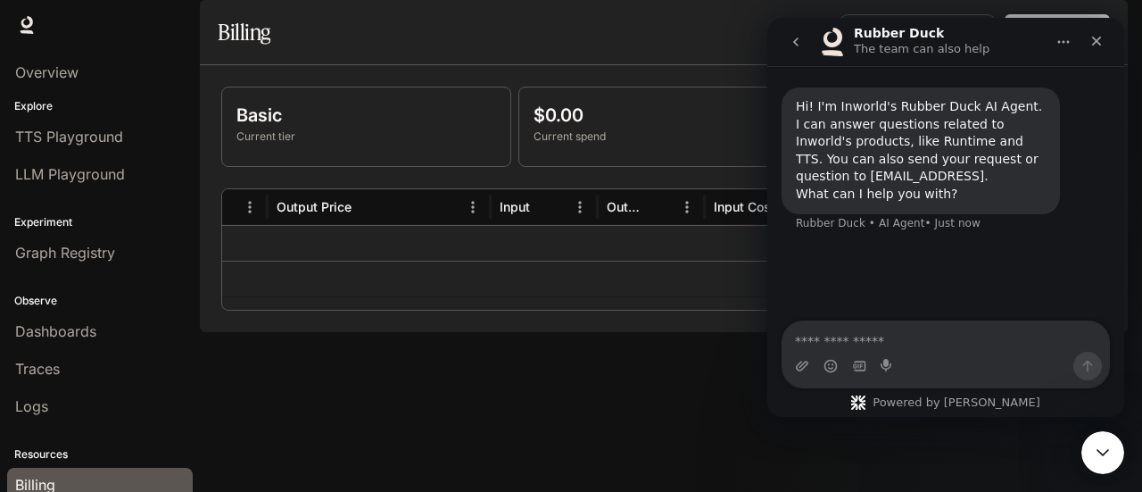
click at [883, 339] on textarea "Ask a question…" at bounding box center [945, 336] width 326 height 30
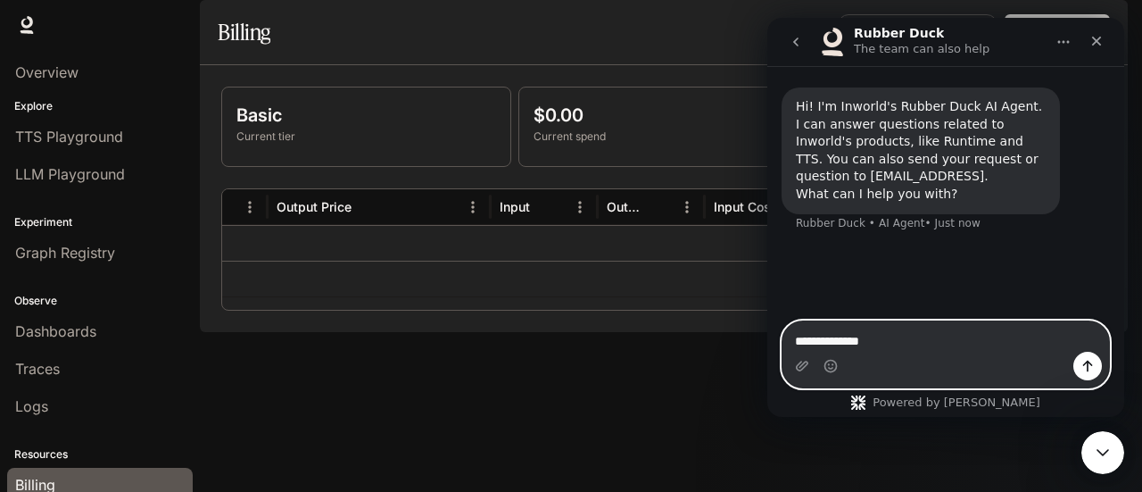
paste textarea "**********"
click at [868, 346] on textarea "**********" at bounding box center [945, 336] width 327 height 30
type textarea "**********"
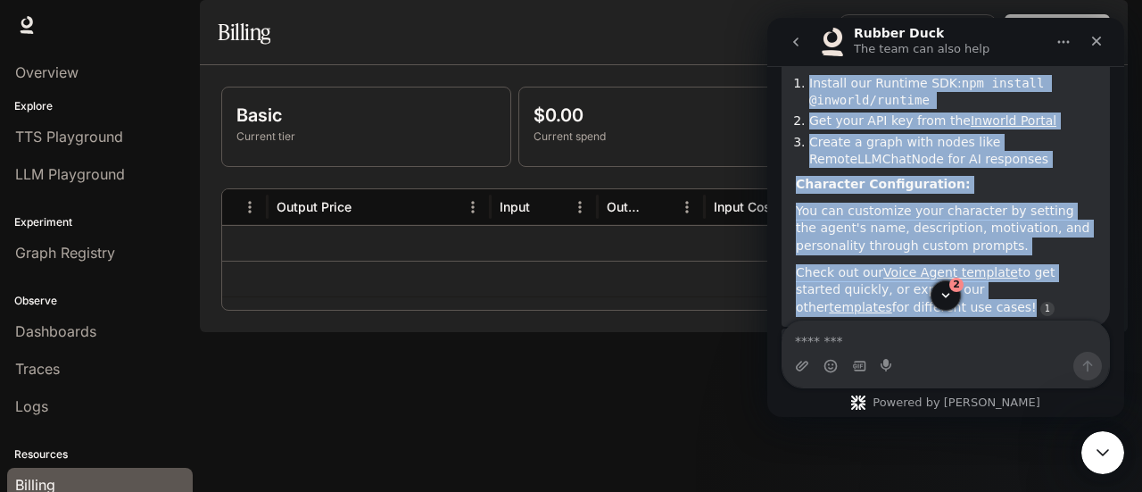
scroll to position [410, 0]
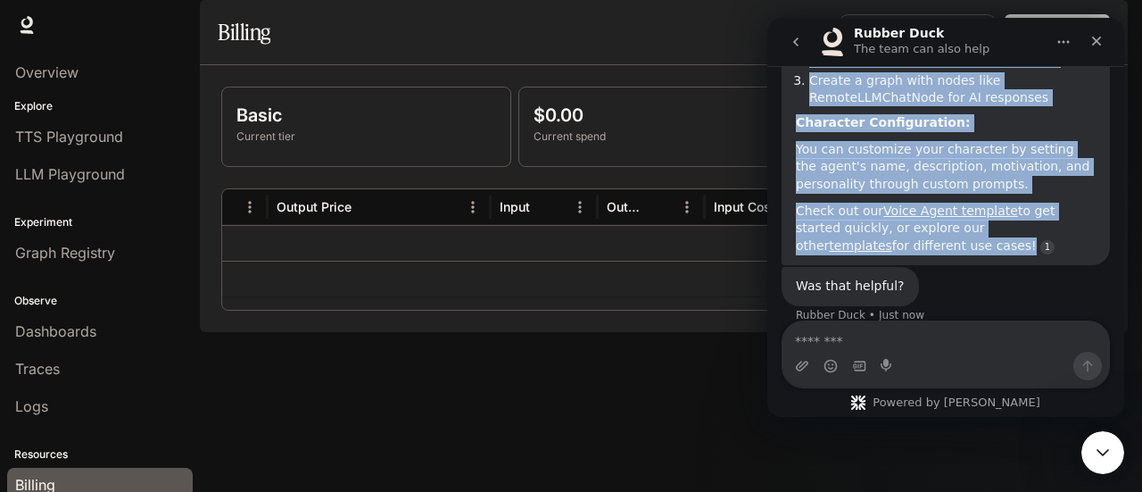
drag, startPoint x: 796, startPoint y: 178, endPoint x: 1021, endPoint y: 239, distance: 233.9
click at [1021, 239] on div "Great! We've shifted focus from Character Studio to our new Runtime product, wh…" at bounding box center [945, 81] width 328 height 368
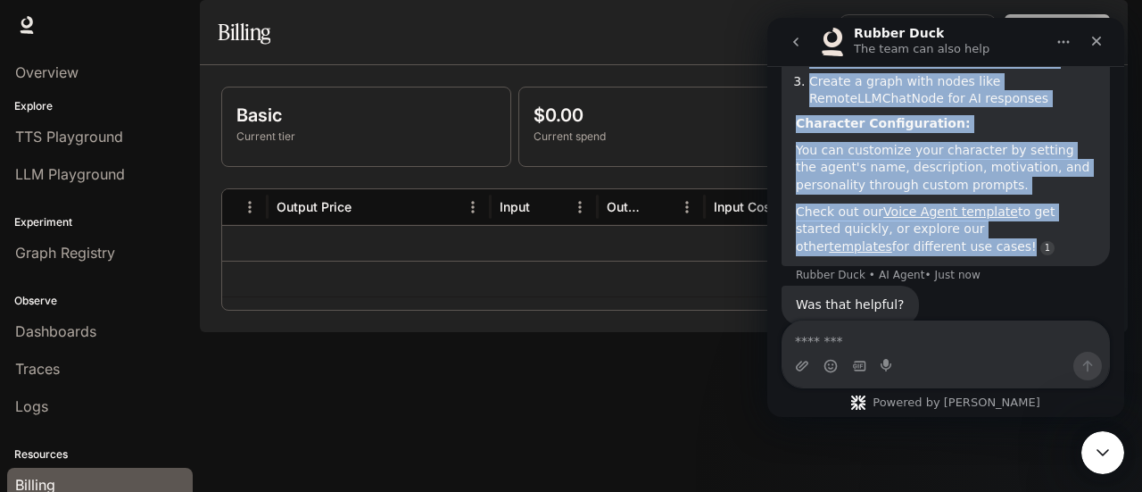
scroll to position [435, 0]
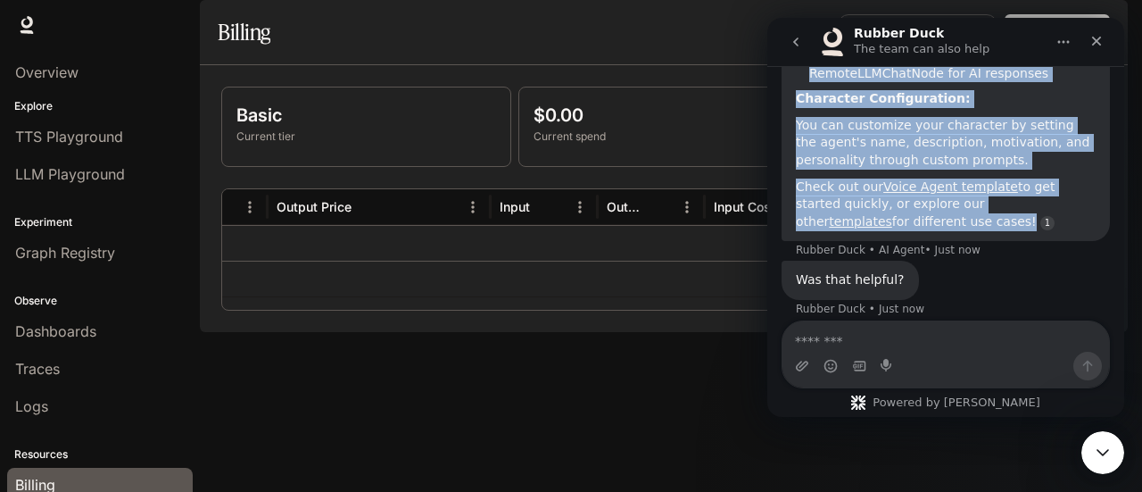
copy div "Great! We've shifted focus from Character Studio to our new Runtime product, wh…"
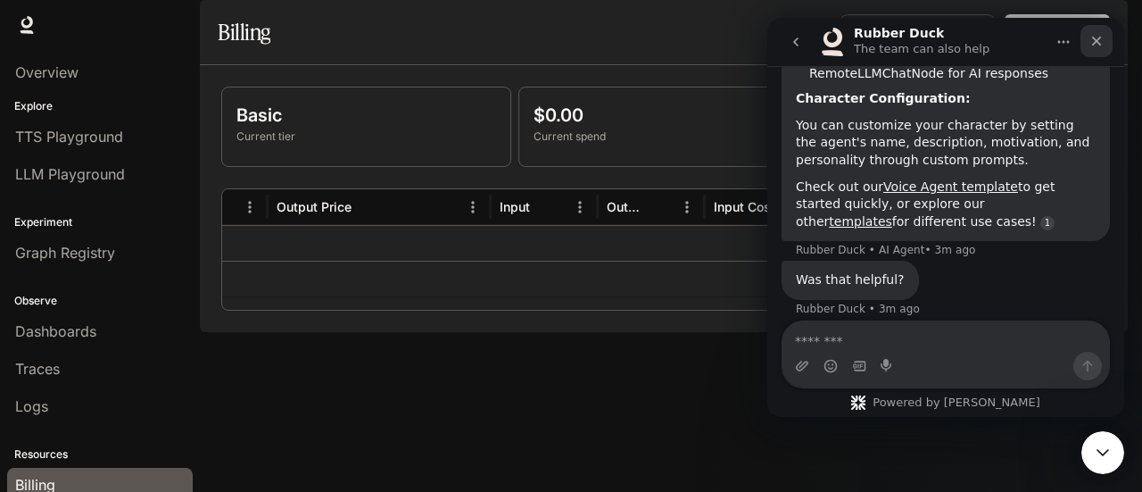
click at [1101, 42] on icon "Close" at bounding box center [1096, 41] width 14 height 14
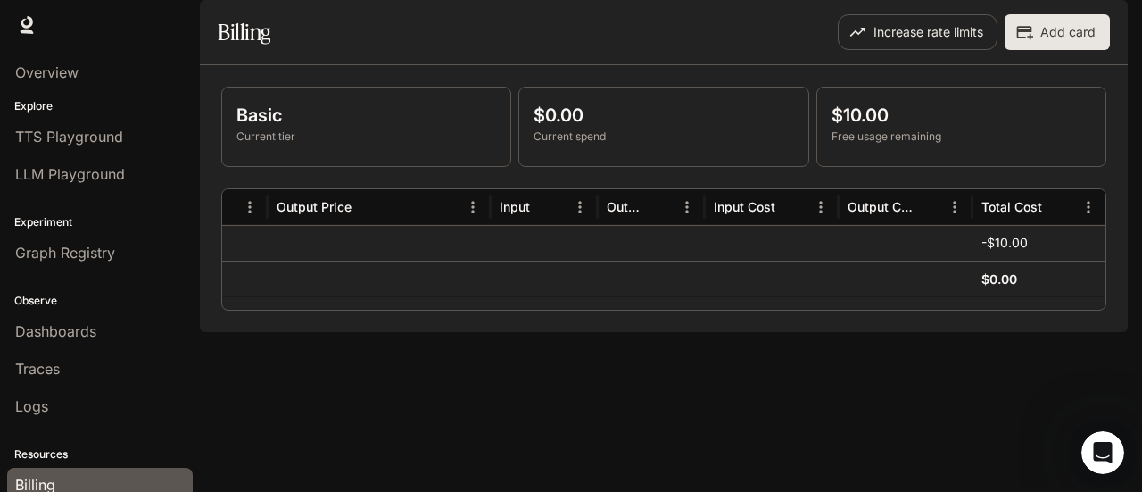
scroll to position [389, 0]
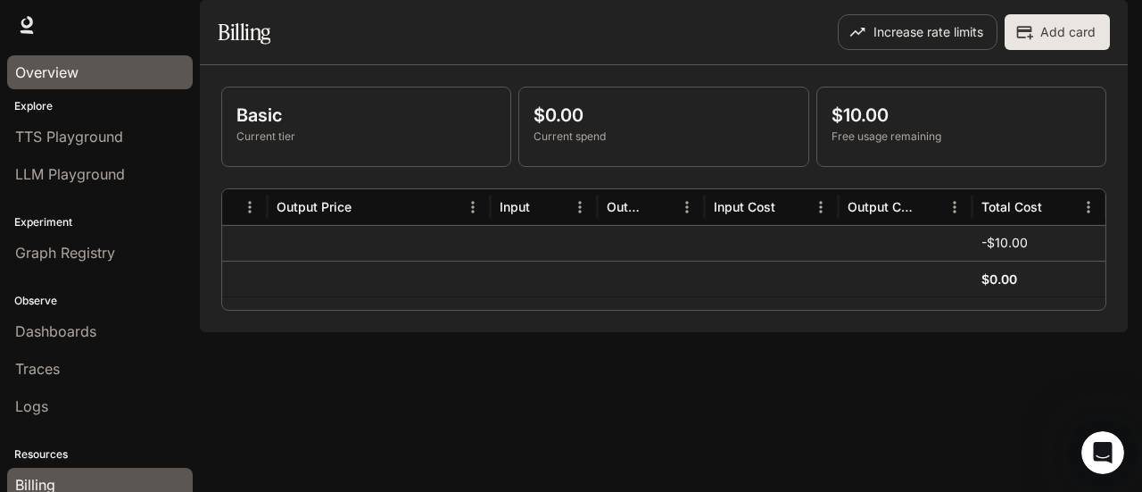
click at [83, 76] on div "Overview" at bounding box center [99, 72] width 169 height 21
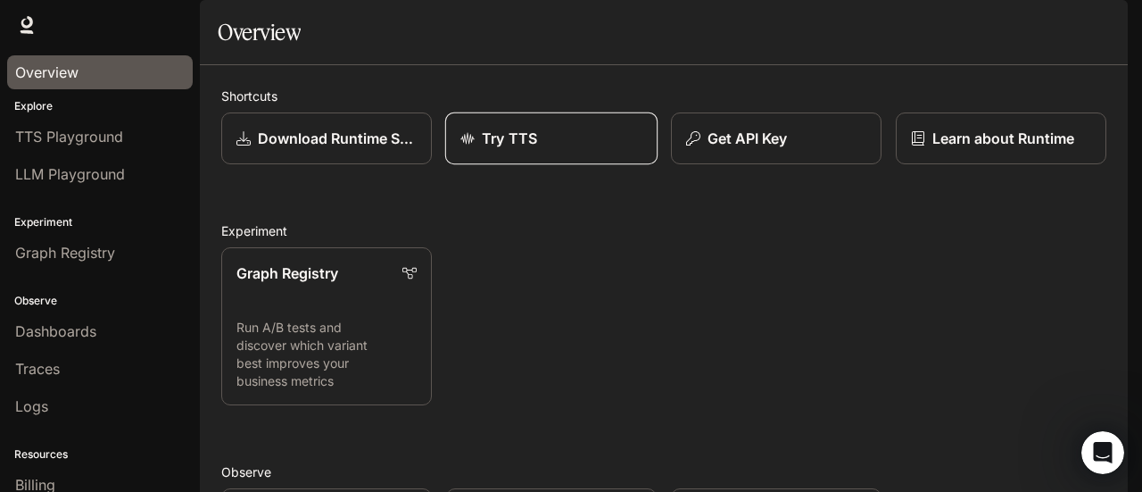
click at [591, 149] on div "Try TTS" at bounding box center [551, 138] width 182 height 21
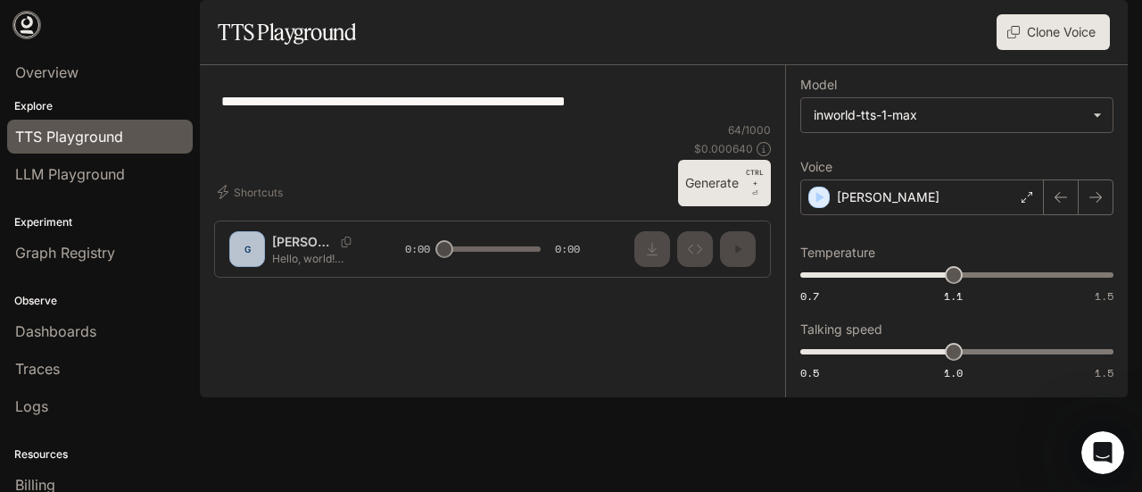
click at [36, 23] on link at bounding box center [26, 24] width 25 height 25
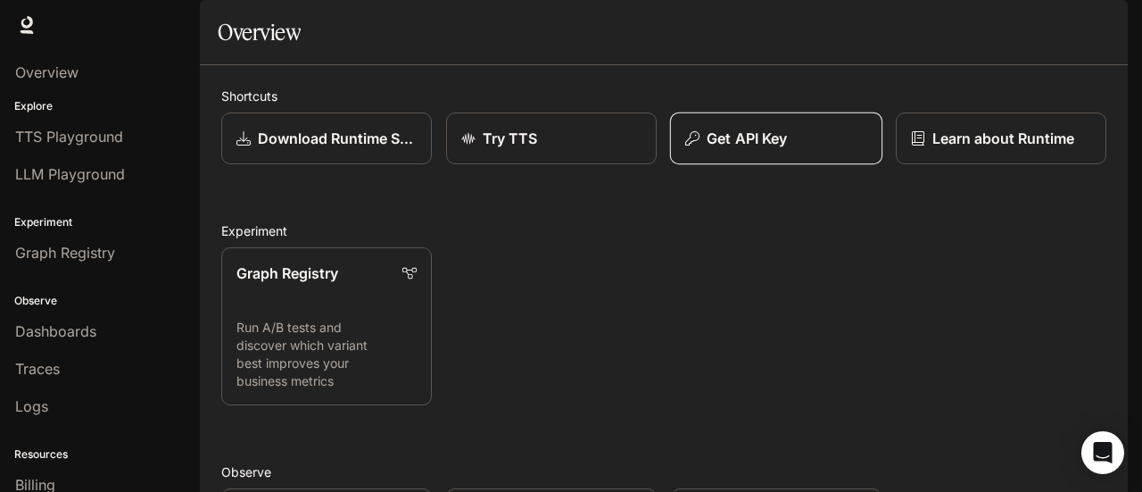
click at [775, 149] on p "Get API Key" at bounding box center [747, 138] width 80 height 21
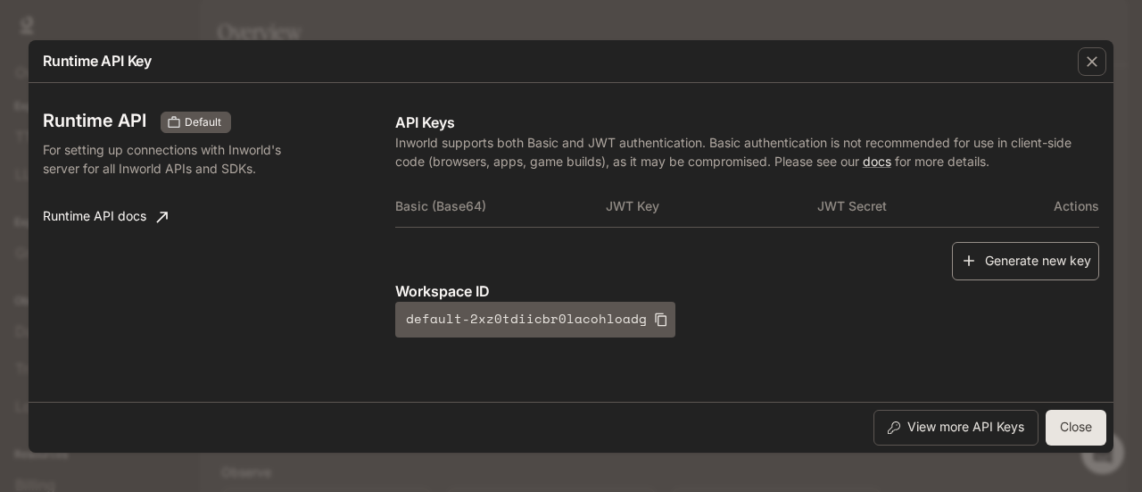
click at [963, 272] on button "Generate new key" at bounding box center [1025, 261] width 147 height 38
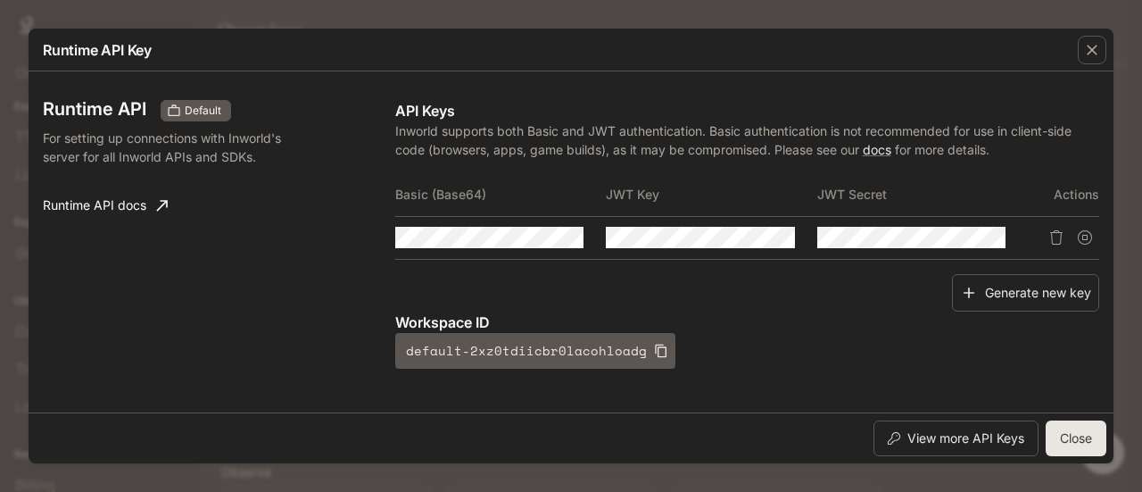
click at [1046, 445] on button "Close" at bounding box center [1076, 438] width 61 height 36
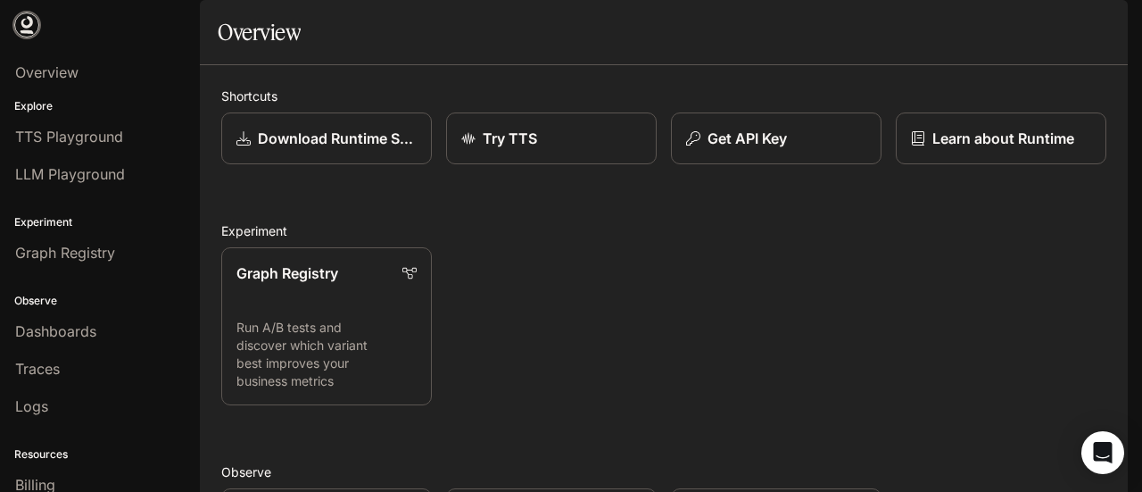
click at [37, 21] on link at bounding box center [26, 24] width 25 height 25
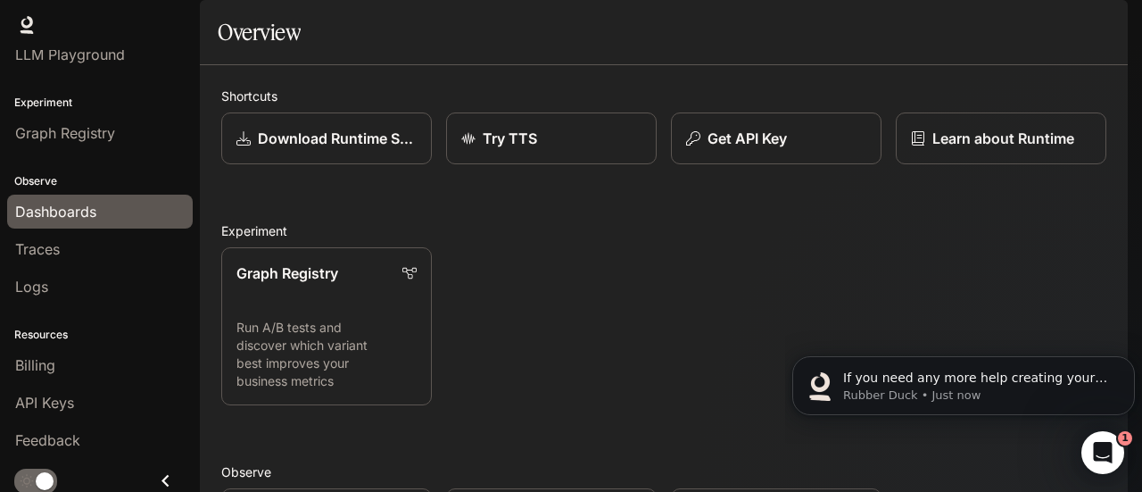
click at [60, 208] on span "Dashboards" at bounding box center [55, 211] width 81 height 21
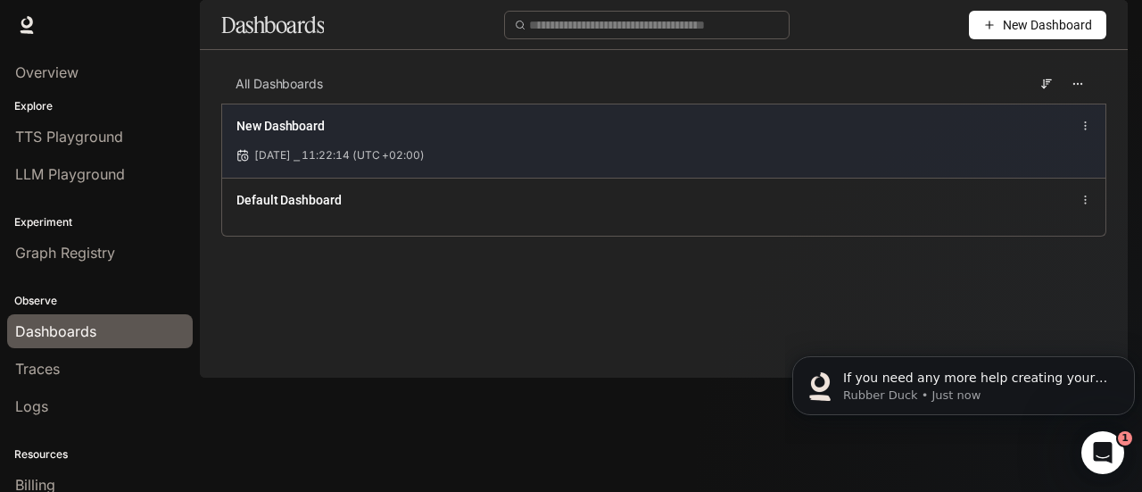
click at [1086, 129] on circle at bounding box center [1085, 128] width 1 height 1
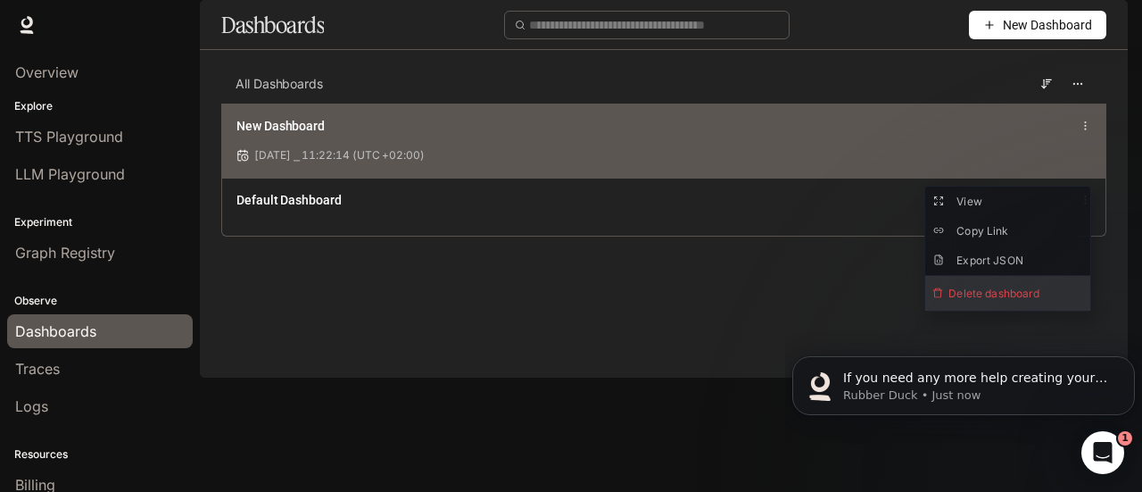
click at [1021, 288] on span "Delete dashboard" at bounding box center [1007, 293] width 165 height 35
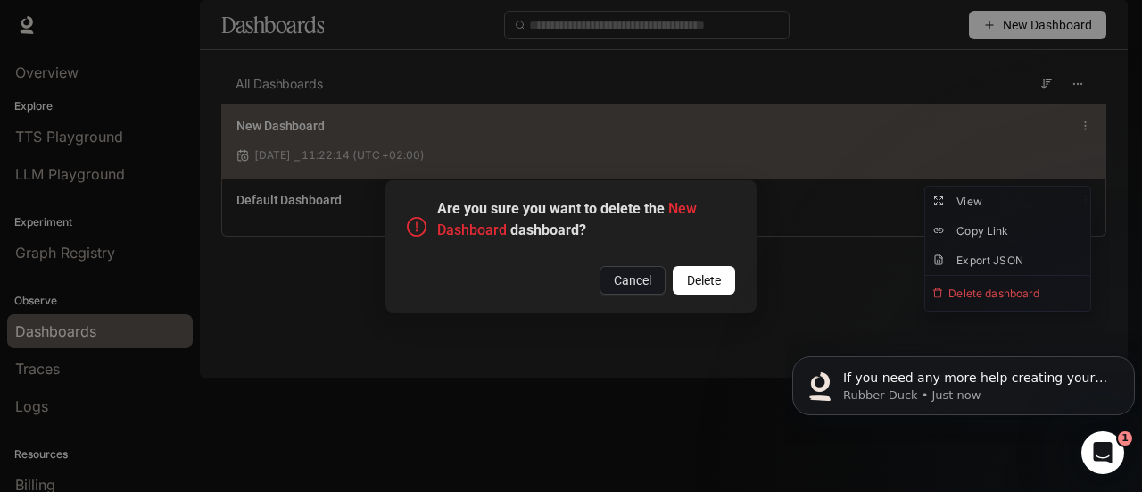
click at [694, 280] on span "Delete" at bounding box center [704, 280] width 34 height 20
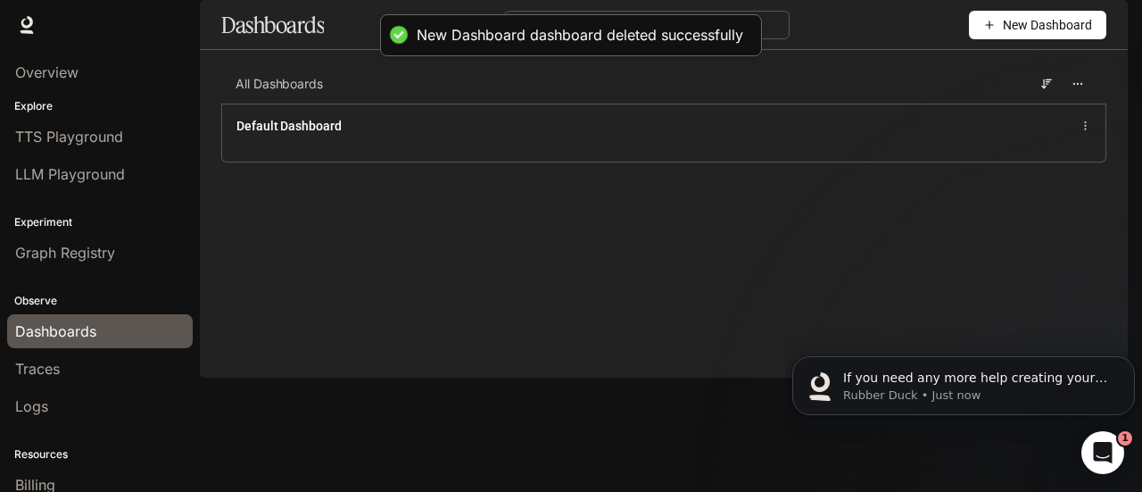
click at [1015, 39] on button "New Dashboard" at bounding box center [1037, 25] width 137 height 29
click at [1015, 115] on div "Create dashboard" at bounding box center [1017, 113] width 148 height 20
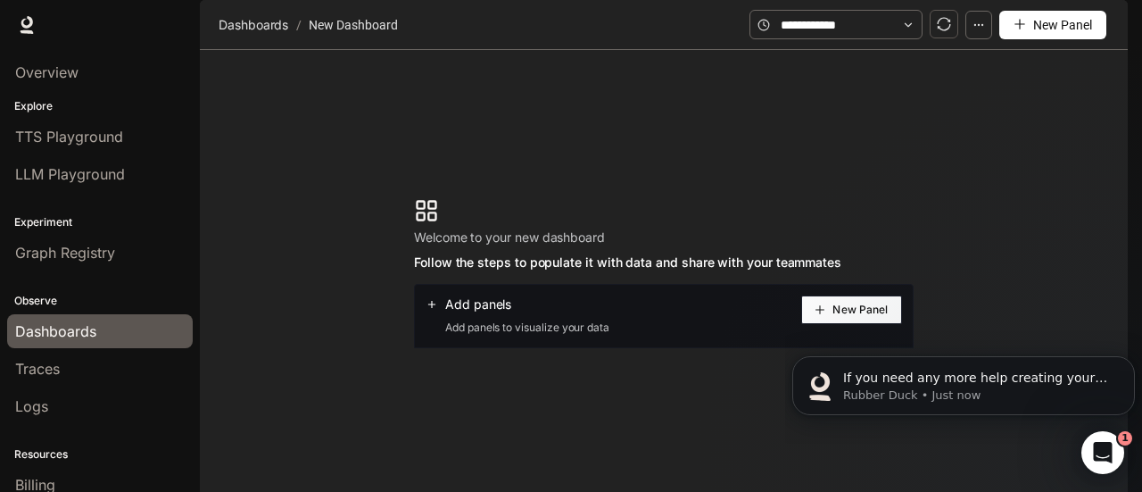
click at [1019, 39] on button "New Panel" at bounding box center [1052, 25] width 107 height 29
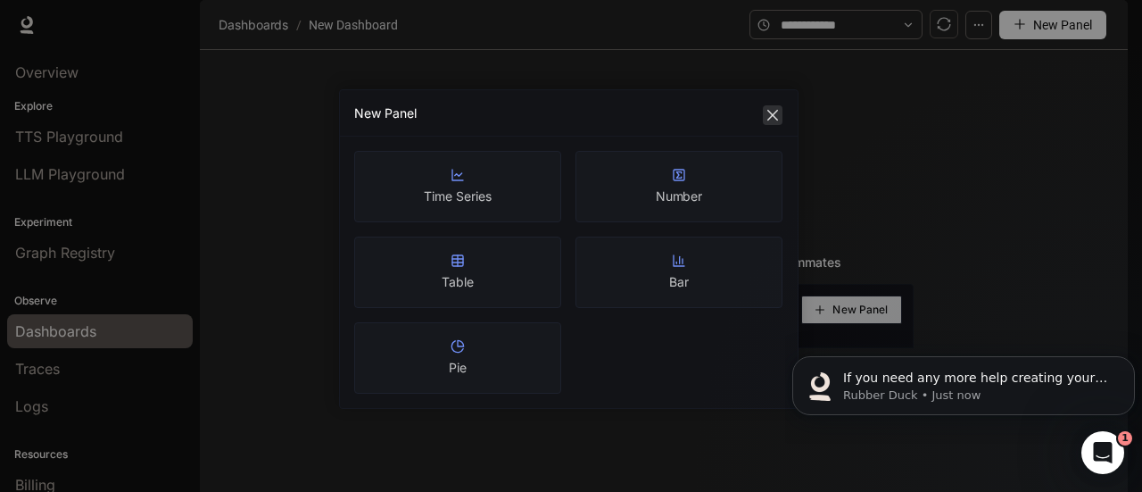
click at [776, 115] on icon "close" at bounding box center [772, 115] width 14 height 14
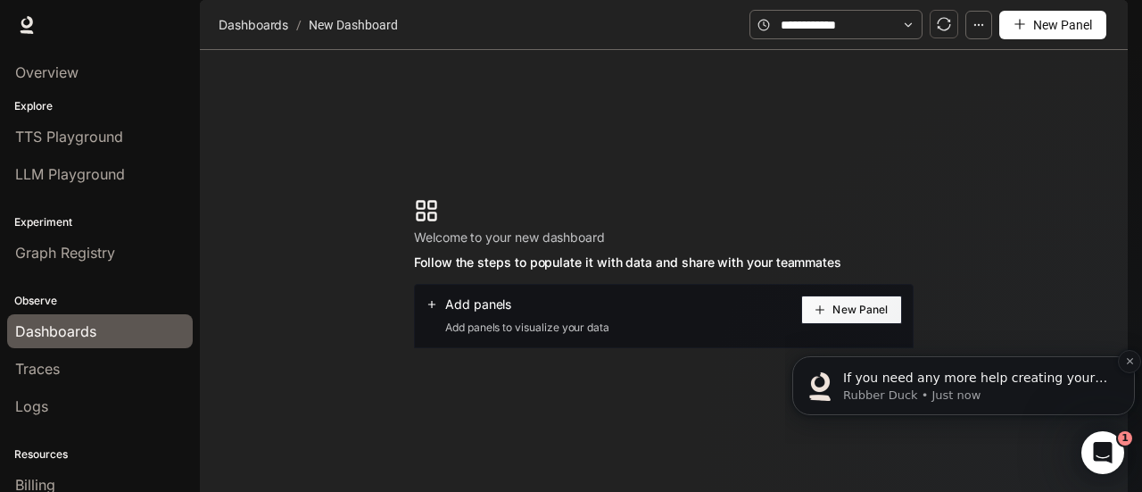
click at [967, 386] on div "If you need any more help creating your new character or have questions about u…" at bounding box center [977, 378] width 275 height 23
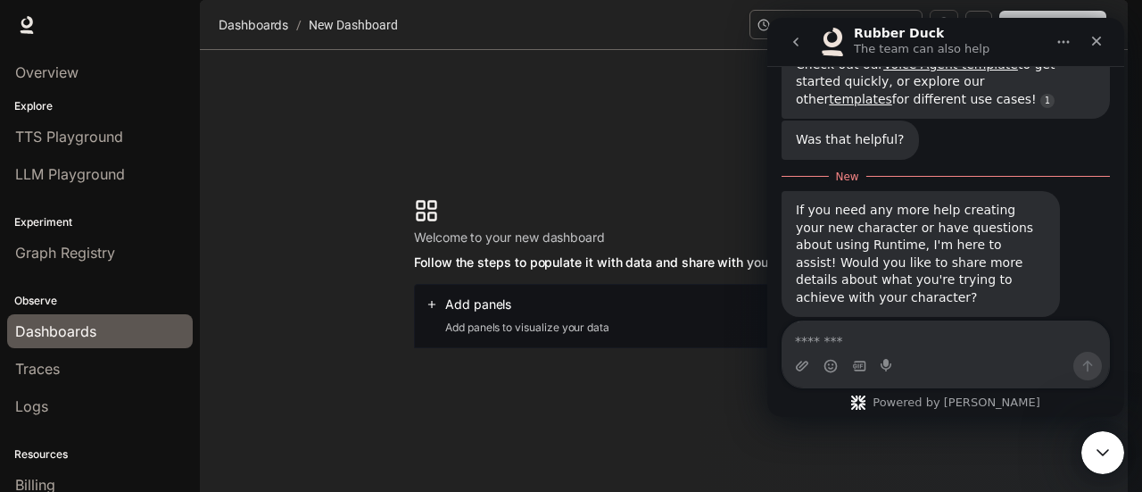
scroll to position [528, 0]
click at [686, 422] on section "Welcome to your new dashboard Follow the steps to populate it with data and sha…" at bounding box center [664, 273] width 928 height 446
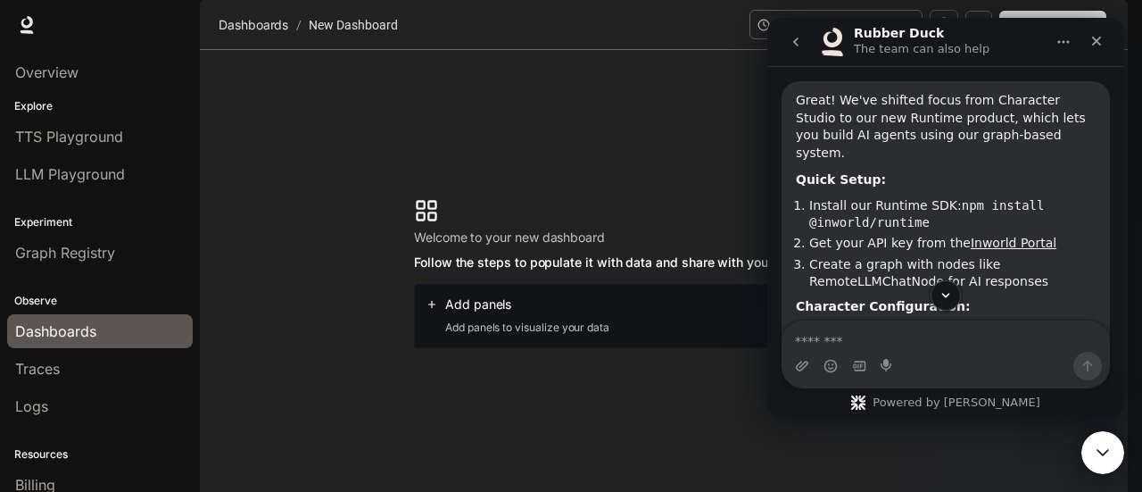
scroll to position [171, 0]
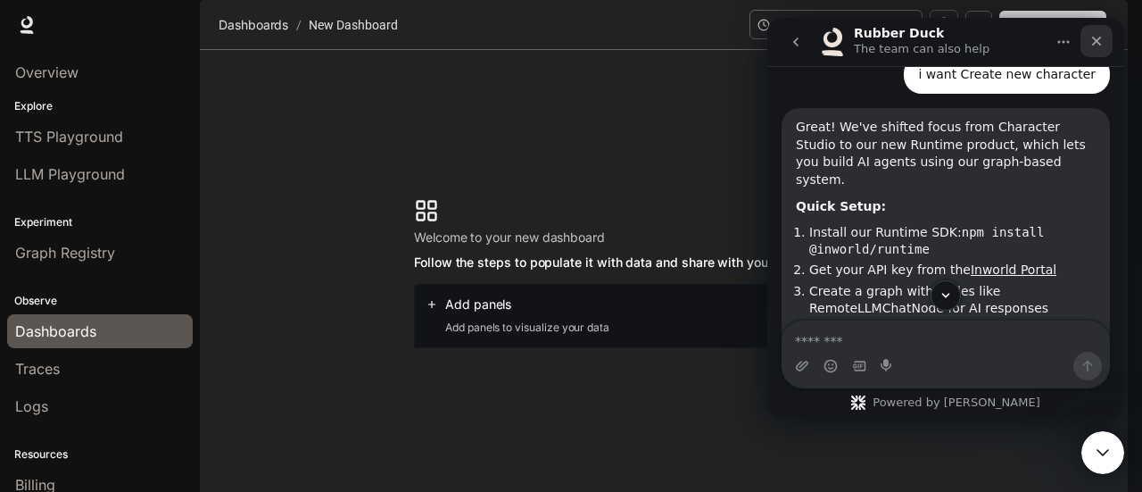
click at [1094, 39] on icon "Close" at bounding box center [1097, 42] width 10 height 10
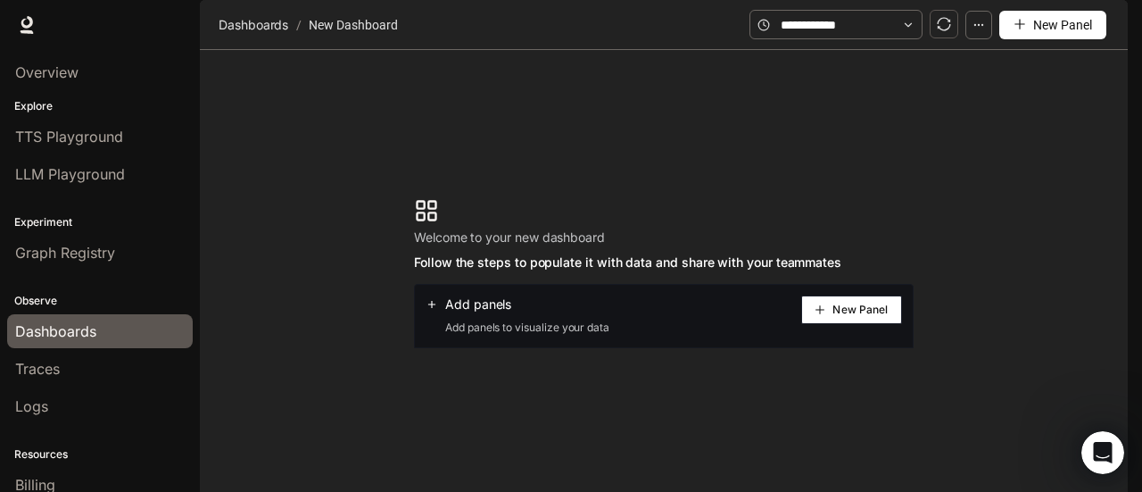
scroll to position [499, 0]
